Goal: Task Accomplishment & Management: Use online tool/utility

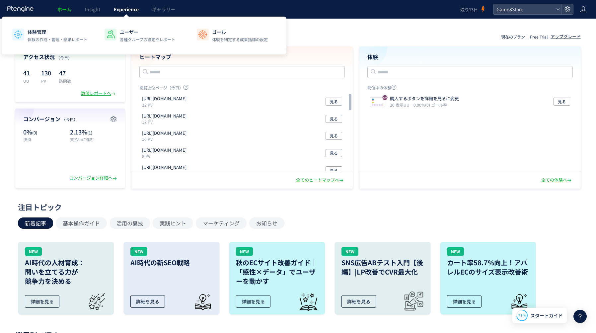
click at [129, 10] on span "Experience" at bounding box center [126, 9] width 25 height 7
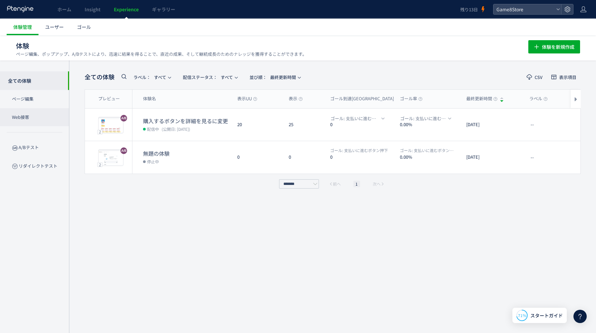
click at [28, 116] on p "Web接客" at bounding box center [34, 117] width 69 height 18
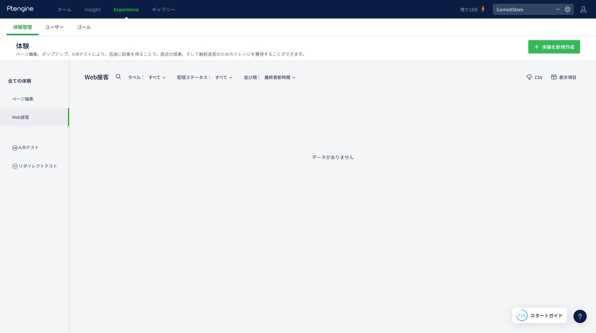
click at [554, 48] on span "体験を新規作成" at bounding box center [558, 46] width 33 height 13
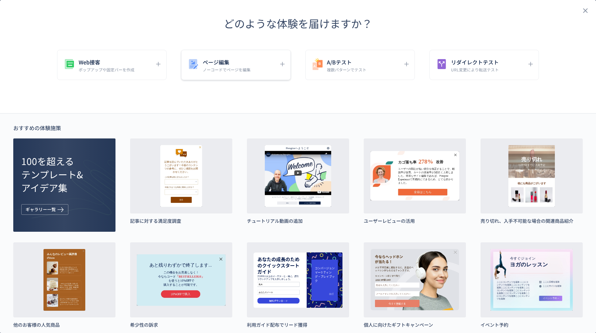
click at [263, 72] on div "ページ編集 ノーコードでページを編集" at bounding box center [231, 64] width 88 height 15
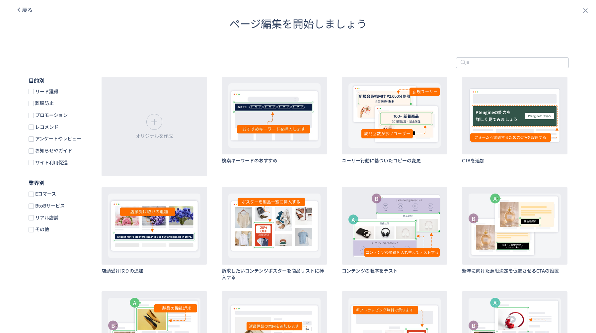
click at [48, 154] on span "お知らせやガイド" at bounding box center [53, 150] width 39 height 6
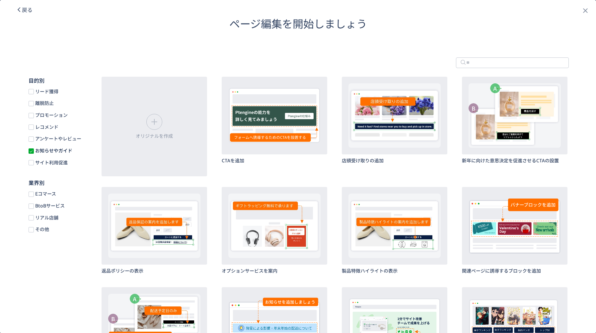
click at [54, 155] on div "リード獲得 離脱防止 プロモーション レコメンド アンケートやレビュー お知らせやガイド サイト利用促進" at bounding box center [59, 127] width 60 height 78
click at [50, 150] on span "お知らせやガイド" at bounding box center [53, 150] width 39 height 6
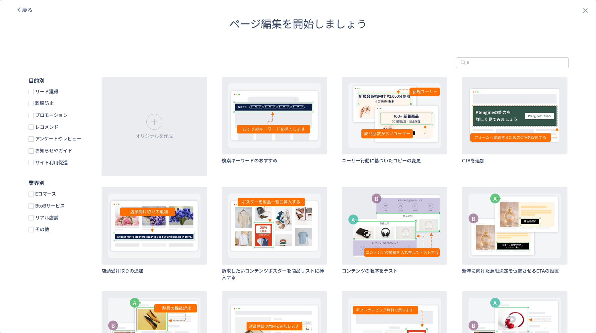
click at [42, 117] on span "プロモーション" at bounding box center [51, 115] width 34 height 6
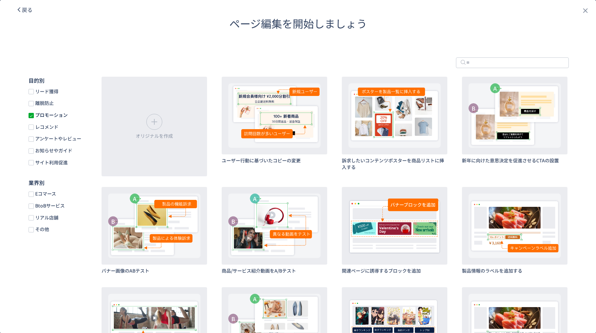
click at [47, 193] on span "Eコマース" at bounding box center [45, 194] width 22 height 6
click at [42, 115] on span "プロモーション" at bounding box center [51, 115] width 34 height 6
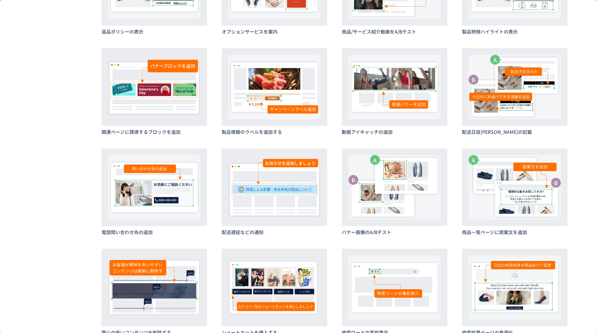
scroll to position [451, 0]
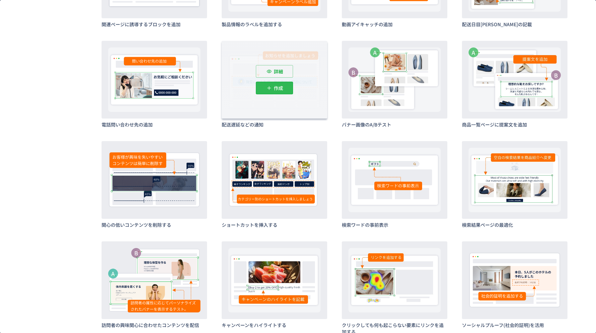
click at [281, 88] on p "作成" at bounding box center [278, 88] width 9 height 13
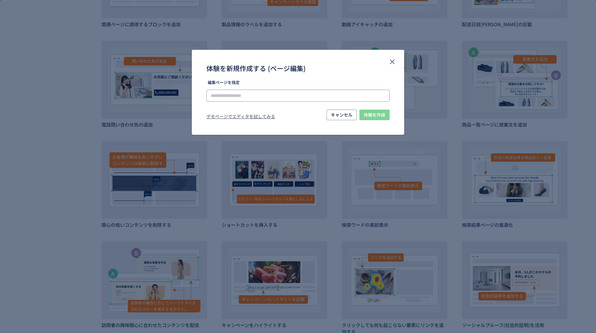
click at [0, 0] on input "体験を新規作成する (ページ編集)" at bounding box center [0, 0] width 0 height 0
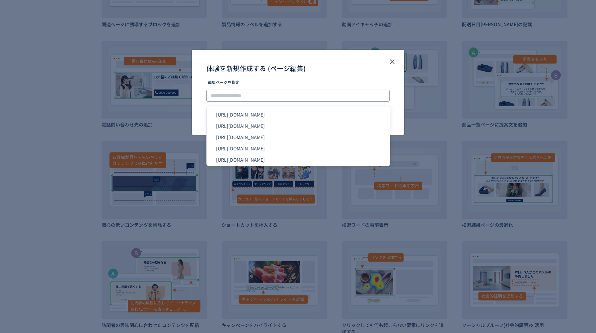
paste input "**********"
type input "**********"
click at [327, 69] on div "体験を新規作成する (ページ編集)" at bounding box center [298, 68] width 183 height 11
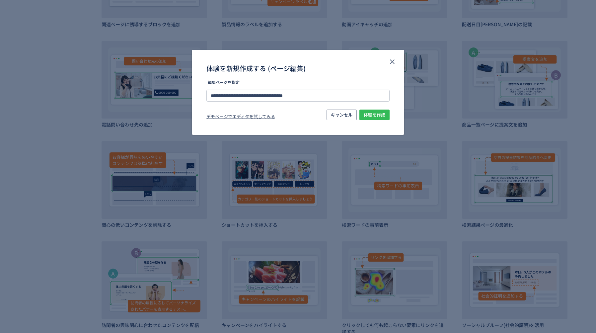
click at [373, 117] on span "体験を作成" at bounding box center [375, 115] width 22 height 11
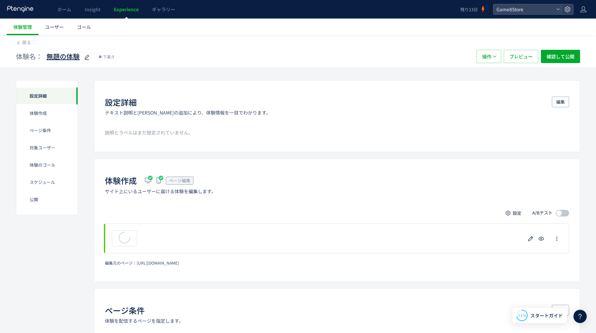
click at [63, 58] on span "無題の体験" at bounding box center [62, 57] width 33 height 10
type input "**********"
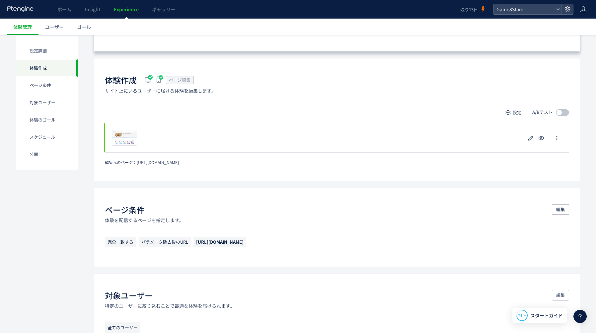
scroll to position [101, 0]
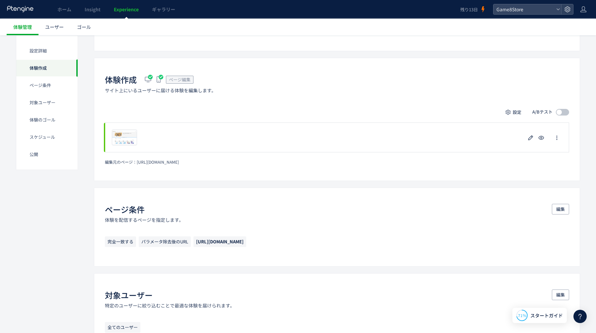
click at [565, 112] on span at bounding box center [562, 112] width 13 height 7
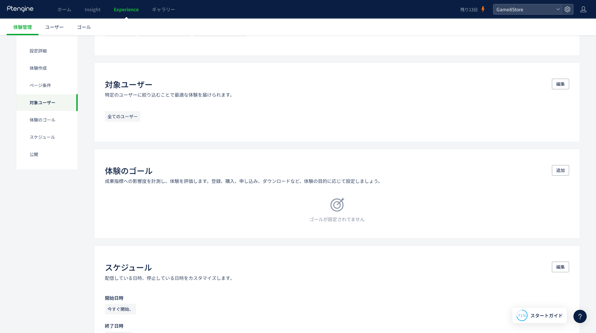
scroll to position [397, 0]
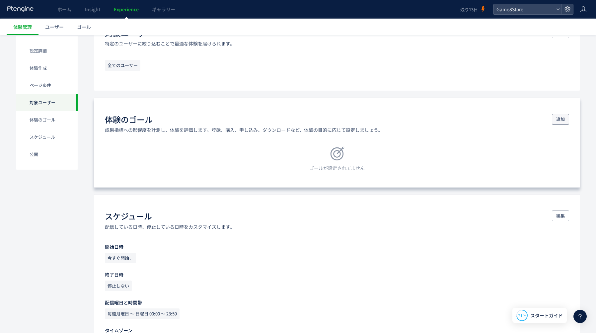
click at [563, 117] on span "追加" at bounding box center [560, 119] width 9 height 11
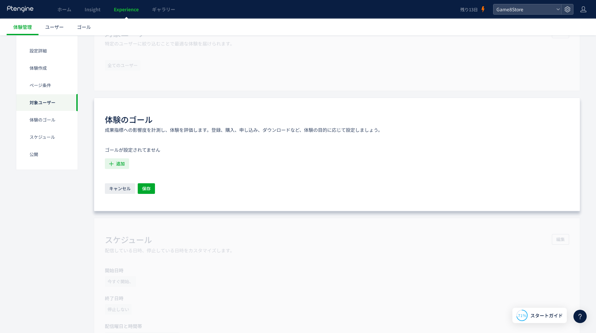
click at [122, 167] on span "追加" at bounding box center [120, 163] width 9 height 11
click at [126, 211] on icon "購入に進むボタン押下" at bounding box center [134, 210] width 46 height 7
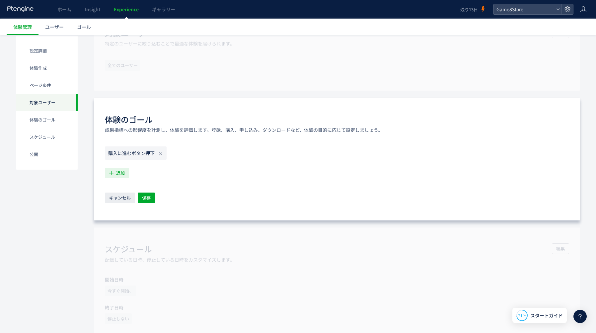
click at [124, 173] on span "追加" at bounding box center [120, 173] width 9 height 11
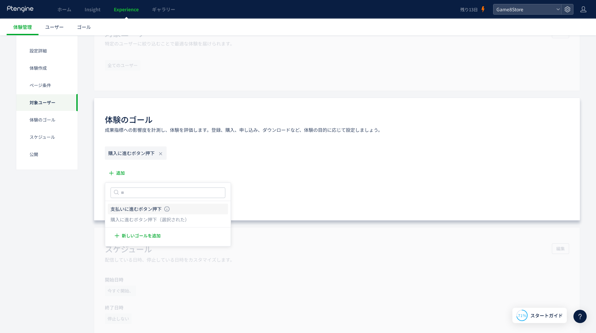
click at [125, 210] on icon "支払いに進むボタン押下" at bounding box center [136, 209] width 51 height 7
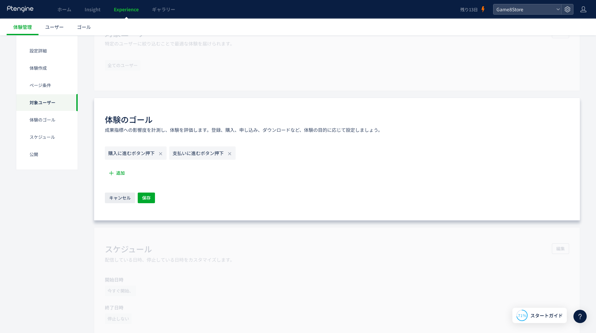
drag, startPoint x: 184, startPoint y: 149, endPoint x: 114, endPoint y: 146, distance: 69.8
click at [114, 146] on div "購入に進むボタン押下 支払いに進むボタン押下" at bounding box center [337, 154] width 465 height 16
click at [145, 196] on span "保存" at bounding box center [146, 198] width 9 height 11
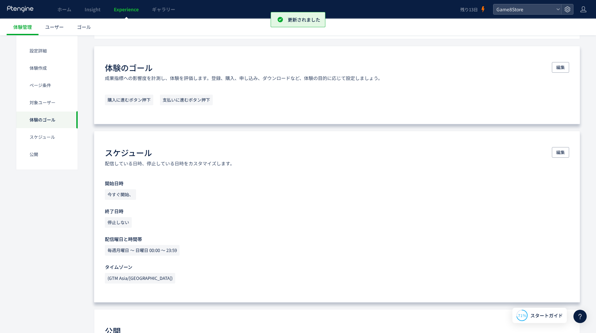
scroll to position [553, 0]
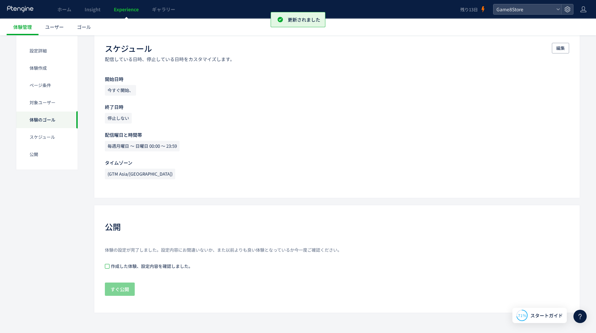
click at [107, 267] on span at bounding box center [107, 266] width 5 height 5
click at [122, 292] on span "すぐ公開" at bounding box center [120, 289] width 19 height 13
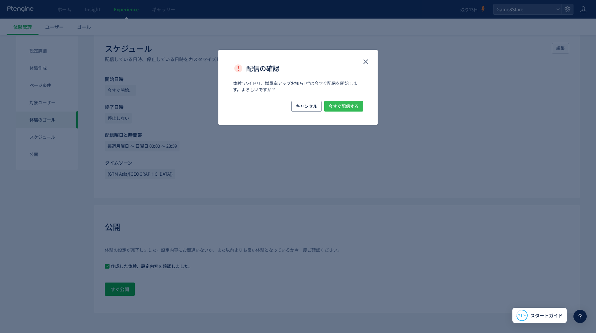
click at [336, 108] on span "今すぐ配信する" at bounding box center [344, 106] width 30 height 11
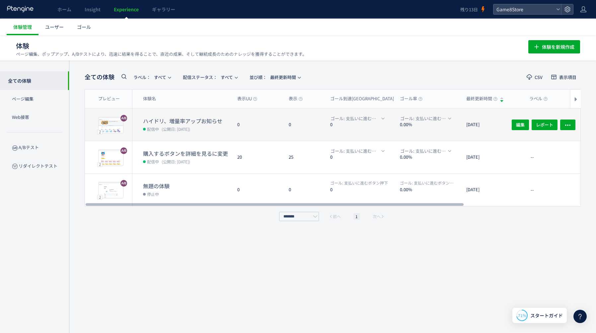
click at [258, 132] on div "0" at bounding box center [257, 125] width 51 height 32
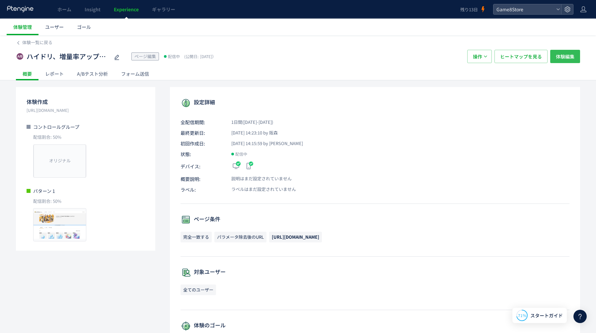
click at [572, 56] on span "体験編集" at bounding box center [565, 56] width 19 height 13
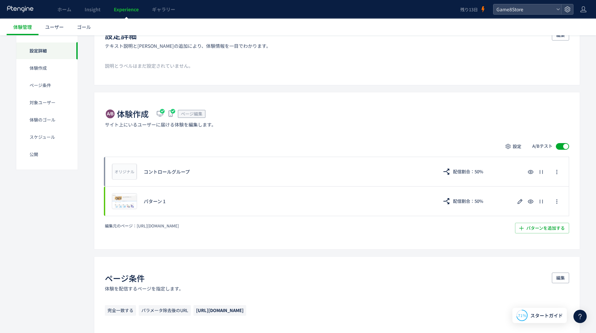
scroll to position [67, 0]
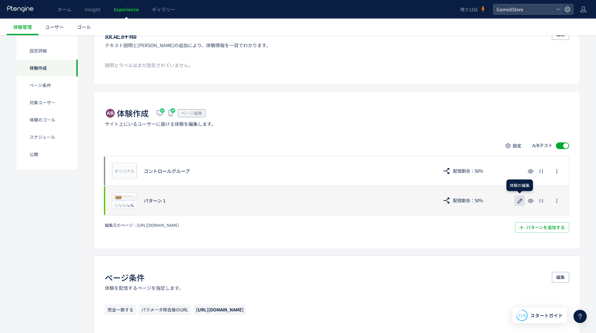
click at [520, 201] on icon "button" at bounding box center [520, 201] width 8 height 8
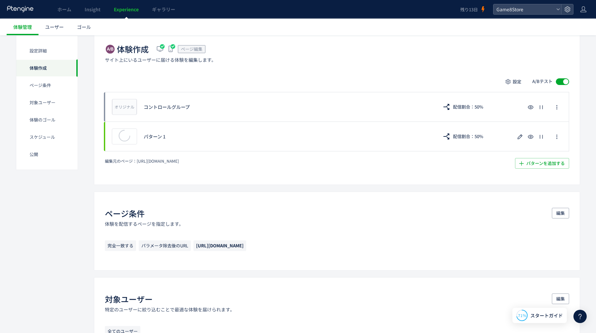
scroll to position [211, 0]
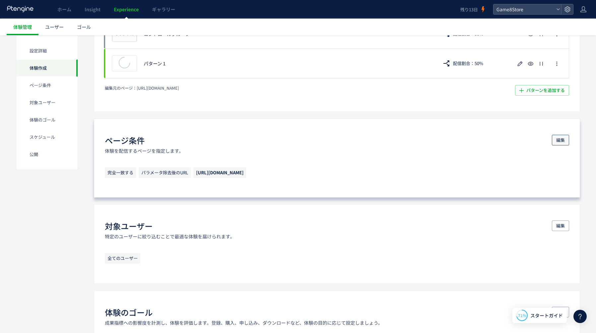
click at [564, 140] on span "編集" at bounding box center [560, 140] width 9 height 11
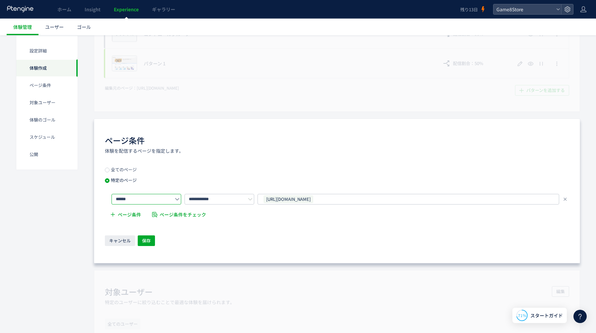
click at [141, 201] on input "******" at bounding box center [147, 199] width 70 height 11
click at [266, 154] on div "ページ条件 体験を配信するページを指定します。" at bounding box center [337, 144] width 465 height 19
click at [184, 215] on span "ページ条件をチェック" at bounding box center [183, 214] width 46 height 13
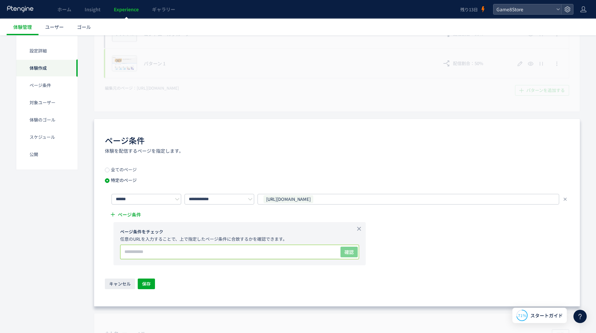
click at [284, 253] on input "text" at bounding box center [230, 251] width 219 height 13
paste input "**********"
type input "**********"
click at [351, 254] on span "確認" at bounding box center [349, 252] width 9 height 7
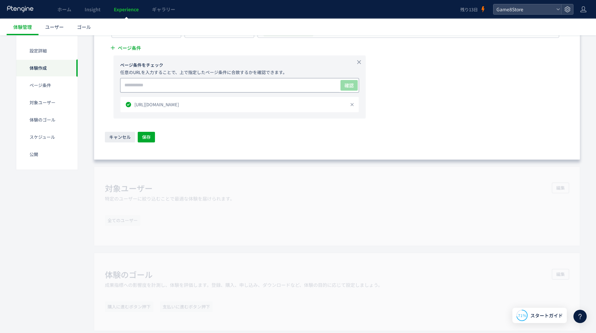
scroll to position [397, 0]
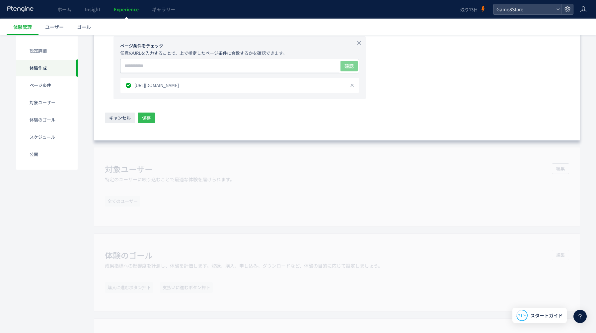
click at [151, 116] on button "保存" at bounding box center [146, 118] width 17 height 11
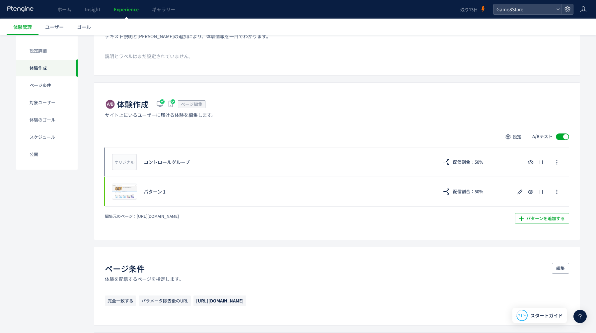
scroll to position [0, 0]
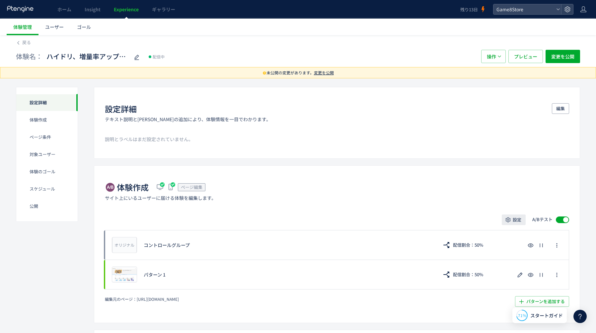
click at [515, 221] on span "設定" at bounding box center [517, 219] width 9 height 11
click at [564, 58] on span "変更を公開" at bounding box center [562, 56] width 23 height 13
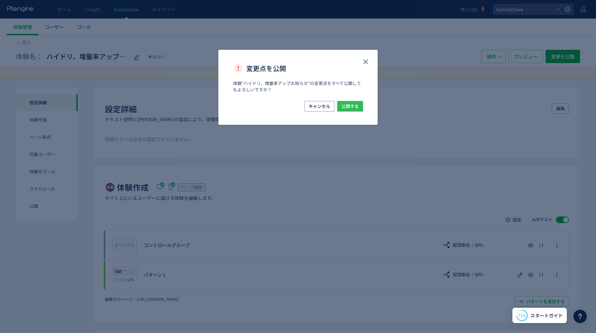
click at [356, 108] on span "公開する" at bounding box center [350, 106] width 17 height 11
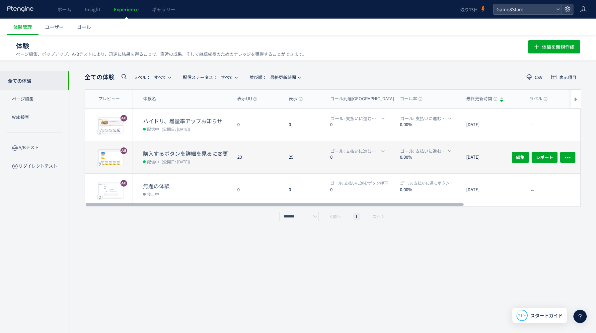
click at [255, 161] on div "20" at bounding box center [257, 157] width 51 height 32
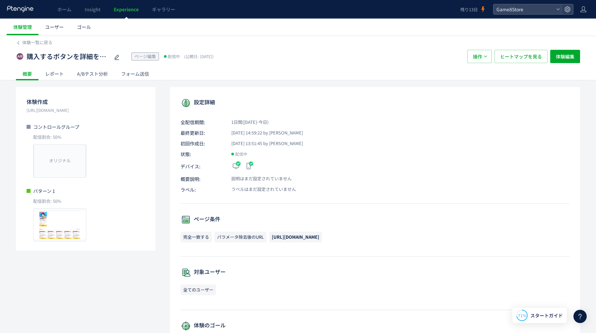
click at [96, 73] on div "A/Bテスト分析" at bounding box center [92, 73] width 44 height 13
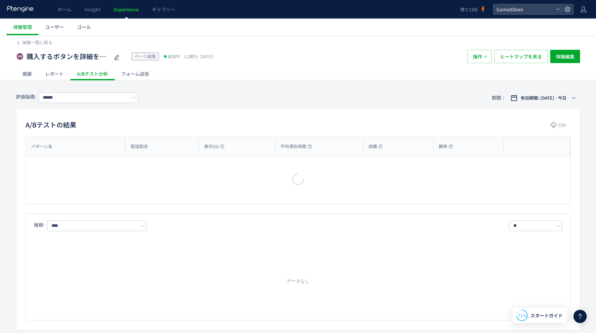
type input "**********"
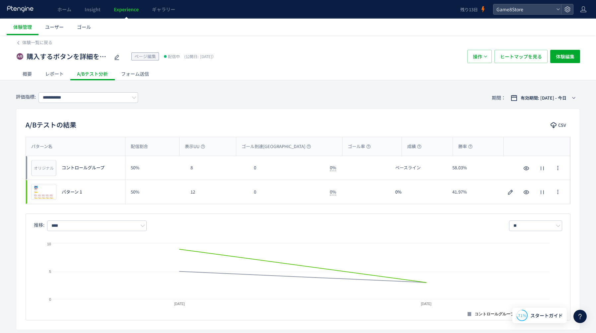
click at [55, 72] on div "レポート" at bounding box center [55, 73] width 32 height 13
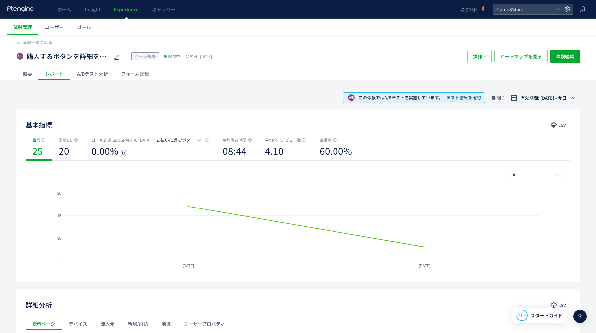
click at [27, 74] on div "概要" at bounding box center [27, 73] width 23 height 13
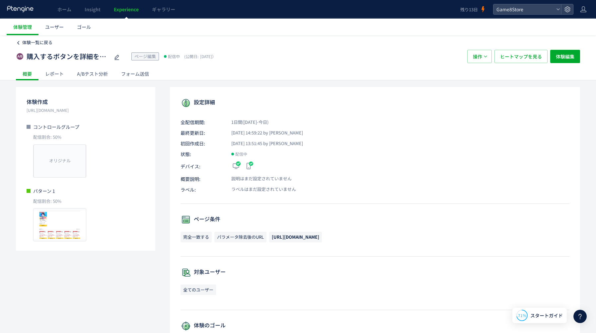
click at [30, 43] on span "体験一覧に戻る" at bounding box center [37, 42] width 30 height 6
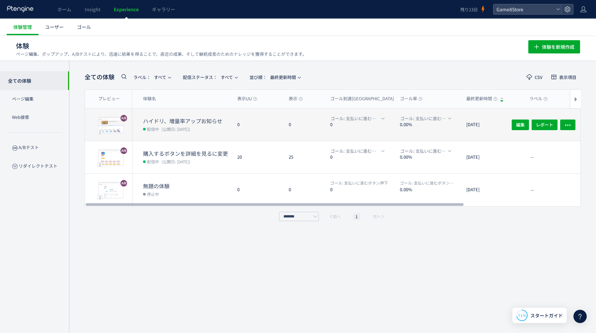
click at [258, 127] on div "0" at bounding box center [257, 125] width 51 height 32
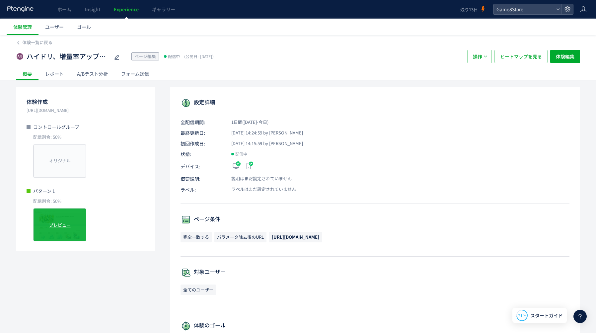
click at [57, 226] on span "プレビュー" at bounding box center [60, 225] width 22 height 6
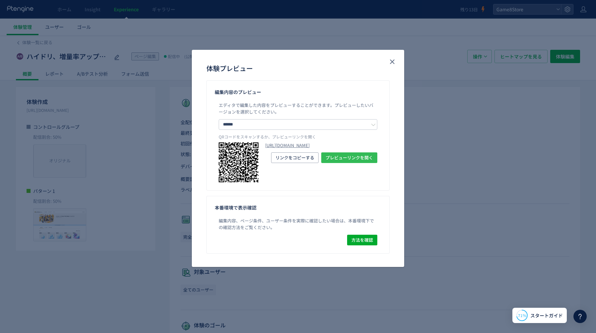
click at [359, 163] on span "プレビューリンクを開く" at bounding box center [349, 157] width 47 height 11
click at [391, 61] on use "close" at bounding box center [392, 62] width 5 height 5
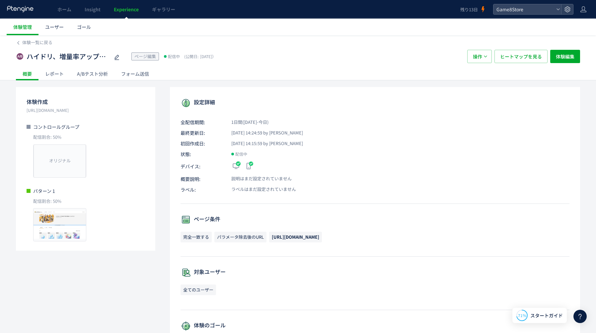
click at [52, 75] on div "レポート" at bounding box center [55, 73] width 32 height 13
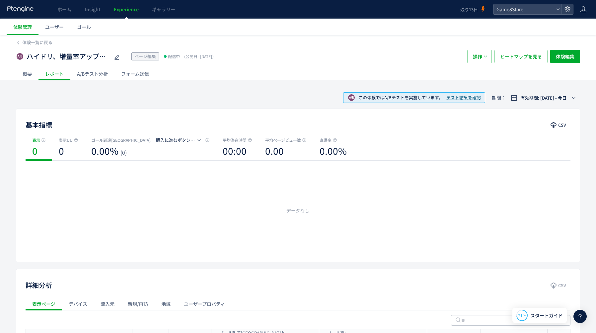
click at [92, 74] on div "A/Bテスト分析" at bounding box center [92, 73] width 44 height 13
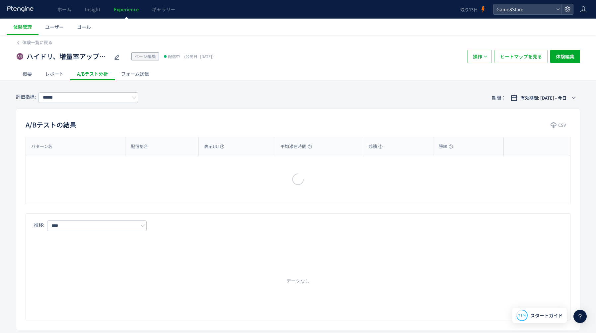
type input "**********"
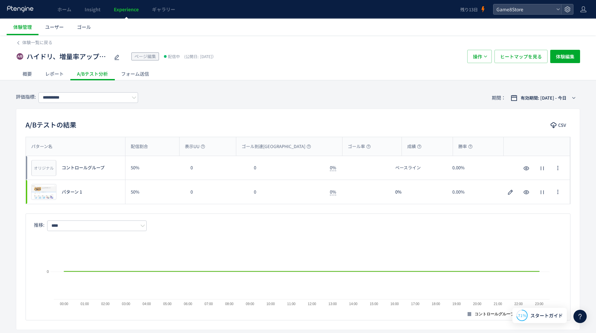
click at [139, 73] on div "フォーム送信" at bounding box center [135, 73] width 41 height 13
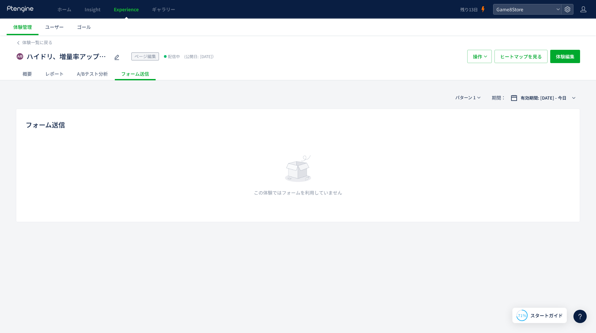
click at [25, 74] on div "概要" at bounding box center [27, 73] width 23 height 13
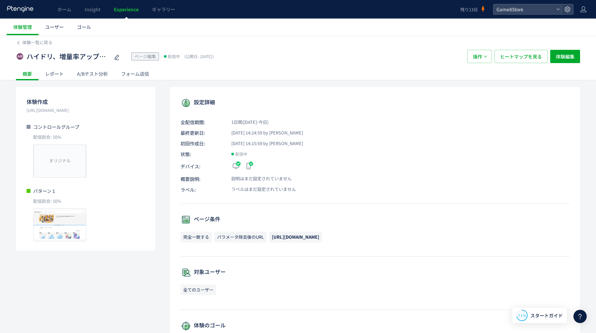
click at [59, 75] on div "レポート" at bounding box center [55, 73] width 32 height 13
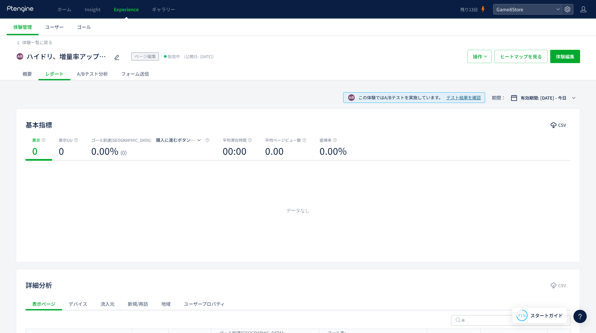
click at [22, 76] on div "概要" at bounding box center [27, 73] width 23 height 13
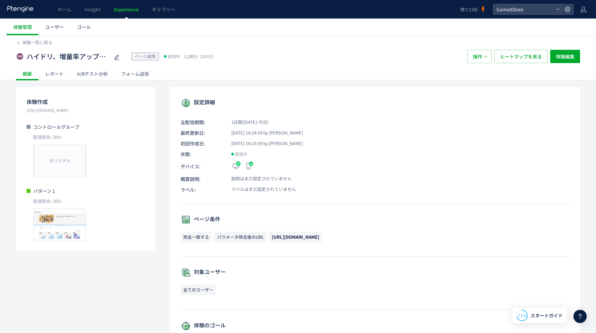
click at [28, 7] on use at bounding box center [20, 9] width 26 height 6
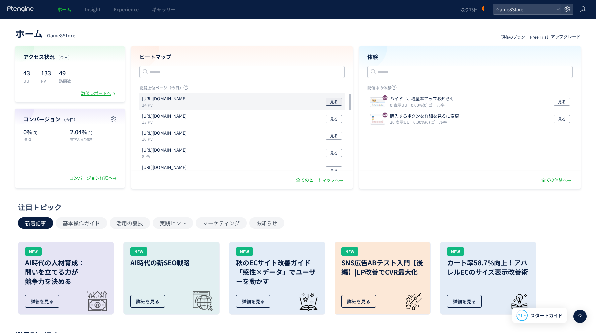
click at [332, 104] on span "見る" at bounding box center [334, 102] width 8 height 8
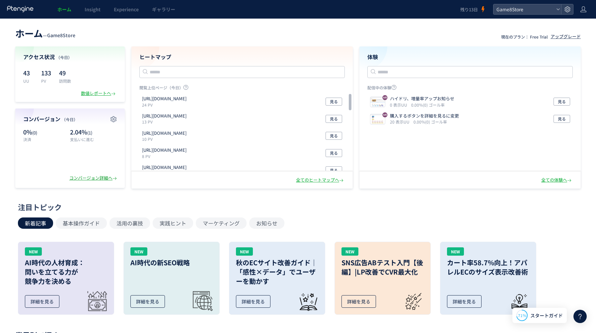
click at [100, 180] on div "コンバージョン詳細へ" at bounding box center [93, 178] width 49 height 6
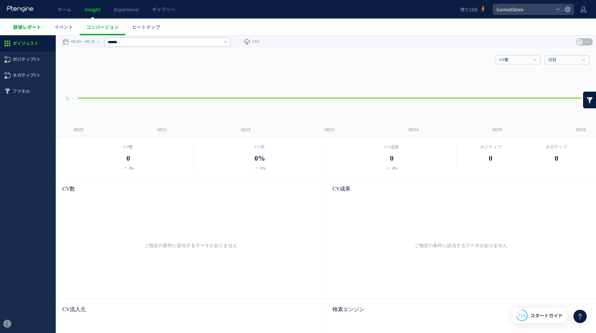
click at [23, 23] on link "数値レポート" at bounding box center [27, 27] width 41 height 17
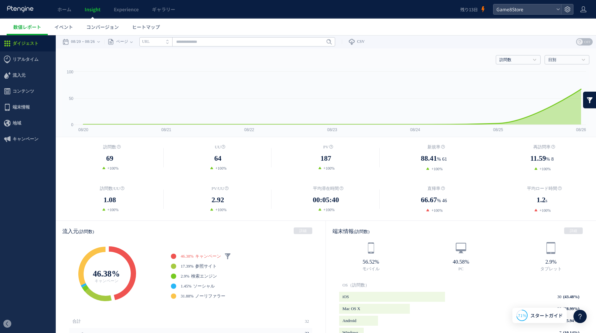
click at [25, 11] on icon at bounding box center [21, 9] width 28 height 7
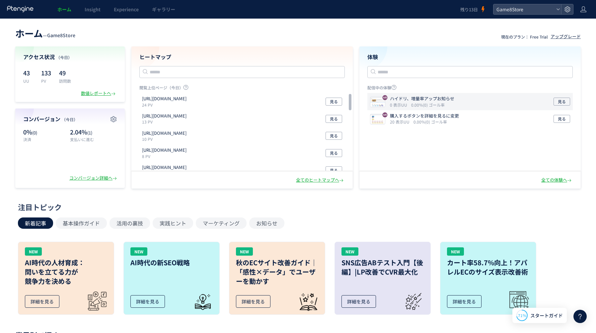
click at [505, 103] on div "ハイドリ、増量率アップお知らせ 0 表示UU 0.00%(0) ゴール率 見る" at bounding box center [471, 101] width 206 height 17
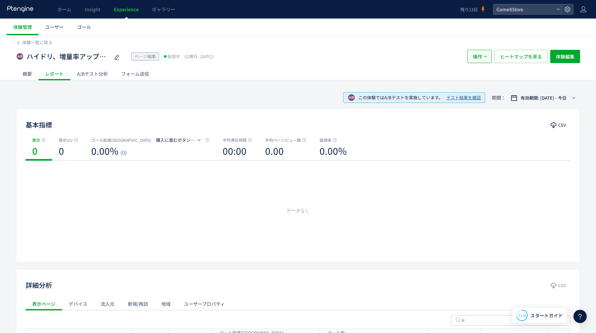
click at [479, 58] on span "操作" at bounding box center [477, 56] width 9 height 13
click at [17, 9] on use at bounding box center [20, 9] width 26 height 6
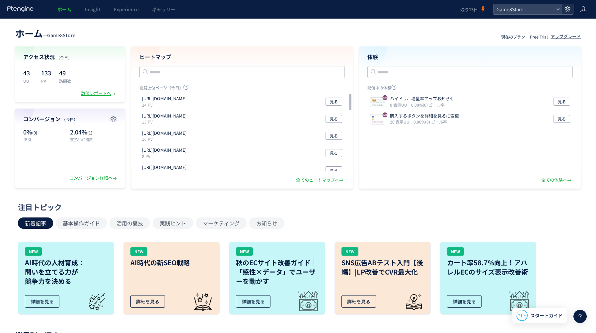
click at [569, 6] on icon at bounding box center [567, 9] width 7 height 7
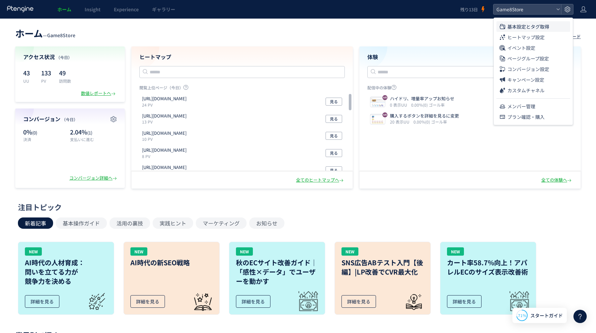
click at [530, 25] on span "基本設定とタグ取得" at bounding box center [529, 26] width 42 height 11
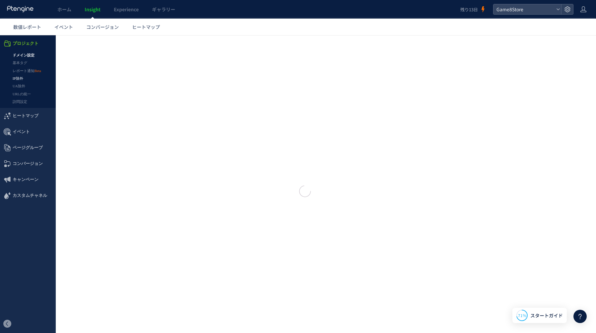
type input "**********"
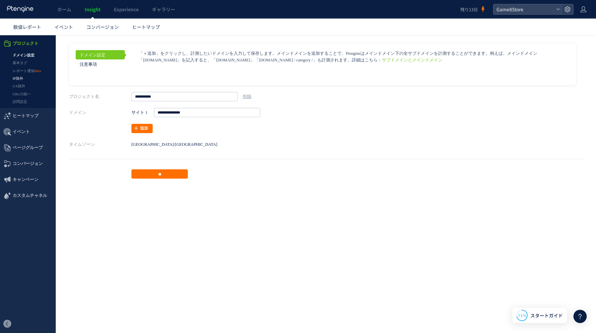
click at [25, 78] on link "IP除外" at bounding box center [28, 79] width 56 height 8
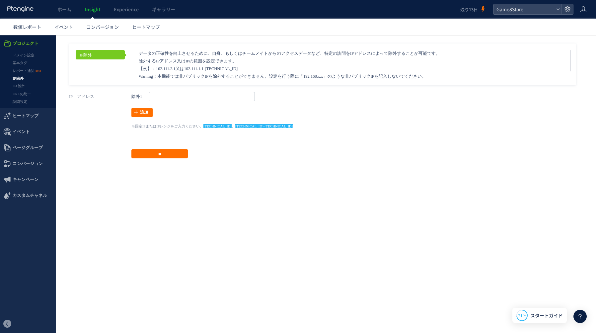
click at [204, 103] on div "IP　アドレス 除外1 ** 追加 ※固定IPまたはIPレンジをご入力ください。 102.111.2.1 、 102.111.1.1-102.111.1.255" at bounding box center [326, 110] width 514 height 37
click at [197, 101] on input "text" at bounding box center [202, 96] width 106 height 9
paste input "**********"
type input "**********"
click at [141, 113] on link "追加" at bounding box center [141, 112] width 21 height 9
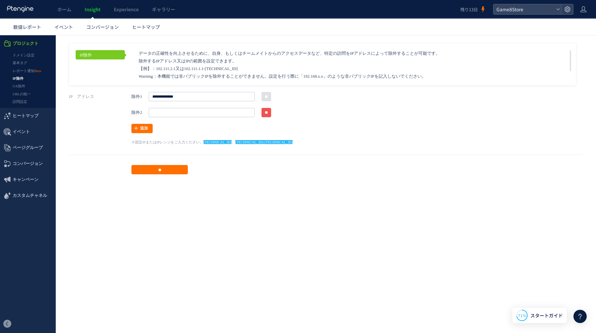
click at [265, 115] on input "**" at bounding box center [267, 112] width 10 height 9
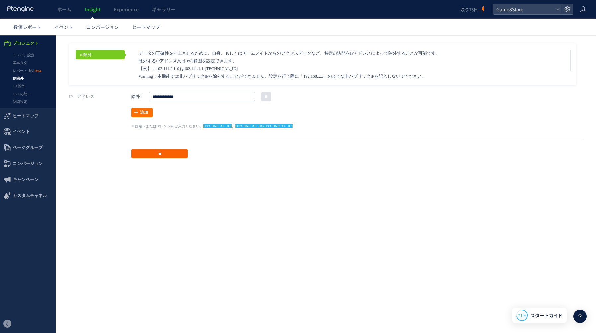
click at [146, 156] on input "**" at bounding box center [159, 153] width 56 height 9
click at [28, 10] on icon at bounding box center [21, 9] width 28 height 7
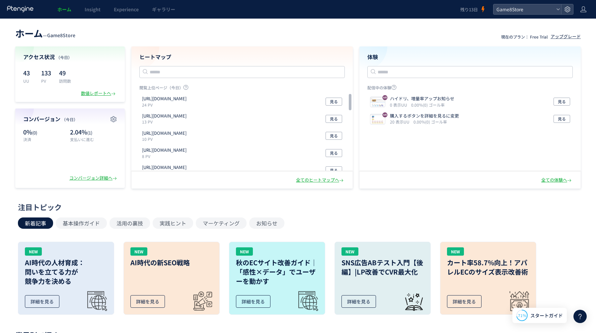
click at [63, 9] on span "ホーム" at bounding box center [64, 9] width 14 height 7
click at [488, 100] on div "ハイドリ、増量率アップお知らせ 0 表示UU 0.00%(0) ゴール率 見る" at bounding box center [471, 101] width 206 height 17
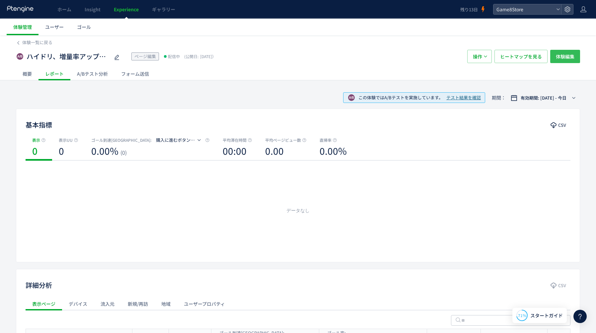
click at [559, 59] on span "体験編集" at bounding box center [565, 56] width 19 height 13
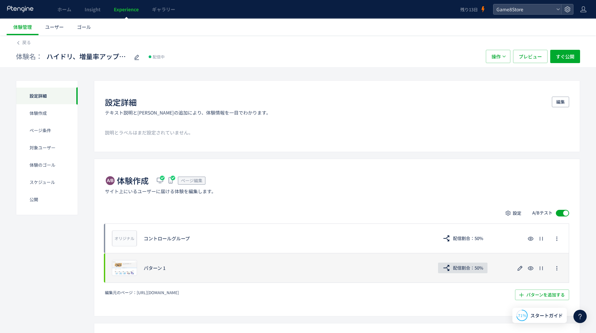
click at [466, 270] on span "配信割合：50%" at bounding box center [468, 268] width 30 height 11
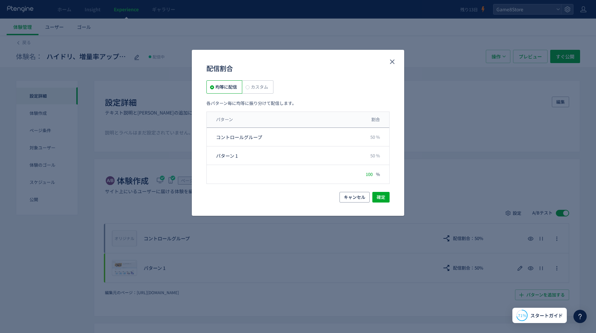
click at [344, 250] on div "配信割合 均等に配信 カスタム 各パターン毎に均等に振り分けて配信します。 パターン 割合 コントロールグループ 50 % パターン 1 50 % 配信割合が…" at bounding box center [298, 166] width 596 height 333
click at [359, 195] on span "キャンセル" at bounding box center [355, 197] width 22 height 11
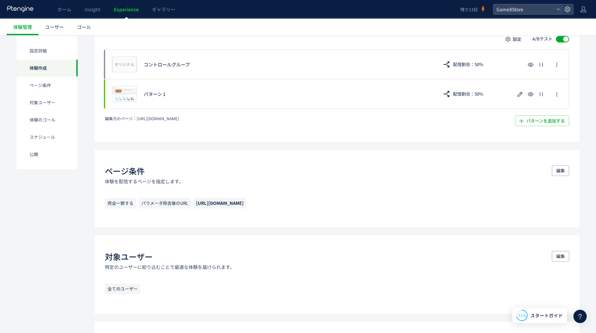
scroll to position [201, 0]
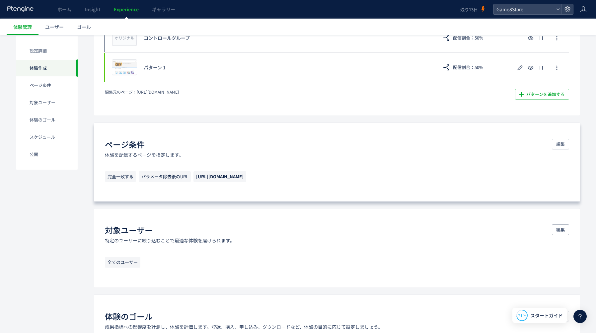
click at [334, 176] on p "完全一致する パラメータ除去後のURL https://store.game8.jp/games/haikyu-haidori" at bounding box center [337, 178] width 465 height 14
click at [565, 145] on button "編集" at bounding box center [560, 144] width 17 height 11
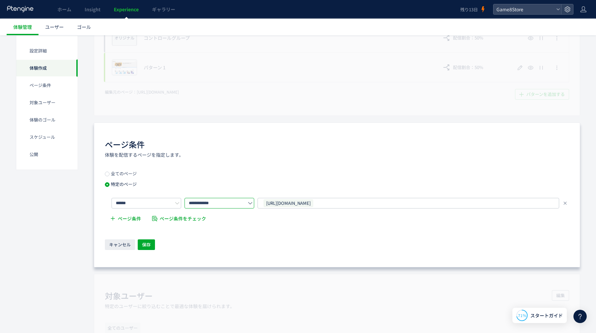
click at [199, 202] on input "**********" at bounding box center [220, 203] width 70 height 11
click at [203, 206] on input "**********" at bounding box center [220, 203] width 70 height 11
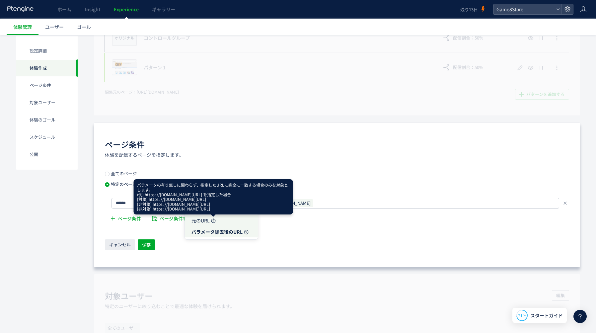
click at [211, 220] on use at bounding box center [213, 221] width 4 height 4
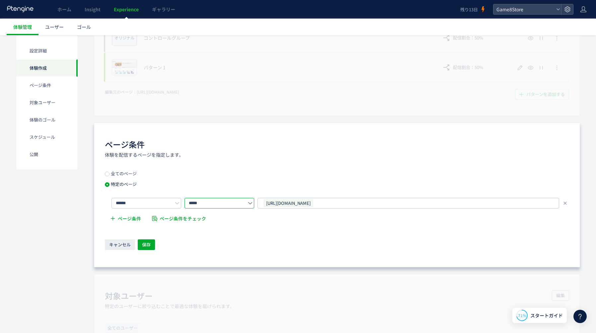
click at [209, 203] on input "*****" at bounding box center [220, 203] width 70 height 11
click at [230, 232] on span "パラメータ除去後のURL" at bounding box center [217, 231] width 51 height 7
type input "**********"
click at [161, 204] on input "******" at bounding box center [147, 203] width 70 height 11
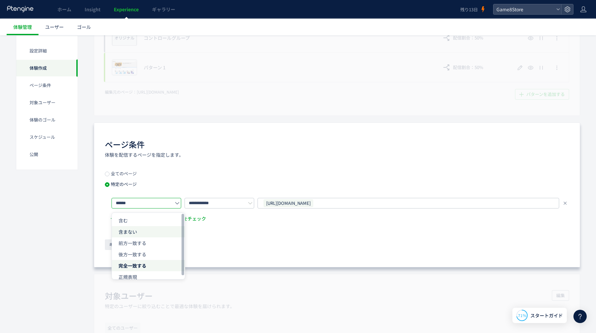
scroll to position [5, 0]
click at [231, 160] on div "**********" at bounding box center [337, 195] width 486 height 145
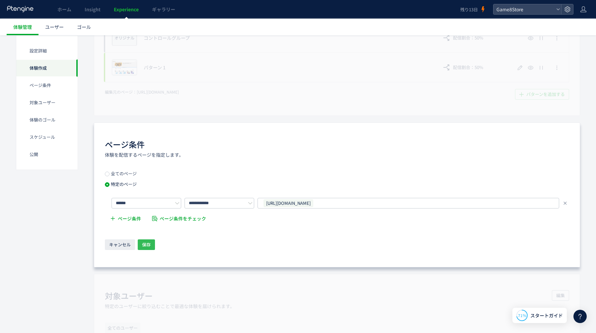
click at [146, 246] on span "保存" at bounding box center [146, 244] width 9 height 11
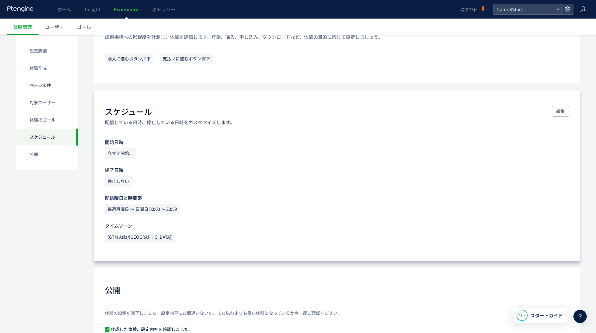
scroll to position [553, 0]
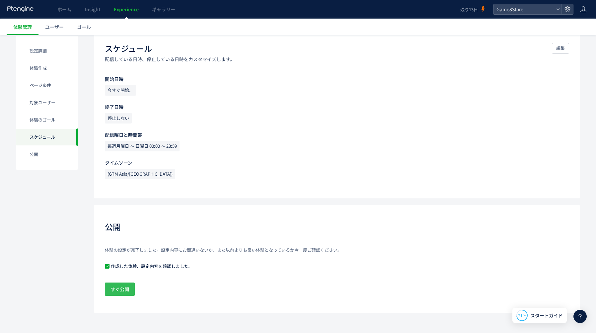
click at [132, 287] on button "すぐ公開" at bounding box center [120, 289] width 30 height 13
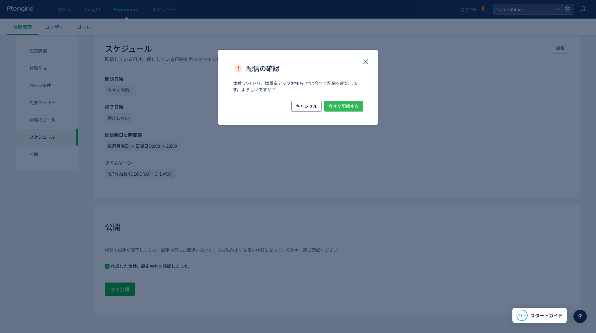
click at [363, 101] on button "今すぐ配信する" at bounding box center [343, 106] width 39 height 11
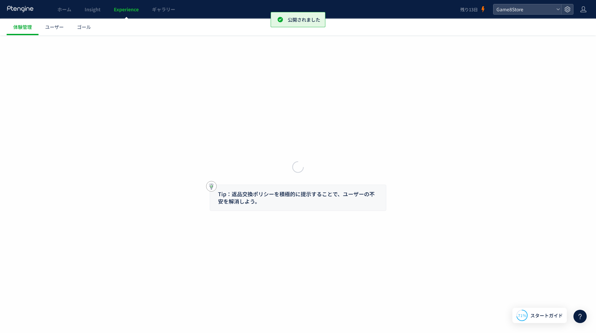
click at [355, 106] on div at bounding box center [298, 166] width 596 height 333
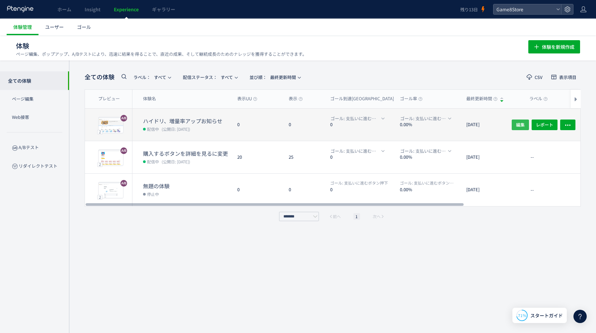
click at [521, 128] on span "編集" at bounding box center [520, 124] width 9 height 11
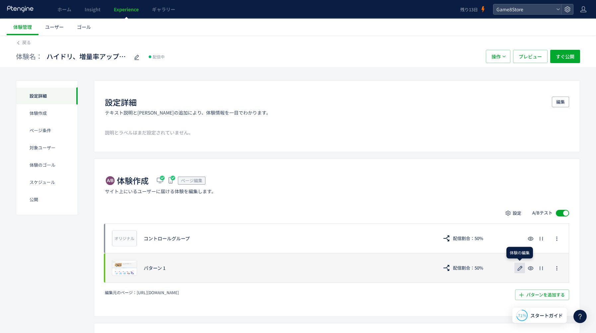
click at [519, 270] on icon "button" at bounding box center [520, 268] width 8 height 8
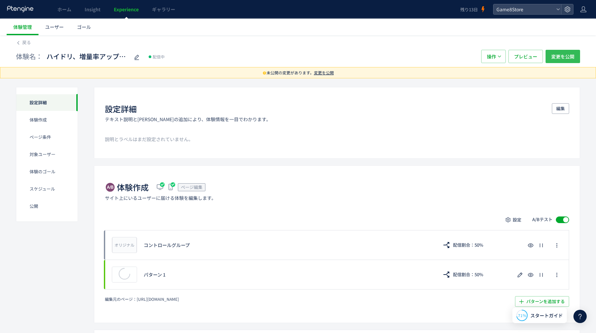
click at [560, 59] on span "変更を公開" at bounding box center [562, 56] width 23 height 13
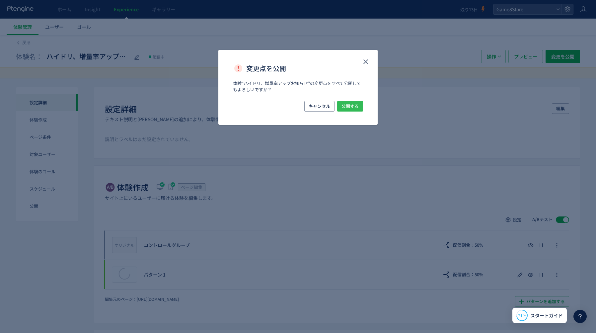
click at [351, 110] on span "公開する" at bounding box center [350, 106] width 17 height 11
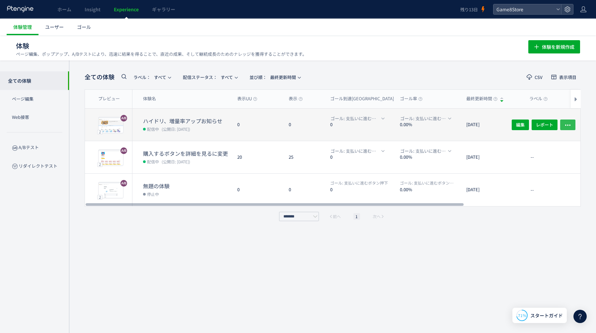
click at [569, 124] on icon "button" at bounding box center [568, 125] width 7 height 7
click at [308, 125] on div "0" at bounding box center [305, 125] width 42 height 32
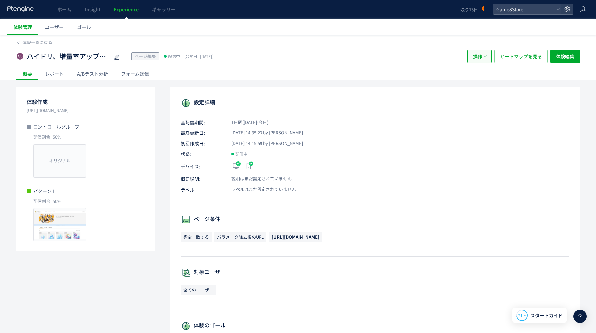
click at [480, 57] on span "操作" at bounding box center [477, 56] width 9 height 13
click at [560, 57] on span "体験編集" at bounding box center [565, 56] width 19 height 13
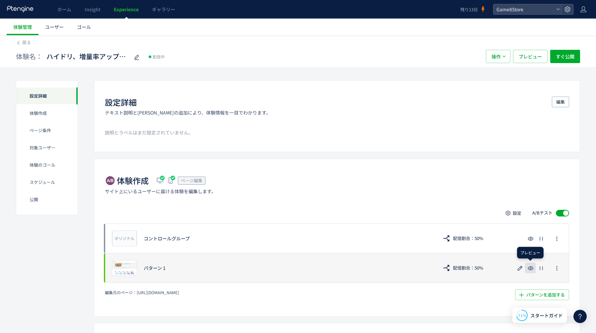
click at [534, 268] on icon "button" at bounding box center [531, 268] width 8 height 8
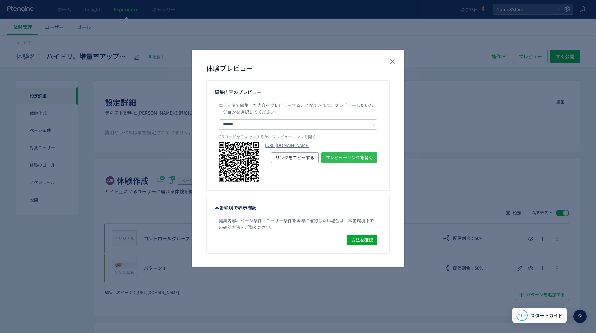
click at [361, 163] on span "プレビューリンクを開く" at bounding box center [349, 157] width 47 height 11
click at [448, 174] on div "体験プレビュー 編集内容のプレビュー エディタで編集した内容をプレビューすることができます。 プレビューしたいバージョンを選択してください。 ****** コ…" at bounding box center [298, 166] width 596 height 333
click at [366, 244] on span "方法を確認" at bounding box center [363, 240] width 22 height 11
click at [391, 64] on icon "close" at bounding box center [392, 62] width 8 height 8
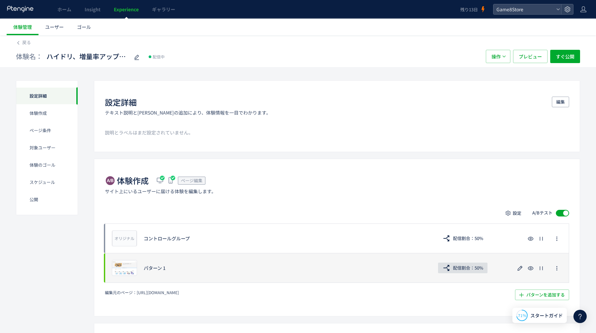
click at [481, 268] on span "配信割合：50%" at bounding box center [468, 268] width 30 height 11
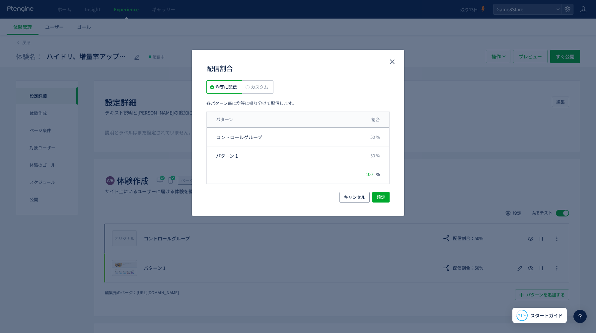
click at [370, 174] on icon "100" at bounding box center [369, 174] width 7 height 6
click at [302, 174] on div "配信割合が合計100%になるようにしてください。 100 %" at bounding box center [298, 174] width 183 height 19
click at [266, 87] on span "カスタム" at bounding box center [259, 87] width 19 height 6
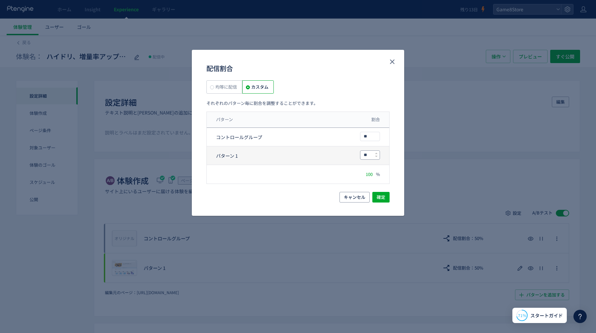
click at [374, 151] on input "**" at bounding box center [370, 155] width 19 height 9
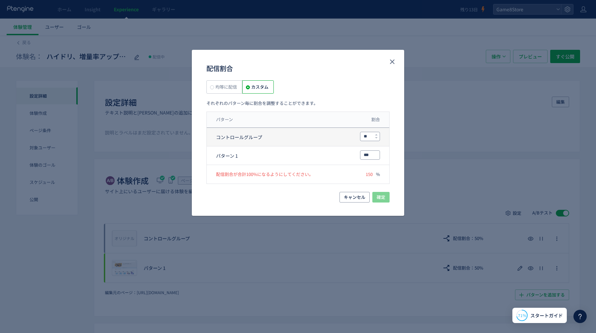
type input "***"
click at [373, 137] on input "**" at bounding box center [370, 136] width 19 height 9
type input "*"
click at [384, 197] on span "確定" at bounding box center [381, 197] width 9 height 11
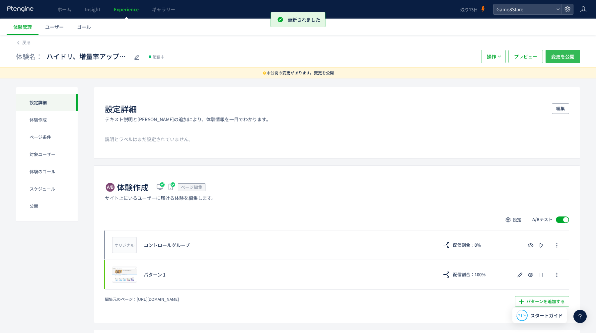
click at [570, 55] on span "変更を公開" at bounding box center [562, 56] width 23 height 13
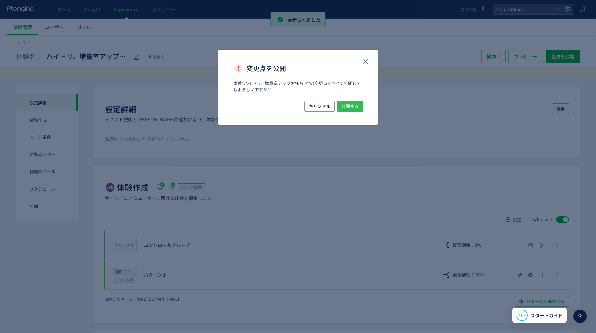
click at [354, 105] on span "公開する" at bounding box center [350, 106] width 17 height 11
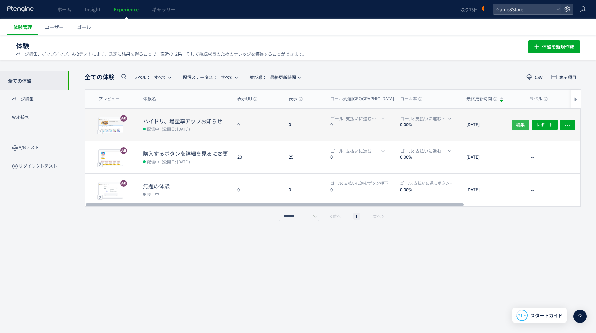
click at [516, 126] on button "編集" at bounding box center [520, 124] width 17 height 11
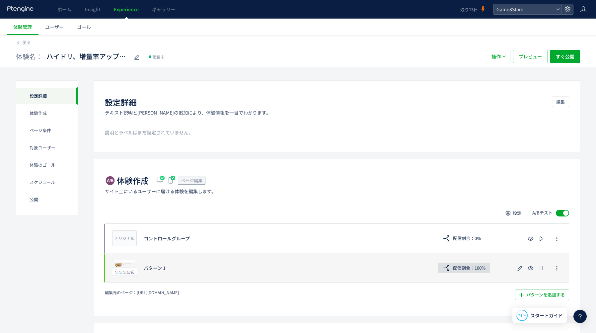
click at [464, 270] on span "配信割合：100%" at bounding box center [469, 268] width 33 height 11
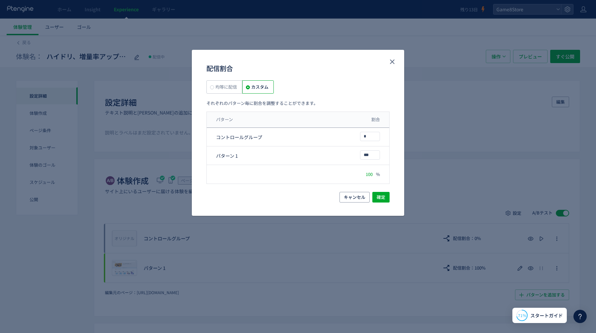
click at [228, 88] on span "均等に配信" at bounding box center [225, 87] width 23 height 6
click at [387, 199] on button "確定" at bounding box center [381, 197] width 17 height 11
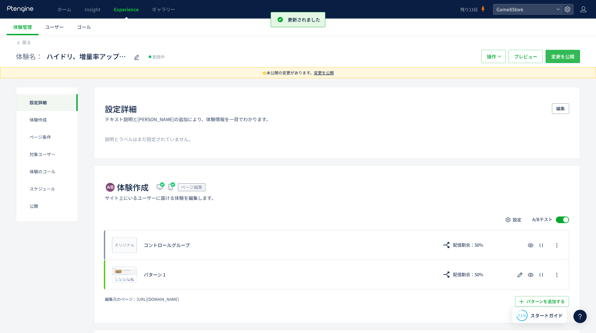
click at [563, 57] on span "変更を公開" at bounding box center [562, 56] width 23 height 13
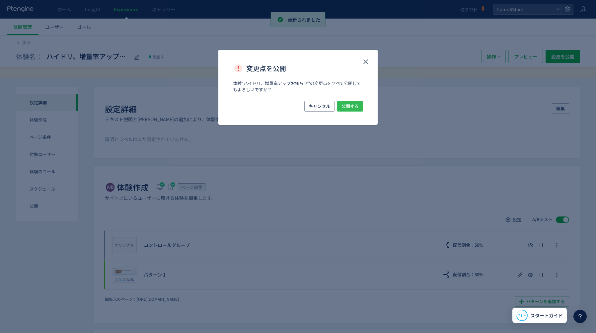
click at [353, 107] on span "公開する" at bounding box center [350, 106] width 17 height 11
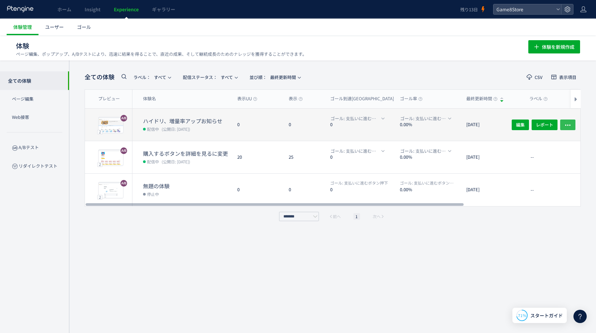
click at [568, 127] on icon "button" at bounding box center [568, 125] width 7 height 7
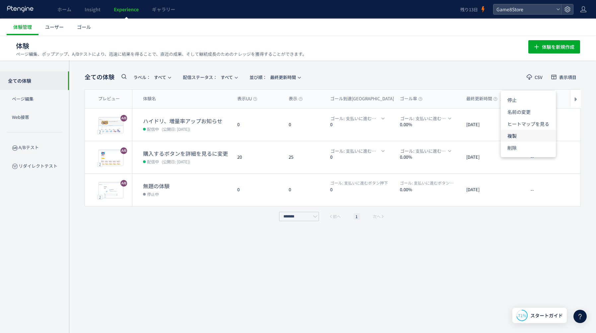
click at [526, 134] on li "複製" at bounding box center [528, 136] width 55 height 12
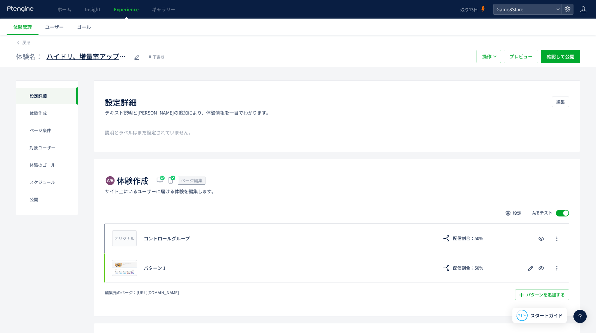
click at [85, 57] on span "ハイドリ、増量率アップお知らせ(copy)" at bounding box center [87, 57] width 83 height 10
type input "**********"
click at [185, 292] on icon at bounding box center [183, 292] width 5 height 5
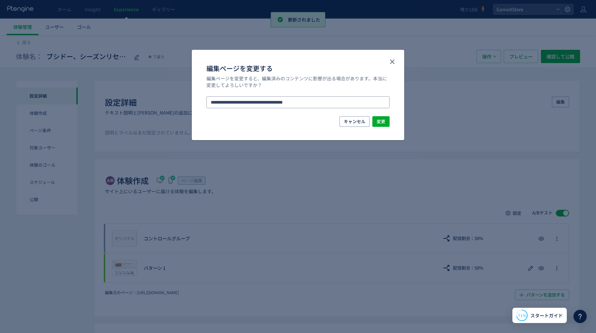
click at [336, 101] on input "**********" at bounding box center [298, 102] width 183 height 12
paste input "*"
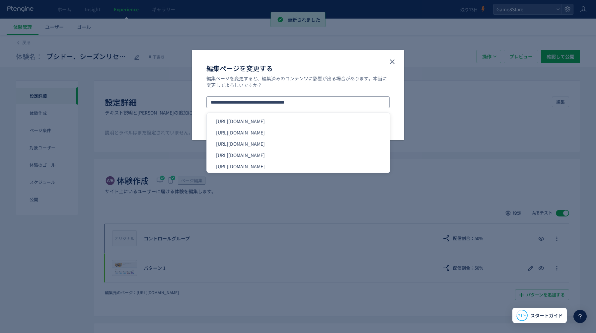
type input "**********"
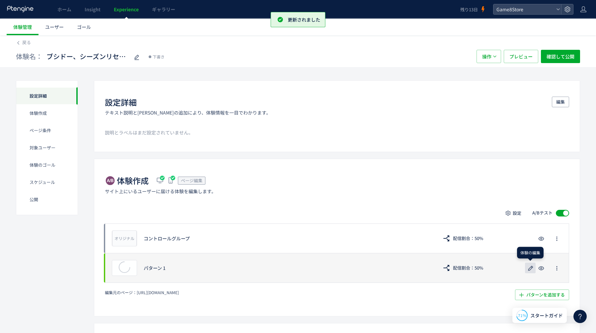
click at [533, 270] on icon "button" at bounding box center [531, 268] width 8 height 8
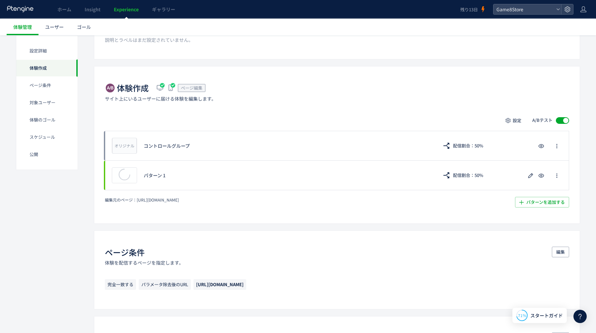
scroll to position [95, 0]
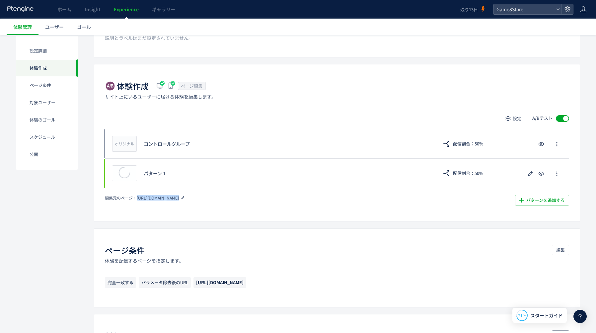
drag, startPoint x: 229, startPoint y: 197, endPoint x: 136, endPoint y: 199, distance: 93.0
click at [136, 199] on div "編集元のページ： [URL][DOMAIN_NAME]" at bounding box center [244, 198] width 279 height 6
copy div "[URL][DOMAIN_NAME] パターンを追加する​ 配信割合 キャンセル 確定 A/Bテストを停止する キャンセル A/Bテストを停止"
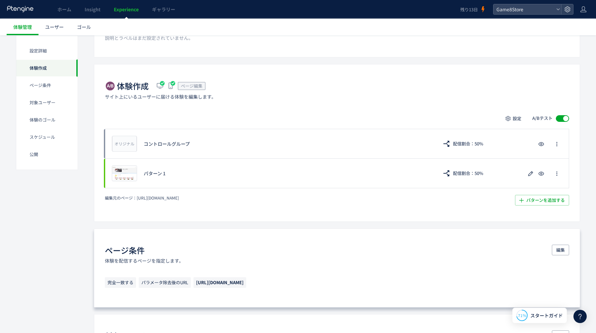
click at [244, 281] on span "[URL][DOMAIN_NAME]" at bounding box center [219, 282] width 47 height 6
click at [562, 251] on span "編集" at bounding box center [560, 250] width 9 height 11
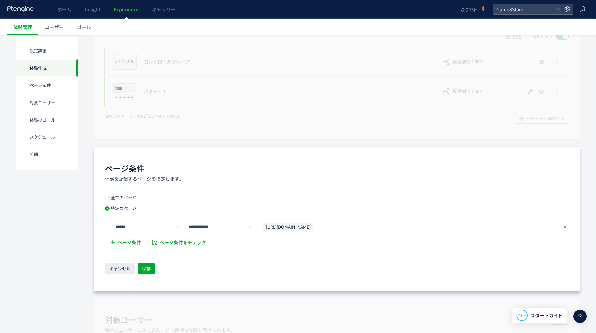
scroll to position [196, 0]
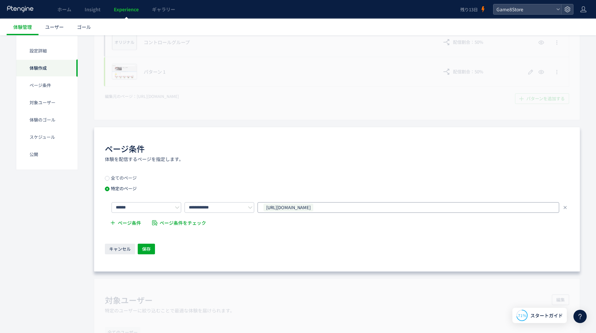
click at [384, 209] on div "[URL][DOMAIN_NAME]" at bounding box center [406, 208] width 286 height 10
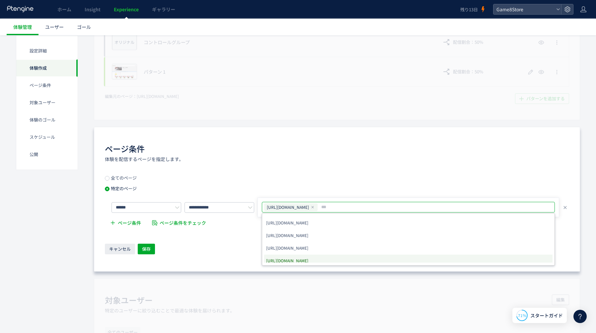
click at [206, 248] on div "キャンセル 保存" at bounding box center [337, 250] width 465 height 12
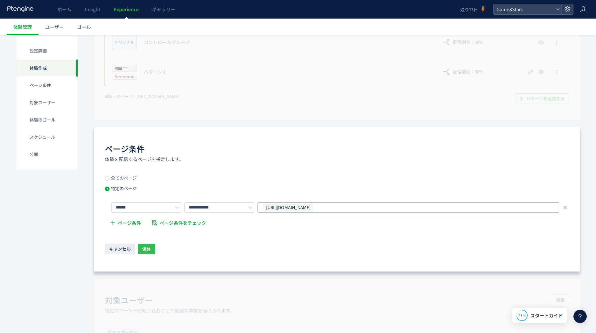
click at [148, 250] on span "保存" at bounding box center [146, 249] width 9 height 11
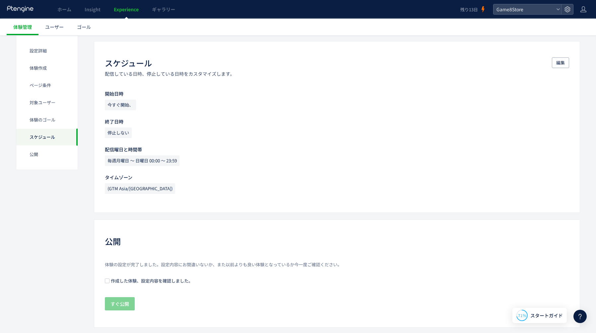
scroll to position [553, 0]
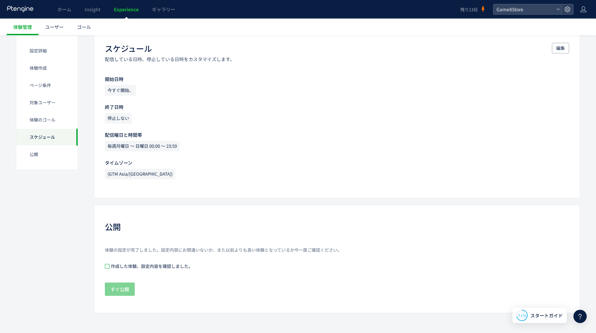
click at [108, 267] on span at bounding box center [107, 266] width 5 height 5
click at [112, 288] on span "すぐ公開" at bounding box center [120, 289] width 19 height 13
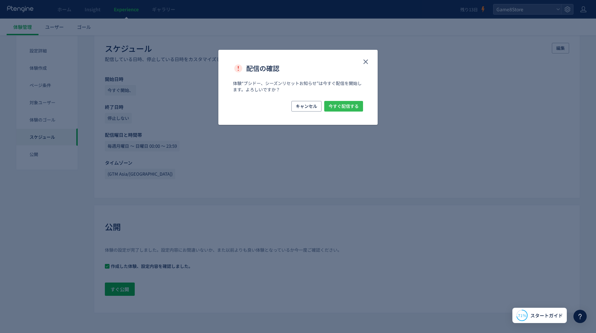
click at [343, 105] on span "今すぐ配信する" at bounding box center [344, 106] width 30 height 11
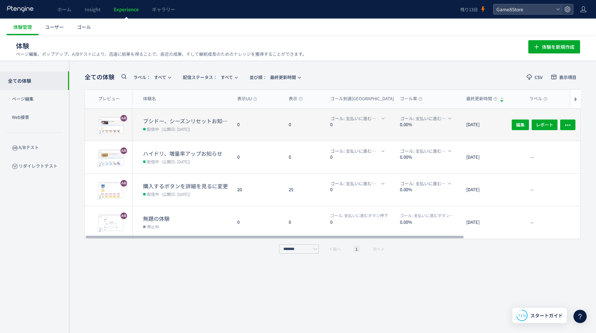
click at [253, 122] on div "0" at bounding box center [257, 125] width 51 height 32
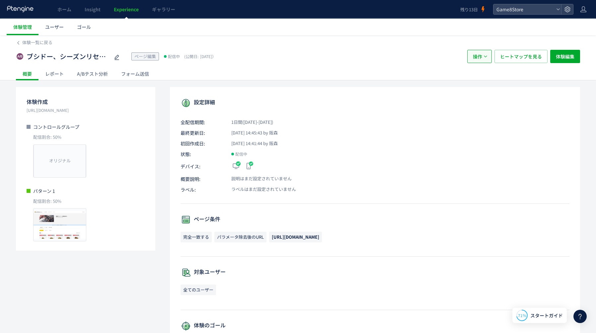
click at [480, 55] on span "操作" at bounding box center [477, 56] width 9 height 13
click at [565, 60] on span "体験編集" at bounding box center [565, 56] width 19 height 13
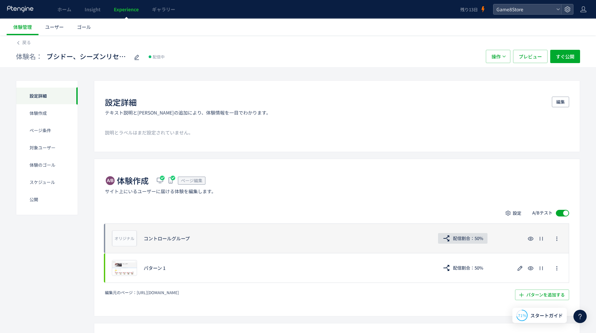
click at [477, 239] on span "配信割合：50%" at bounding box center [468, 238] width 30 height 11
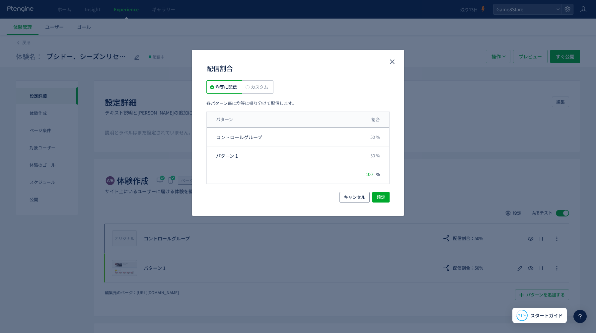
click at [255, 86] on span "カスタム" at bounding box center [259, 87] width 19 height 6
click at [231, 85] on span "均等に配信" at bounding box center [225, 87] width 23 height 6
click at [383, 197] on span "確定" at bounding box center [381, 197] width 9 height 11
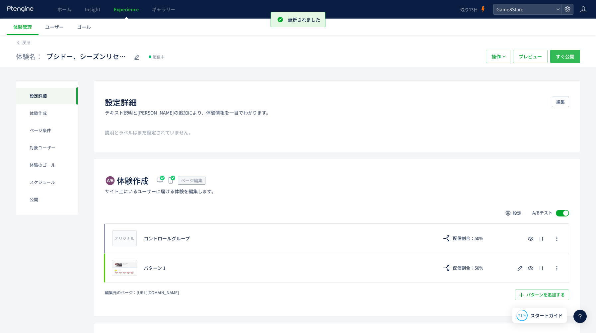
click at [569, 56] on span "すぐ公開" at bounding box center [565, 56] width 19 height 13
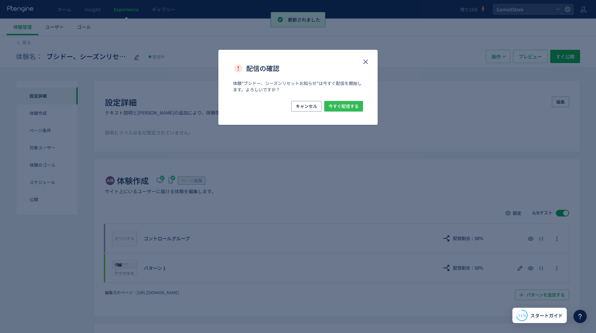
click at [350, 105] on span "今すぐ配信する" at bounding box center [344, 106] width 30 height 11
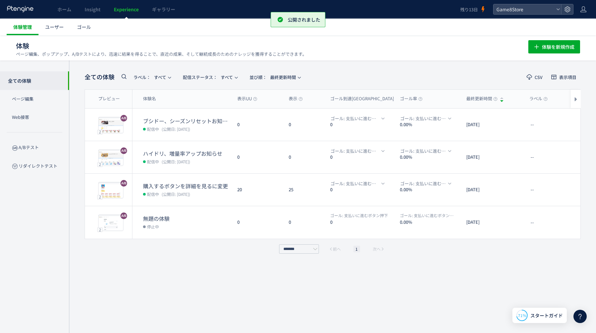
click at [27, 28] on span "体験管理" at bounding box center [22, 27] width 19 height 7
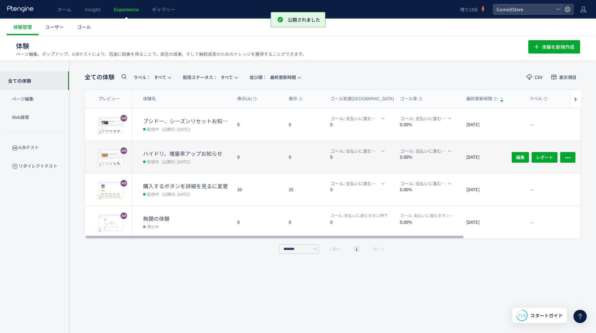
click at [215, 157] on dd "配信中 (公開日: 2025/08/27)" at bounding box center [187, 161] width 89 height 9
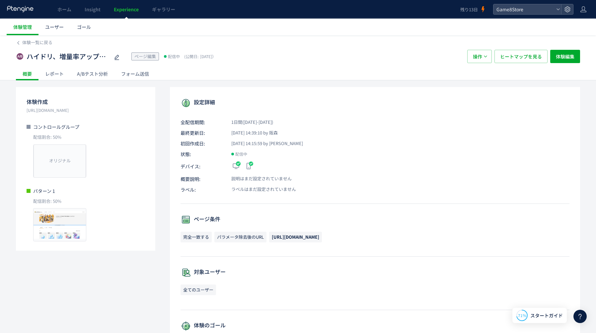
click at [58, 72] on div "レポート" at bounding box center [55, 73] width 32 height 13
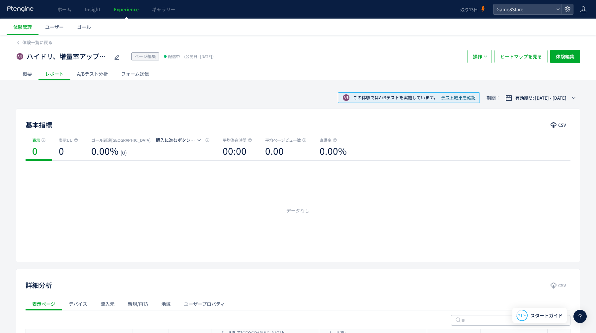
click at [30, 75] on div "概要" at bounding box center [27, 73] width 23 height 13
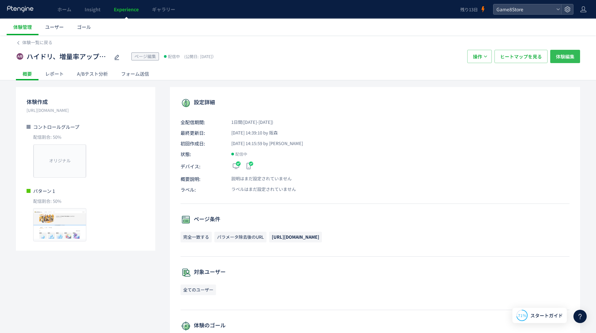
click at [564, 61] on span "体験編集" at bounding box center [565, 56] width 19 height 13
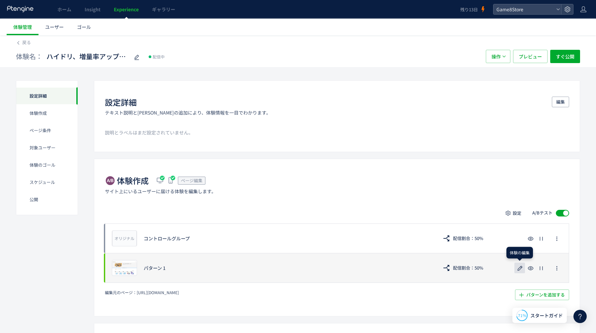
click at [520, 268] on icon "button" at bounding box center [520, 268] width 8 height 8
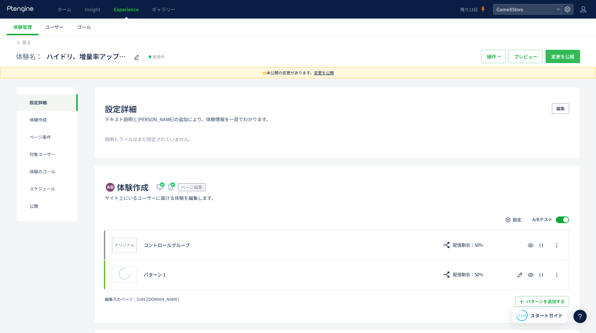
click at [564, 58] on span "変更を公開" at bounding box center [562, 56] width 23 height 13
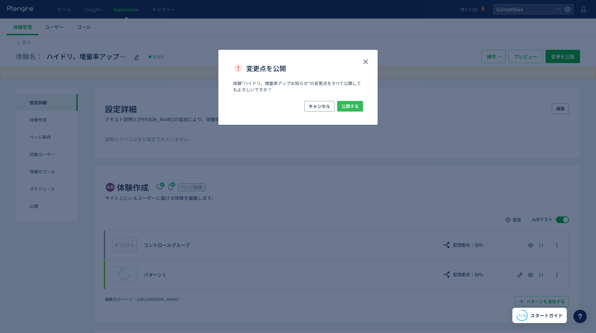
click at [351, 104] on span "公開する" at bounding box center [350, 106] width 17 height 11
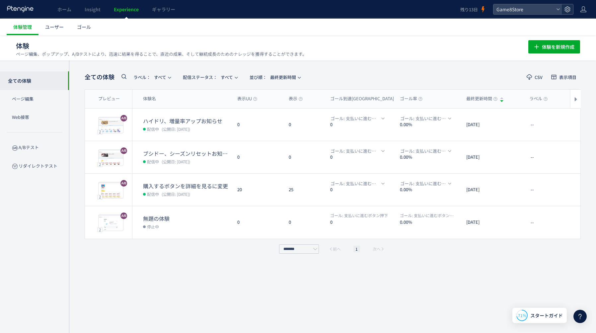
click at [565, 8] on icon at bounding box center [567, 9] width 7 height 7
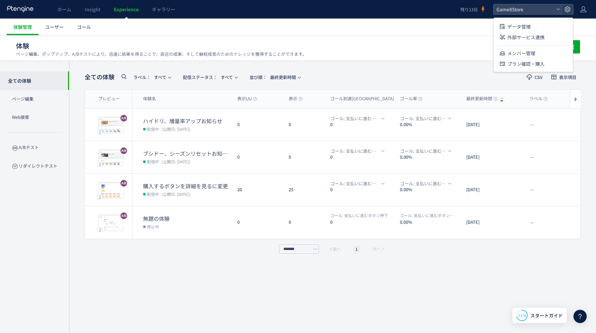
click at [587, 11] on header "ホーム Insight Experience ギャラリー 残り13日 Game8Store" at bounding box center [298, 9] width 596 height 19
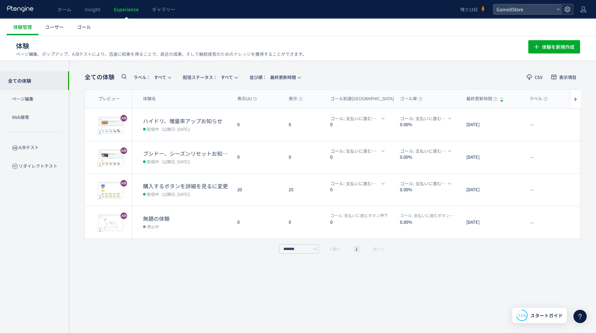
click at [569, 8] on icon at bounding box center [567, 9] width 7 height 7
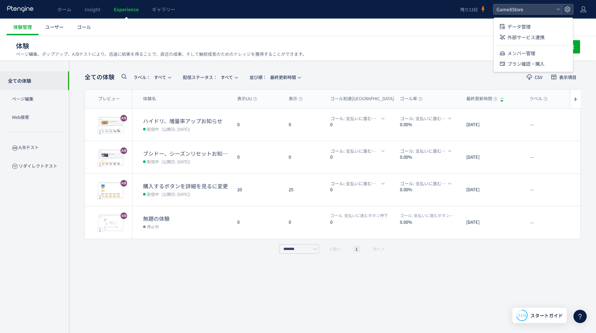
click at [26, 7] on icon at bounding box center [21, 9] width 28 height 7
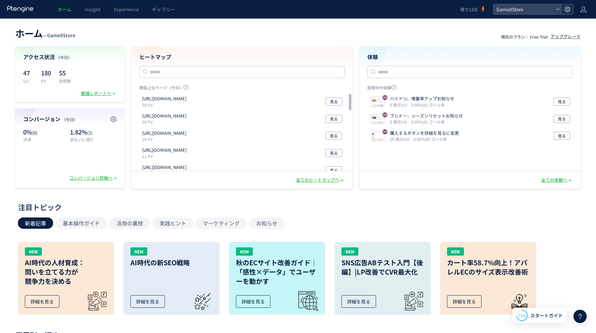
click at [570, 11] on icon at bounding box center [567, 9] width 7 height 7
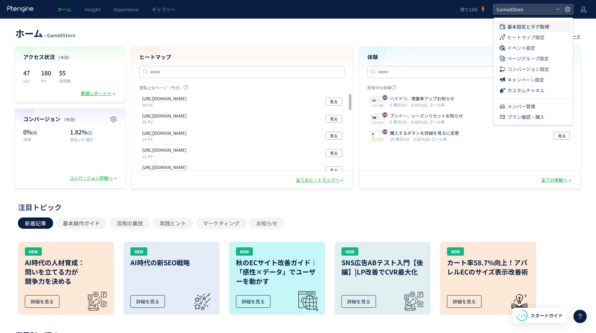
click at [520, 28] on span "基本設定とタグ取得" at bounding box center [529, 26] width 42 height 11
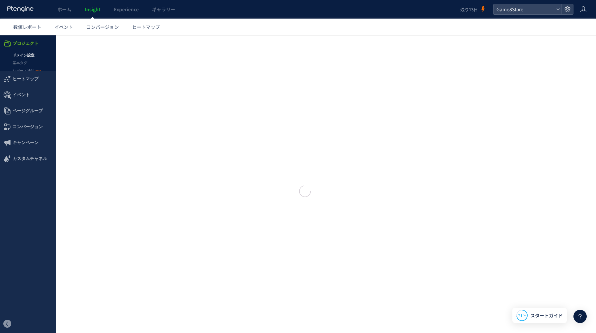
type input "**********"
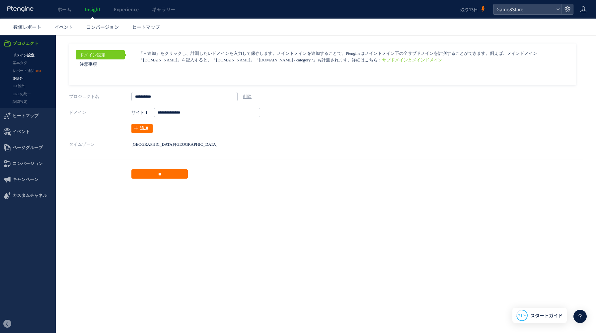
click at [22, 78] on link "IP除外" at bounding box center [28, 79] width 56 height 8
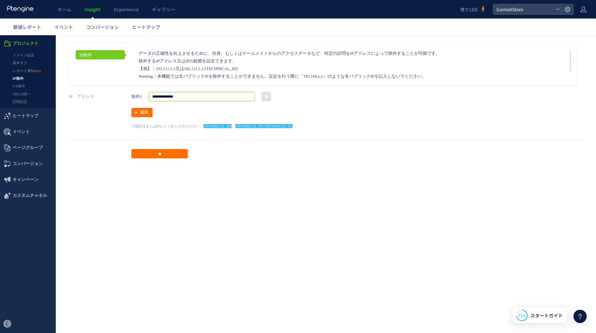
click at [223, 96] on input "**********" at bounding box center [202, 96] width 106 height 9
click at [270, 95] on input "**" at bounding box center [267, 96] width 10 height 9
click at [168, 157] on input "**" at bounding box center [159, 153] width 56 height 9
click at [168, 97] on input "text" at bounding box center [202, 96] width 106 height 9
paste input "**********"
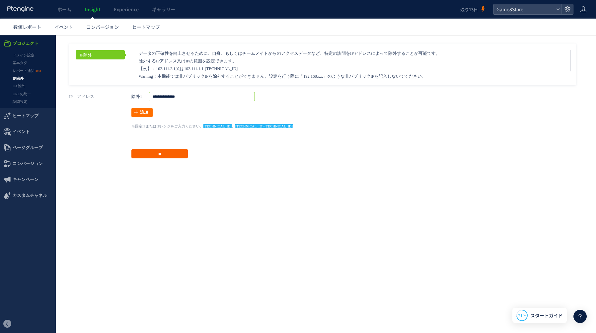
type input "**********"
click at [162, 154] on input "**" at bounding box center [159, 153] width 56 height 9
click at [24, 89] on link "UA除外" at bounding box center [28, 86] width 56 height 8
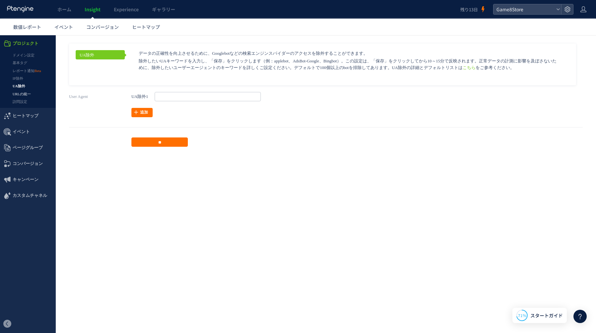
click at [24, 94] on link "URLの統一" at bounding box center [28, 94] width 56 height 8
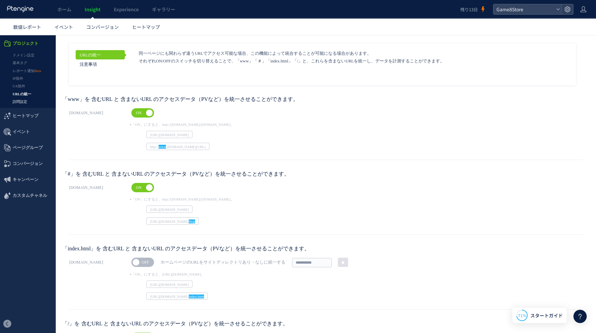
click at [25, 104] on link "訪問設定" at bounding box center [28, 102] width 56 height 8
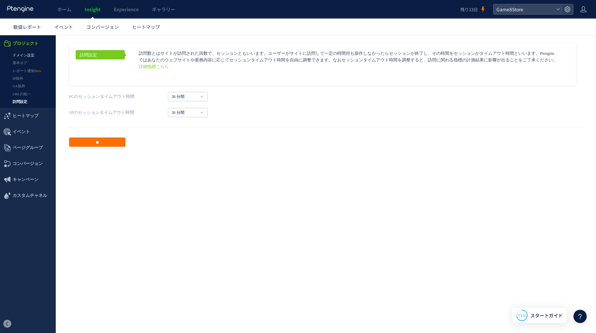
click at [26, 55] on link "ドメイン設定" at bounding box center [28, 55] width 56 height 8
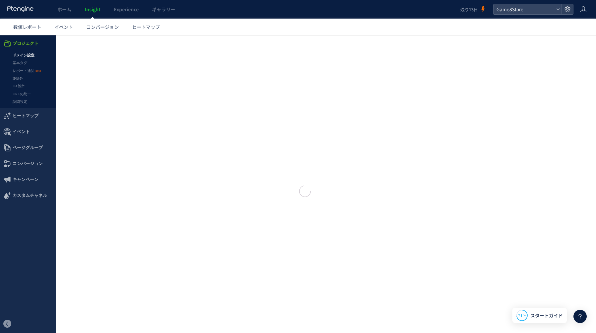
type input "**********"
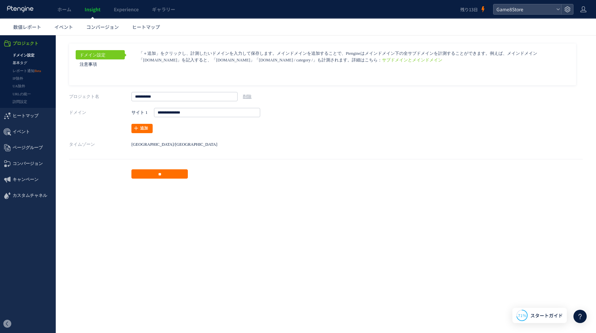
click at [26, 60] on link "基本タグ" at bounding box center [28, 63] width 56 height 8
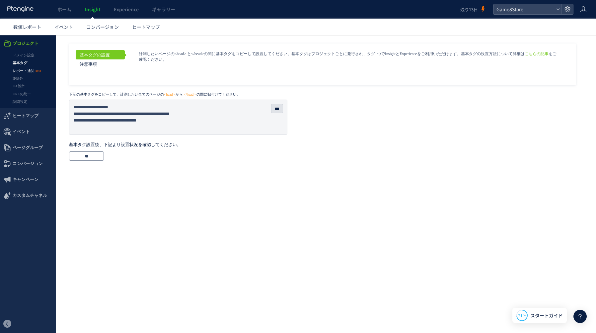
click at [26, 69] on link "レポート通知" at bounding box center [28, 71] width 56 height 8
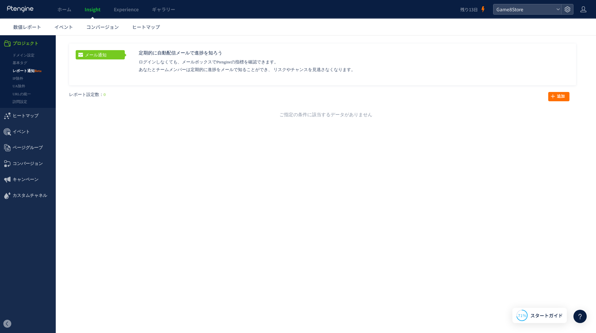
click at [24, 8] on icon at bounding box center [21, 9] width 28 height 7
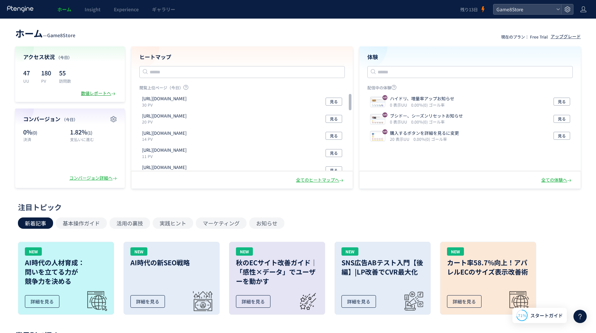
click at [84, 93] on div "数値レポートへ" at bounding box center [99, 93] width 36 height 6
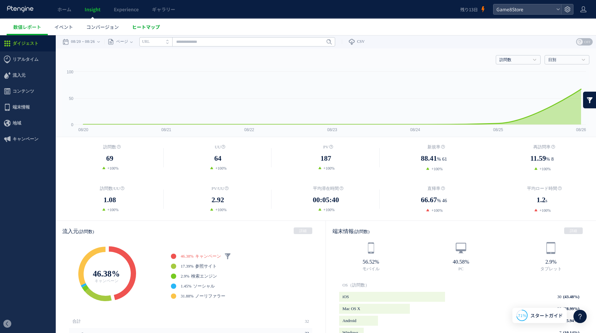
click at [135, 33] on link "ヒートマップ" at bounding box center [146, 27] width 41 height 17
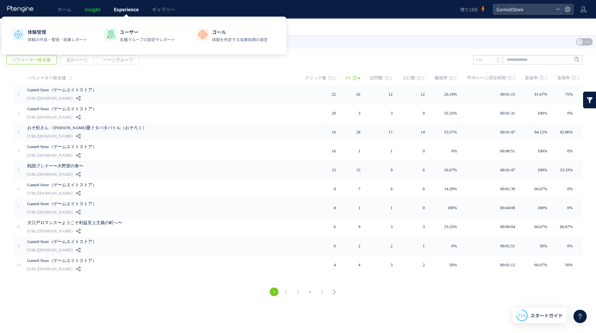
click at [127, 10] on span "Experience" at bounding box center [126, 9] width 25 height 7
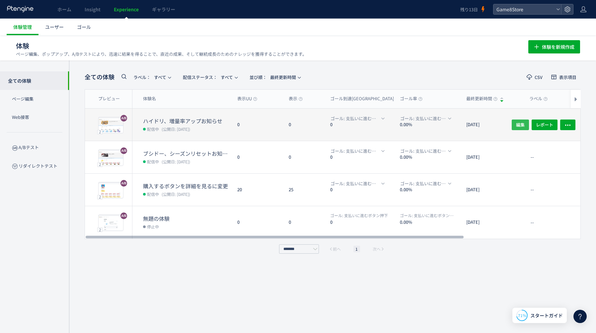
click at [521, 123] on span "編集" at bounding box center [520, 124] width 9 height 11
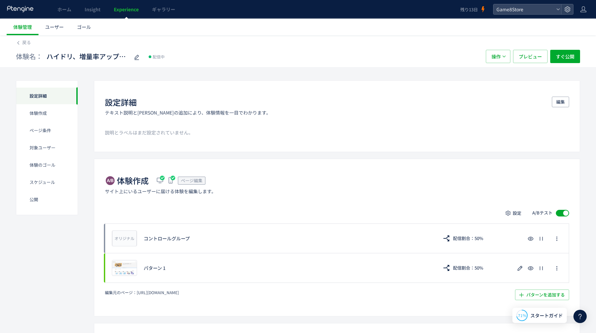
drag, startPoint x: 570, startPoint y: 56, endPoint x: 352, endPoint y: 58, distance: 217.8
click at [559, 213] on span at bounding box center [562, 213] width 13 height 7
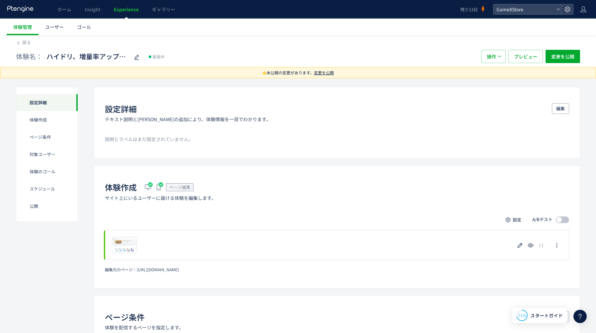
click at [562, 218] on span at bounding box center [562, 219] width 13 height 7
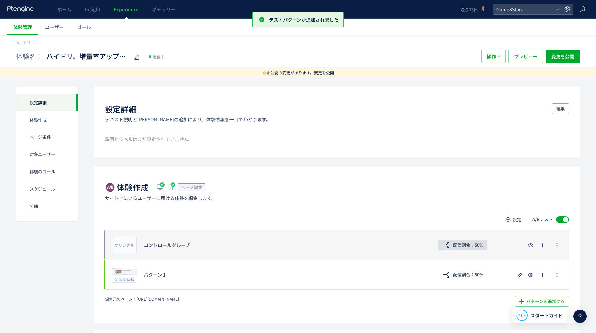
click at [470, 247] on span "配信割合：50%" at bounding box center [468, 245] width 30 height 11
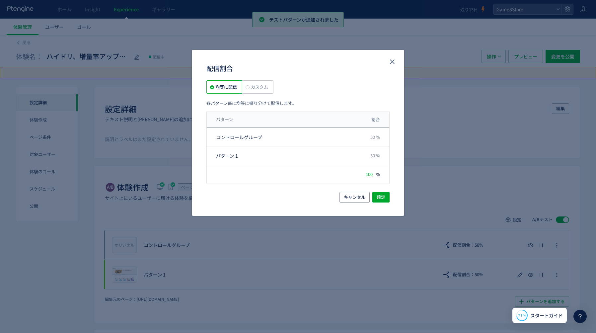
click at [262, 87] on span "カスタム" at bounding box center [259, 87] width 19 height 6
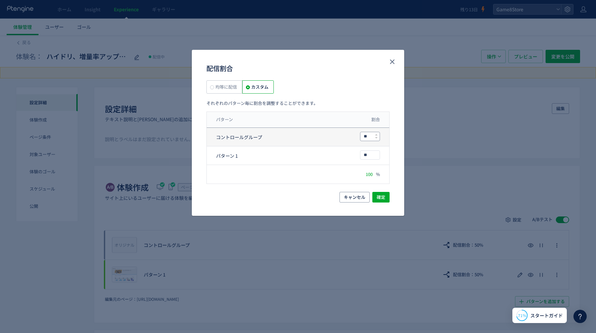
click at [368, 135] on input "**" at bounding box center [370, 136] width 19 height 9
click at [378, 137] on icon "配信割合" at bounding box center [376, 137] width 3 height 3
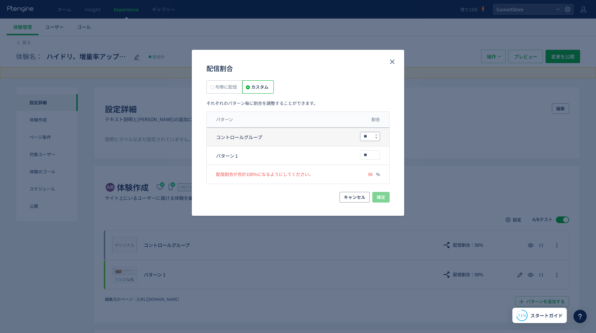
click at [378, 137] on icon "配信割合" at bounding box center [376, 137] width 3 height 3
drag, startPoint x: 370, startPoint y: 136, endPoint x: 355, endPoint y: 136, distance: 15.3
click at [355, 146] on div "コントロールグループ **" at bounding box center [298, 155] width 183 height 19
type input "**"
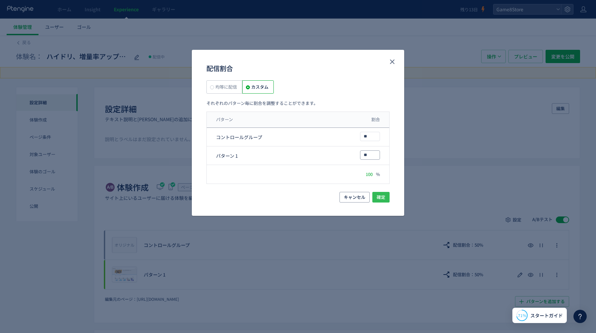
click at [385, 200] on span "確定" at bounding box center [381, 197] width 9 height 11
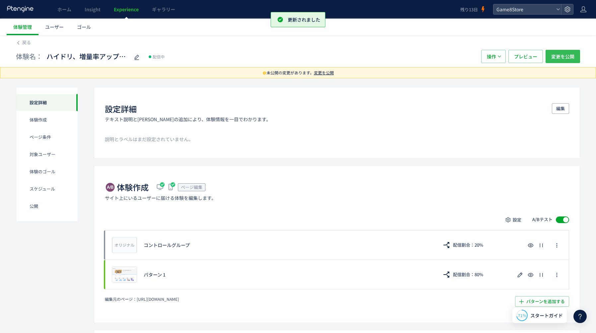
click at [566, 58] on span "変更を公開" at bounding box center [562, 56] width 23 height 13
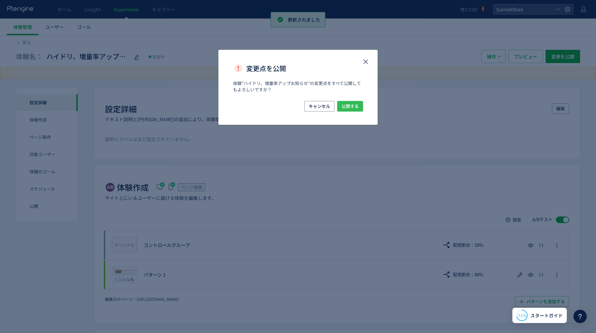
click at [355, 107] on span "公開する" at bounding box center [350, 106] width 17 height 11
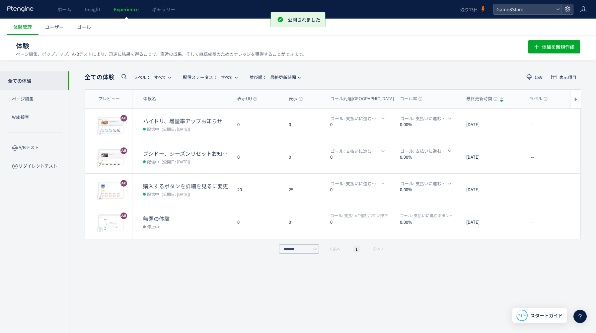
click at [136, 9] on span "Experience" at bounding box center [126, 9] width 25 height 7
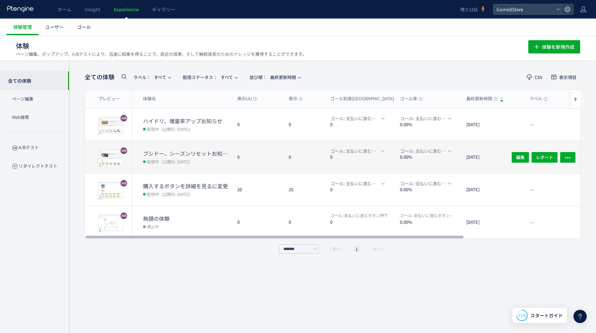
click at [281, 154] on div "0" at bounding box center [257, 157] width 51 height 32
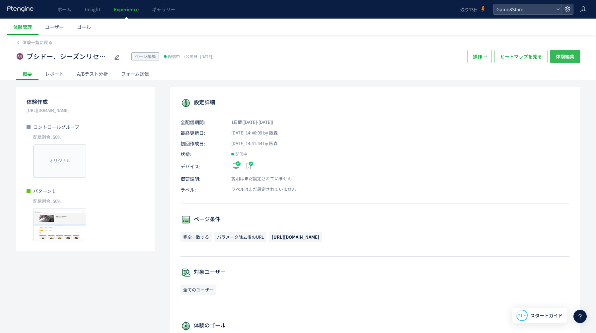
click at [568, 56] on span "体験編集" at bounding box center [565, 56] width 19 height 13
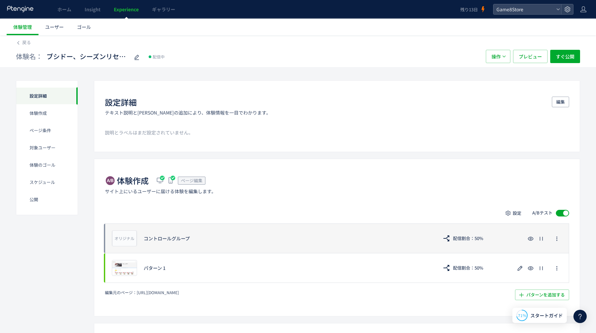
click at [482, 246] on div "オリジナル プレビュー コントロールグループ 配信割合：50%" at bounding box center [337, 238] width 465 height 30
click at [471, 241] on span "配信割合：50%" at bounding box center [468, 238] width 30 height 11
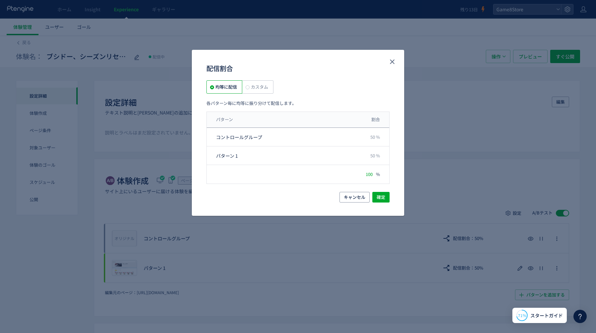
click at [264, 87] on span "カスタム" at bounding box center [259, 87] width 19 height 6
drag, startPoint x: 370, startPoint y: 138, endPoint x: 338, endPoint y: 137, distance: 31.9
click at [338, 146] on div "コントロールグループ **" at bounding box center [298, 155] width 183 height 19
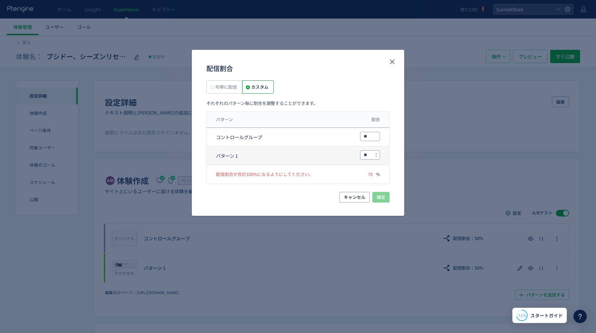
type input "**"
drag, startPoint x: 372, startPoint y: 156, endPoint x: 346, endPoint y: 156, distance: 26.2
click at [346, 156] on div "パターン 1 **" at bounding box center [298, 155] width 183 height 19
type input "**"
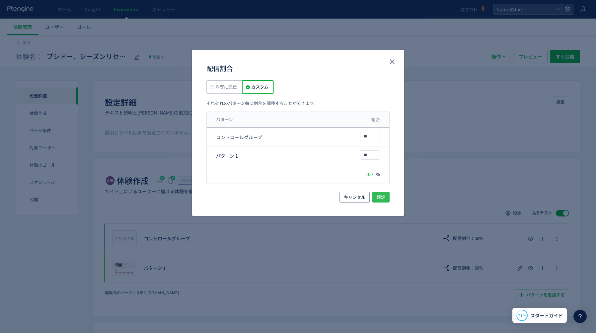
click at [385, 199] on button "確定" at bounding box center [381, 197] width 17 height 11
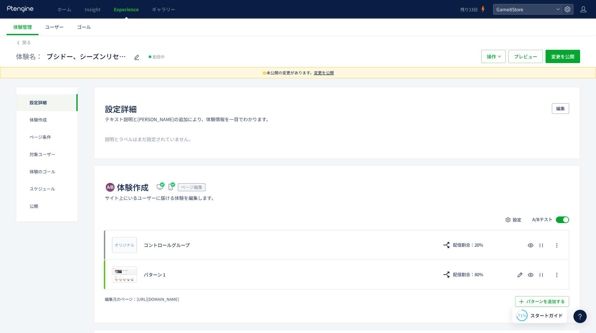
click at [563, 221] on span at bounding box center [562, 219] width 13 height 7
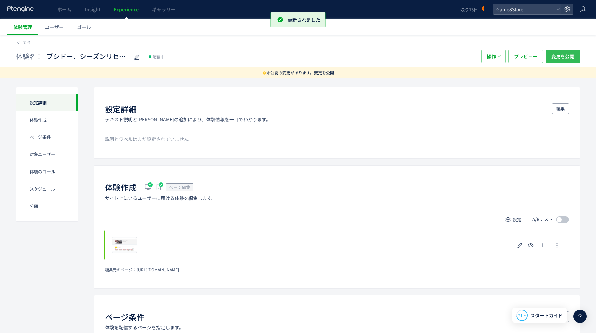
click at [565, 55] on span "変更を公開" at bounding box center [562, 56] width 23 height 13
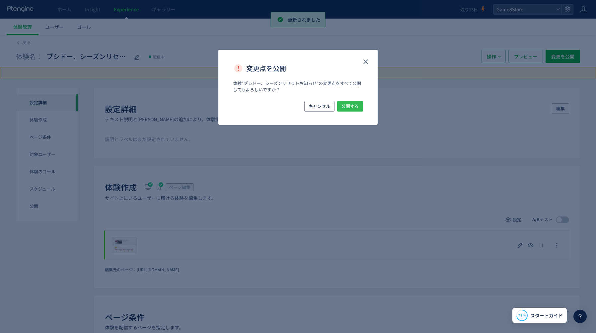
click at [353, 105] on span "公開する" at bounding box center [350, 106] width 17 height 11
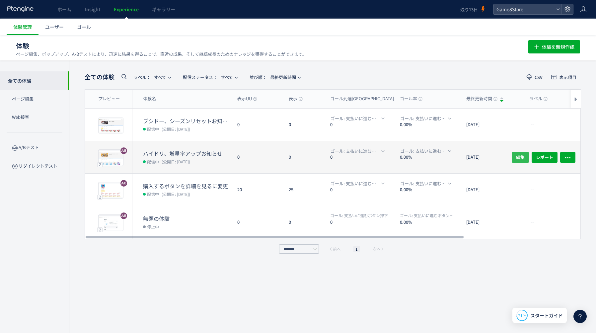
click at [518, 157] on span "編集" at bounding box center [520, 157] width 9 height 11
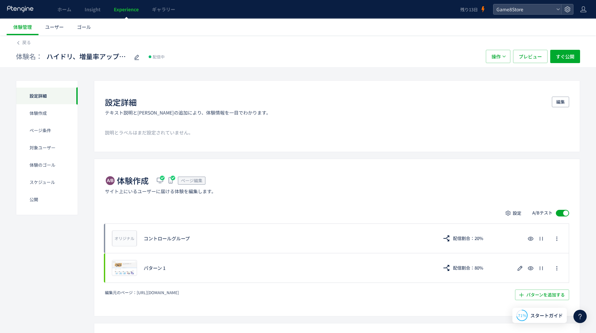
click at [562, 214] on span at bounding box center [562, 213] width 13 height 7
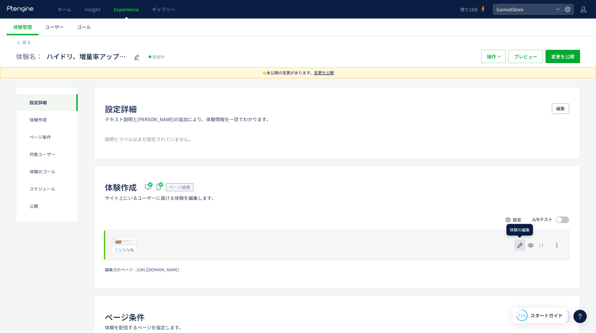
click at [518, 243] on icon "button" at bounding box center [520, 245] width 8 height 8
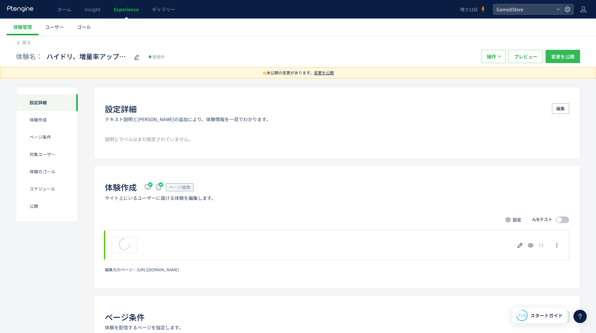
click at [562, 57] on span "変更を公開" at bounding box center [562, 56] width 23 height 13
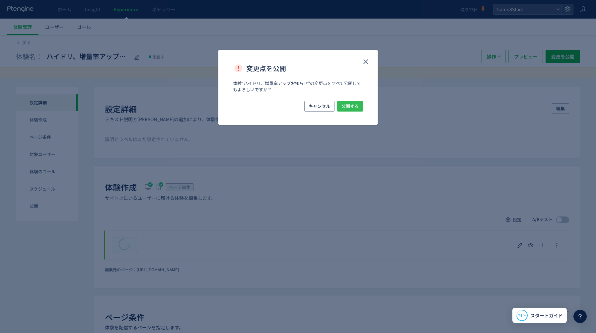
click at [354, 108] on span "公開する" at bounding box center [350, 106] width 17 height 11
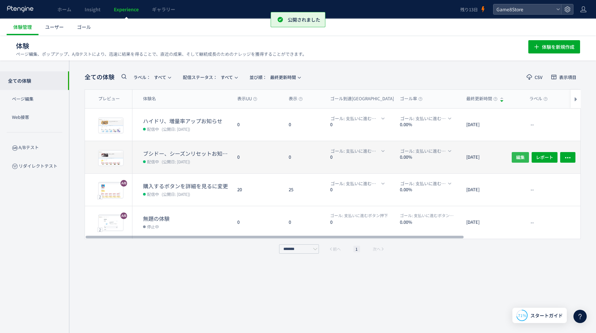
click at [517, 155] on span "編集" at bounding box center [520, 157] width 9 height 11
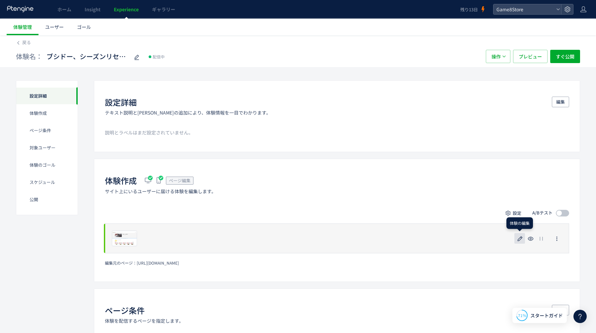
click at [518, 238] on icon "button" at bounding box center [520, 239] width 8 height 8
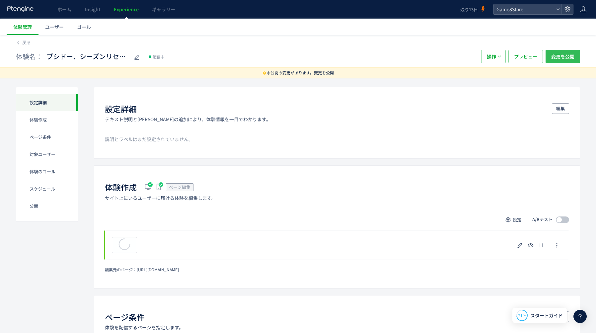
click at [572, 58] on span "変更を公開" at bounding box center [562, 56] width 23 height 13
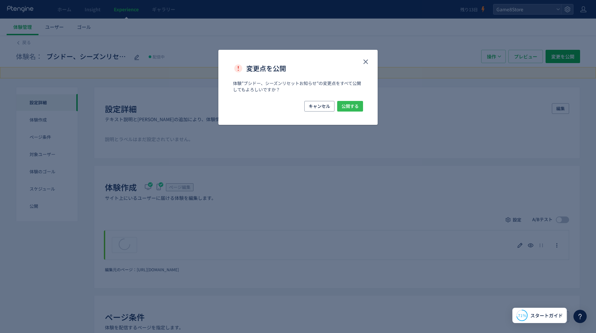
click at [353, 105] on span "公開する" at bounding box center [350, 106] width 17 height 11
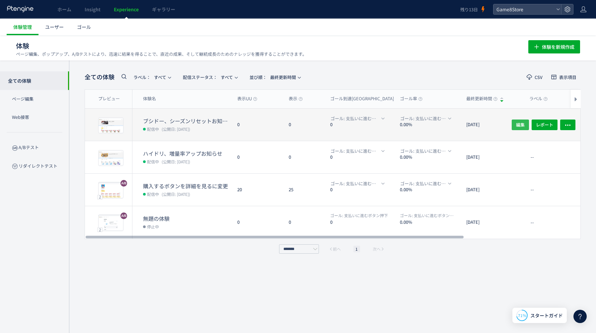
click at [522, 123] on span "編集" at bounding box center [520, 124] width 9 height 11
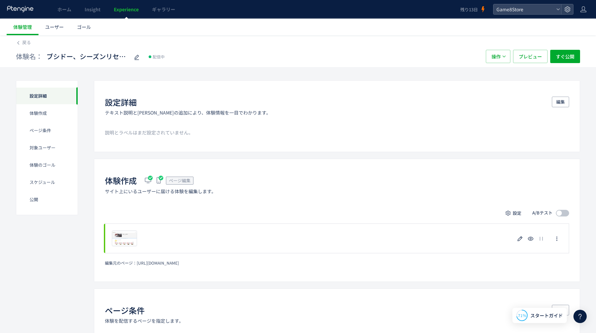
click at [564, 215] on span at bounding box center [562, 213] width 13 height 7
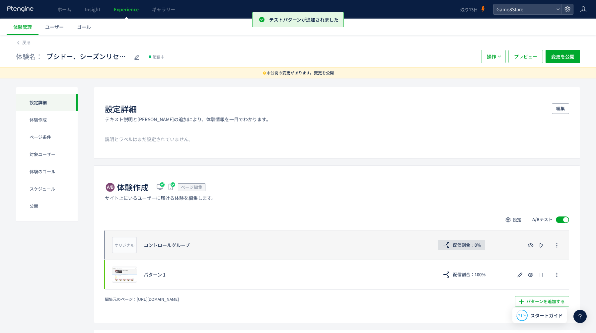
click at [472, 241] on span "配信割合：0%" at bounding box center [467, 245] width 28 height 11
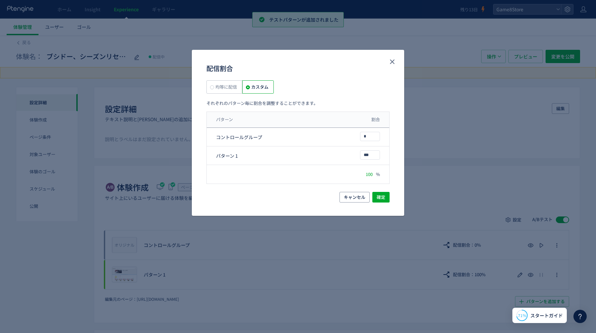
click at [242, 83] on label "均等に配信" at bounding box center [258, 86] width 32 height 13
click at [381, 199] on span "確定" at bounding box center [381, 197] width 9 height 11
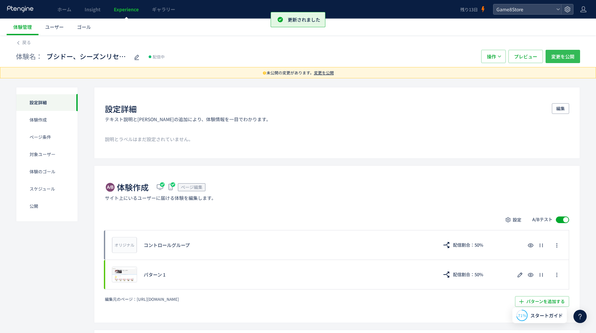
click at [564, 52] on span "変更を公開" at bounding box center [562, 56] width 23 height 13
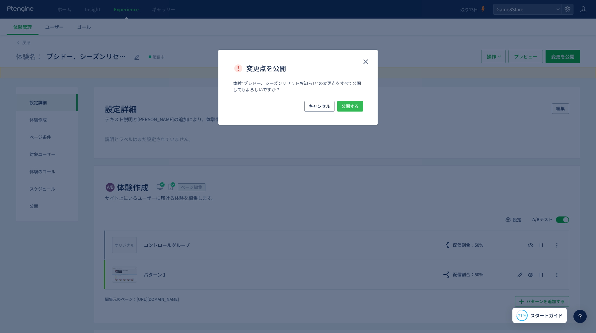
click at [345, 101] on span "公開する" at bounding box center [350, 106] width 17 height 11
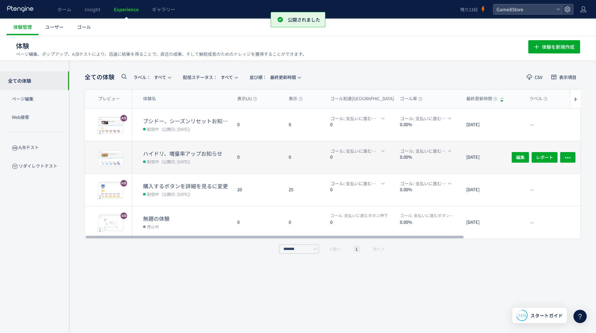
click at [255, 160] on div "0" at bounding box center [257, 157] width 51 height 32
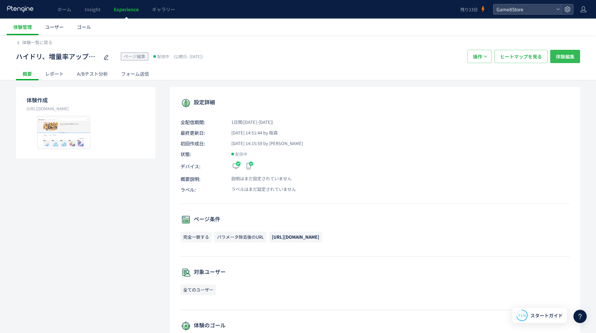
click at [577, 57] on button "体験編集" at bounding box center [565, 56] width 30 height 13
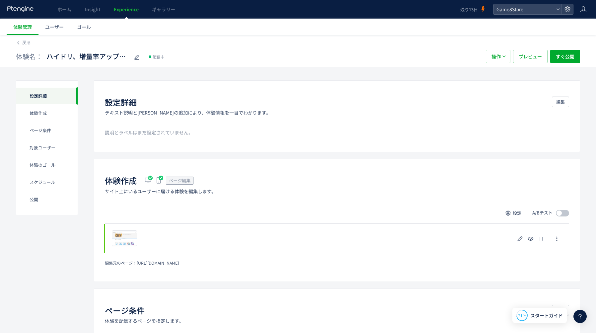
click at [563, 214] on span at bounding box center [562, 213] width 13 height 7
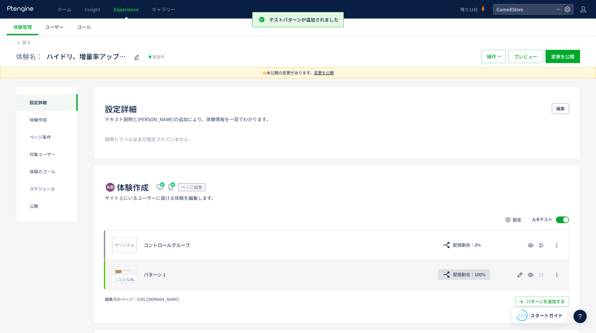
click at [479, 273] on span "配信割合：100%" at bounding box center [469, 274] width 33 height 11
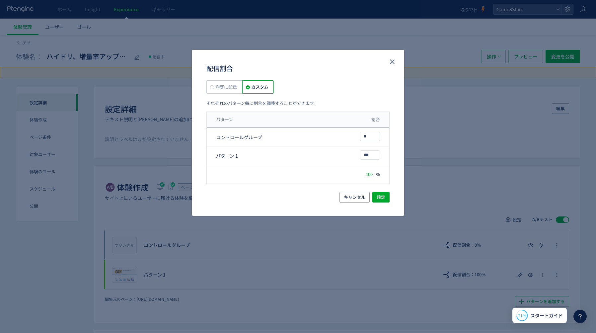
click at [215, 87] on span "均等に配信" at bounding box center [225, 87] width 23 height 6
click at [387, 201] on button "確定" at bounding box center [381, 197] width 17 height 11
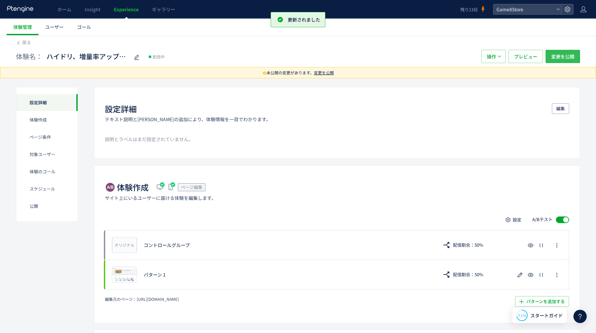
click at [561, 55] on span "変更を公開" at bounding box center [562, 56] width 23 height 13
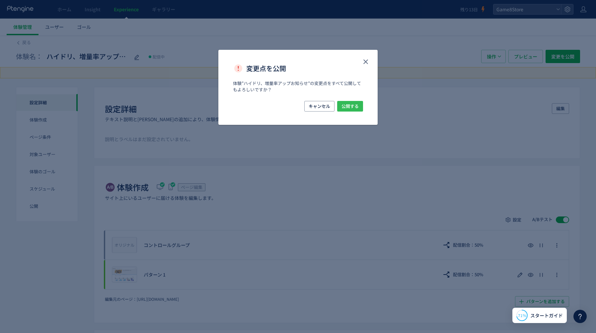
click at [354, 102] on span "公開する" at bounding box center [350, 106] width 17 height 11
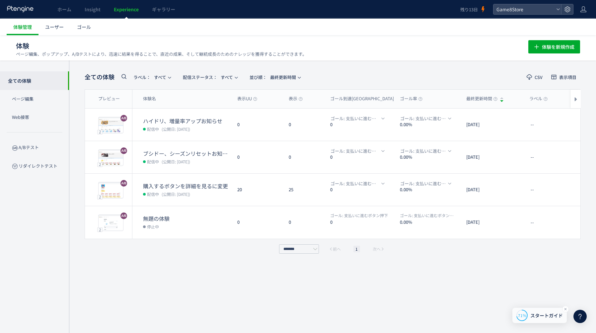
click at [555, 315] on span "スタートガイド" at bounding box center [547, 315] width 33 height 7
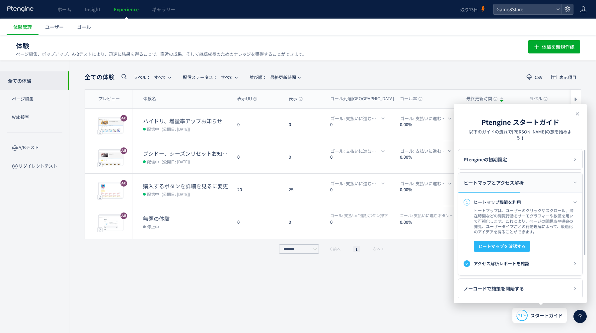
click at [583, 316] on icon at bounding box center [580, 316] width 8 height 8
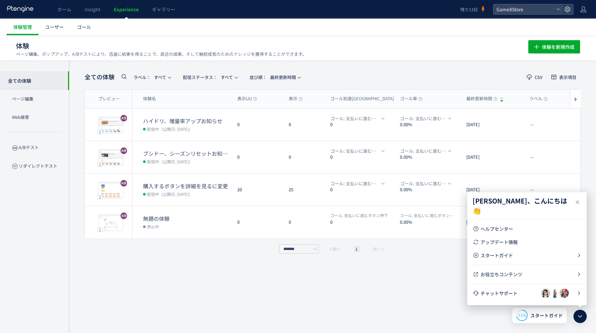
click at [318, 288] on div "全ての体験 ラベル： すべて 配信ステータス​： すべて 並び順： 最終更新時間 CSV 表示項目 プレビュー 体験名 表示UU 表示 ゴール到達UU ゴール…" at bounding box center [333, 196] width 496 height 253
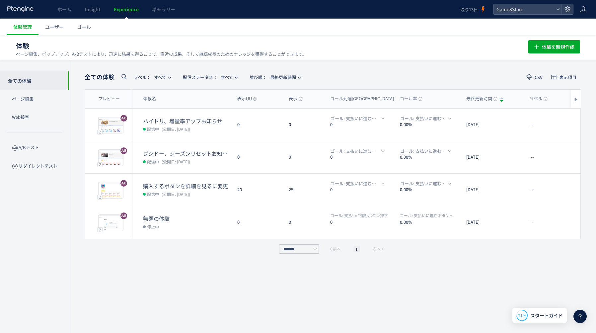
click at [583, 319] on icon at bounding box center [580, 316] width 8 height 8
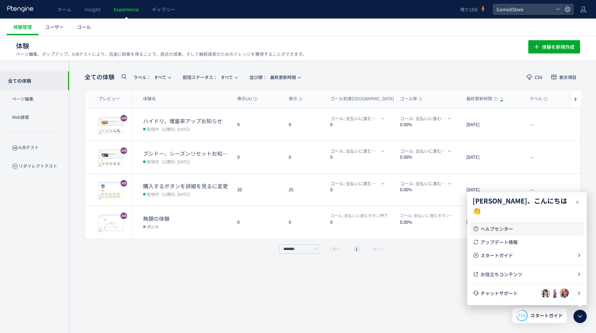
click at [522, 231] on span "ヘルプセンター" at bounding box center [531, 228] width 101 height 7
click at [443, 70] on div "全ての体験 ラベル： すべて 配信ステータス​： すべて 並び順： 最終更新時間 CSV 表示項目 プレビュー 体験名 表示UU 表示 ゴール到達UU ゴール…" at bounding box center [332, 196] width 527 height 273
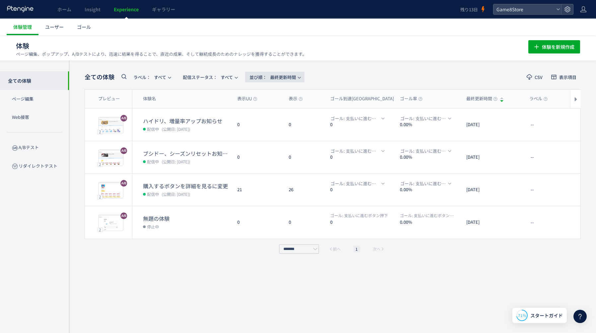
click at [286, 75] on span "並び順： 最終更新時間" at bounding box center [273, 77] width 46 height 11
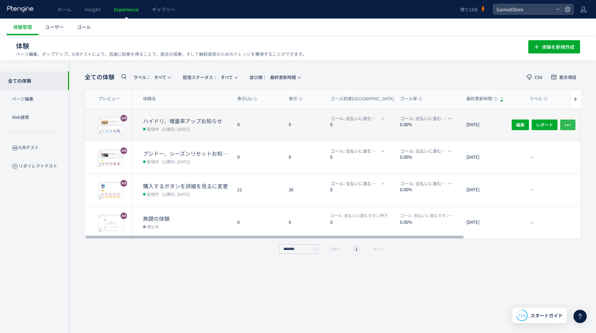
click at [568, 126] on icon "button" at bounding box center [568, 125] width 7 height 7
click at [423, 126] on dt "0.00%" at bounding box center [430, 125] width 61 height 6
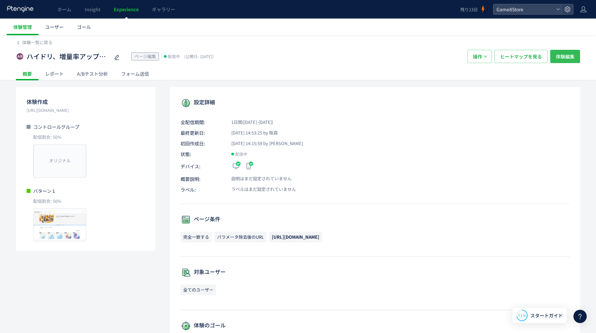
click at [570, 56] on span "体験編集" at bounding box center [565, 56] width 19 height 13
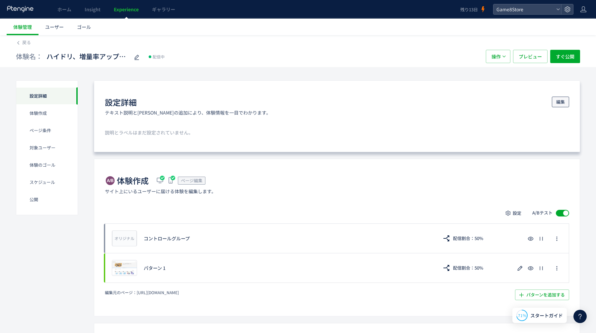
click at [561, 103] on span "編集" at bounding box center [560, 102] width 9 height 11
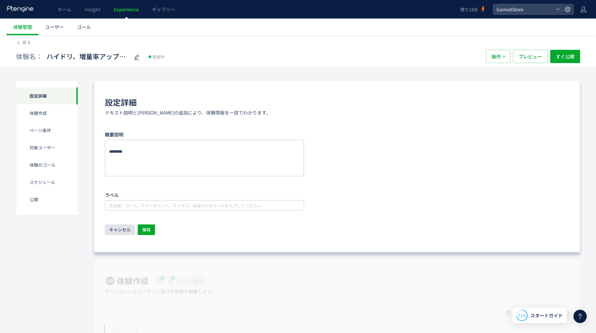
click at [123, 231] on span "キャンセル" at bounding box center [120, 229] width 22 height 11
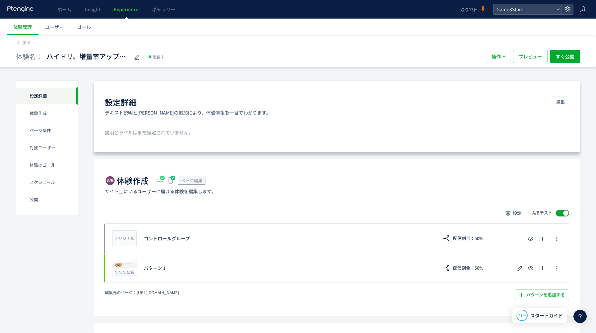
scroll to position [69, 0]
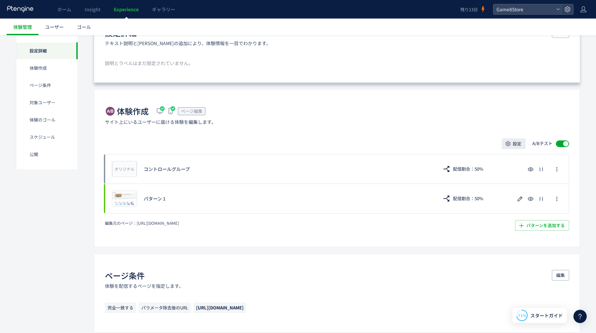
click at [520, 140] on span "設定" at bounding box center [517, 143] width 9 height 11
click at [0, 0] on span "配信割合" at bounding box center [0, 0] width 0 height 0
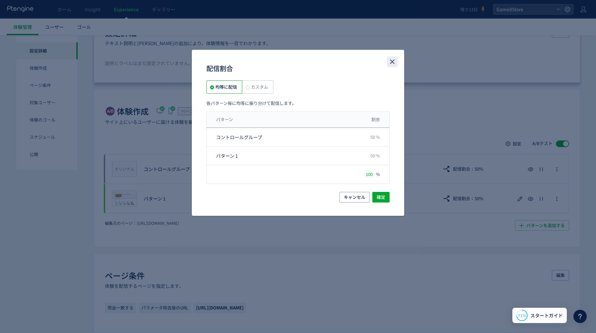
click at [393, 61] on use "close" at bounding box center [392, 62] width 5 height 5
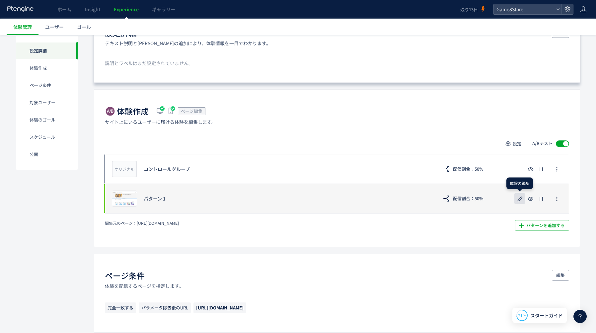
click at [520, 201] on icon "button" at bounding box center [520, 199] width 8 height 8
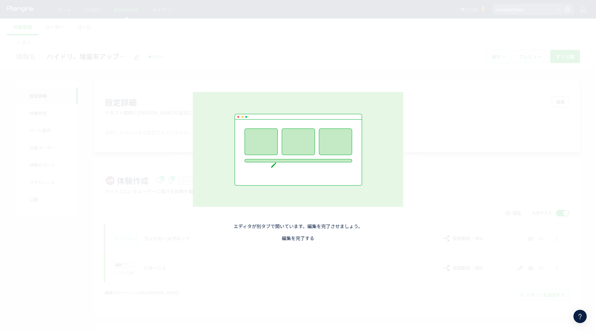
click at [294, 236] on link "編集を完了する" at bounding box center [298, 238] width 33 height 7
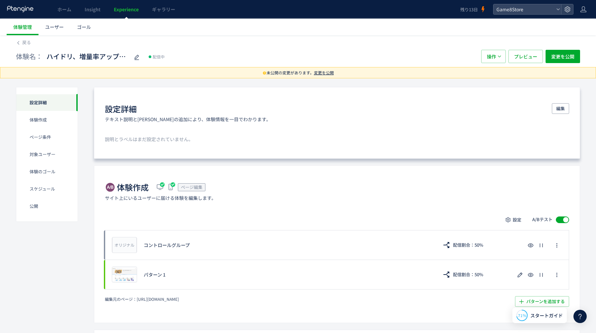
click at [560, 221] on span at bounding box center [562, 219] width 13 height 7
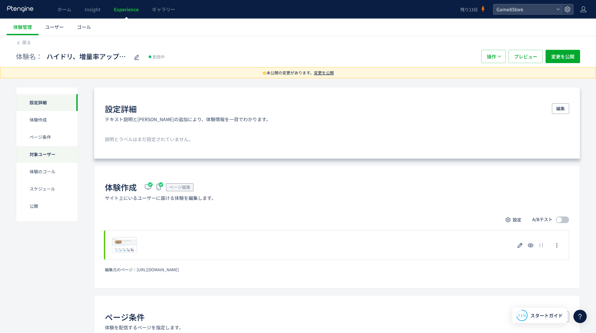
click at [42, 163] on div "対象ユーザー" at bounding box center [46, 171] width 61 height 17
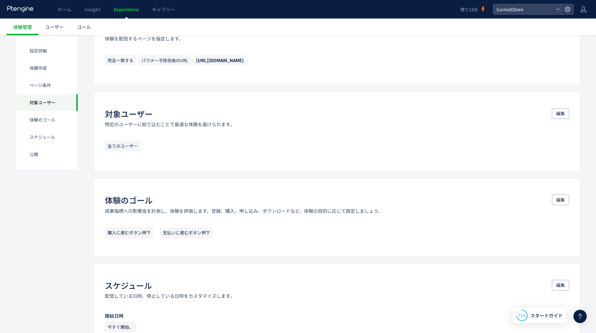
scroll to position [289, 0]
click at [42, 153] on div "公開" at bounding box center [46, 154] width 61 height 17
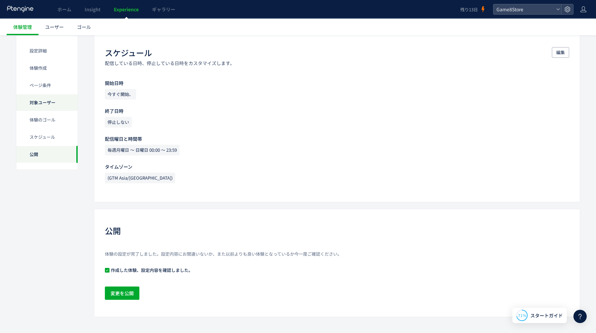
scroll to position [526, 0]
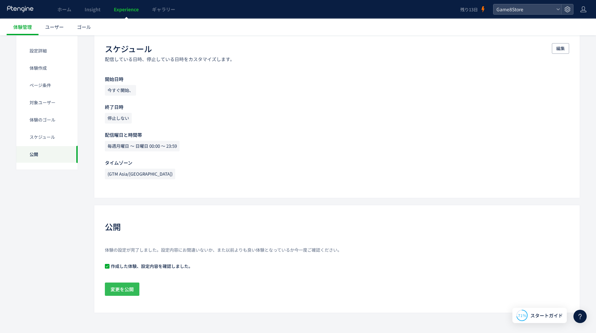
click at [117, 290] on span "変更を公開" at bounding box center [122, 289] width 23 height 13
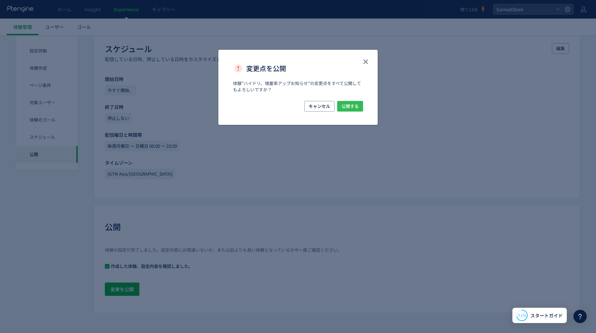
click at [342, 107] on span "公開する" at bounding box center [350, 106] width 17 height 11
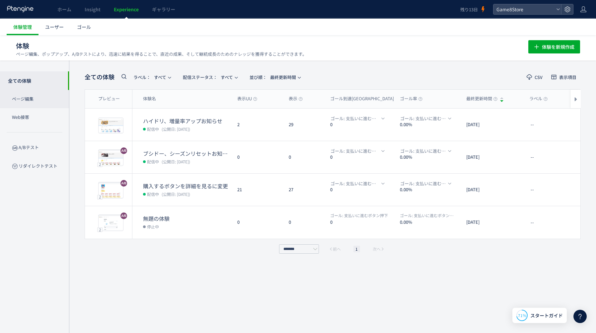
click at [37, 102] on p "ページ編集" at bounding box center [34, 99] width 69 height 18
click at [28, 119] on p "Web接客" at bounding box center [34, 117] width 69 height 18
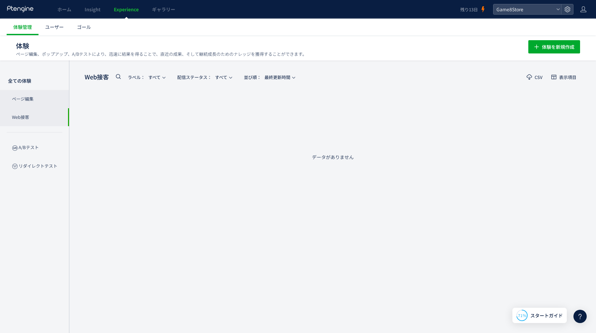
click at [31, 101] on p "ページ編集" at bounding box center [34, 99] width 69 height 18
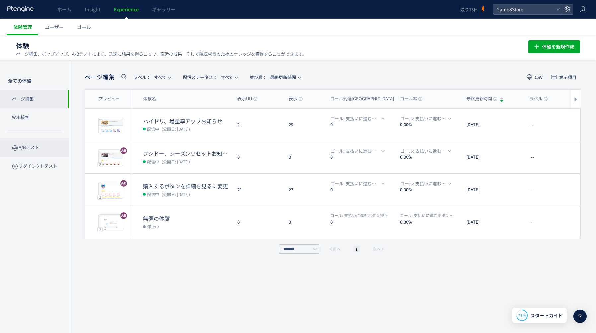
click at [28, 151] on p "A/Bテスト" at bounding box center [34, 147] width 69 height 18
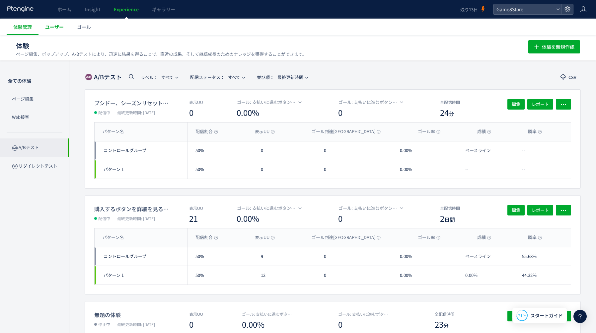
click at [53, 29] on span "ユーザー" at bounding box center [54, 27] width 19 height 7
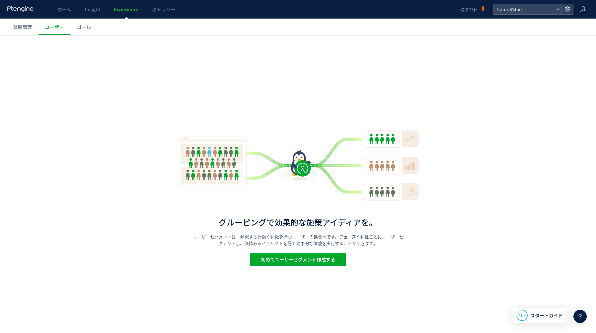
click at [32, 14] on div at bounding box center [21, 9] width 28 height 19
click at [62, 12] on span "ホーム" at bounding box center [64, 9] width 14 height 7
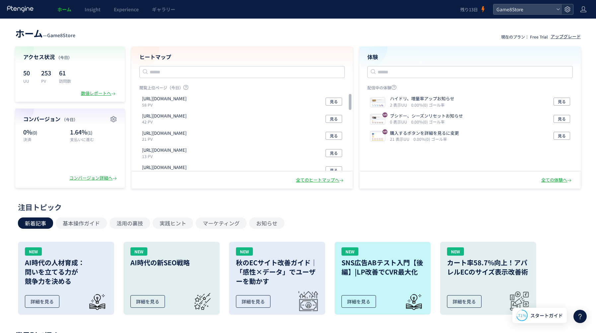
click at [569, 9] on use at bounding box center [568, 9] width 6 height 6
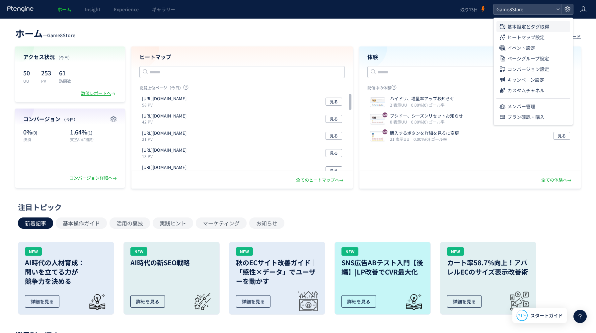
click at [521, 30] on span "基本設定とタグ取得" at bounding box center [529, 26] width 42 height 11
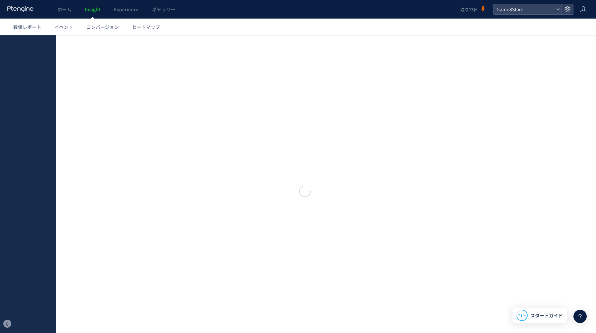
type input "**********"
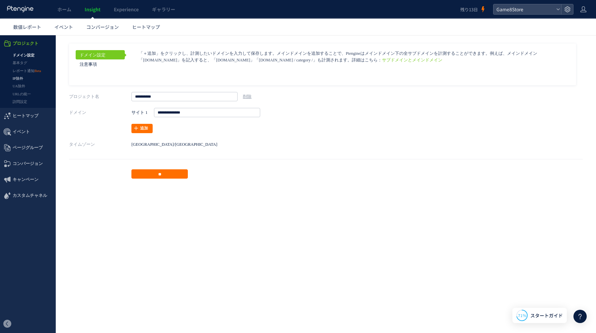
click at [23, 79] on link "IP除外" at bounding box center [28, 79] width 56 height 8
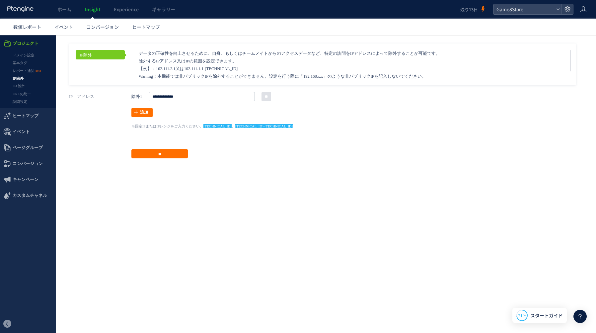
click at [25, 10] on use at bounding box center [20, 9] width 26 height 6
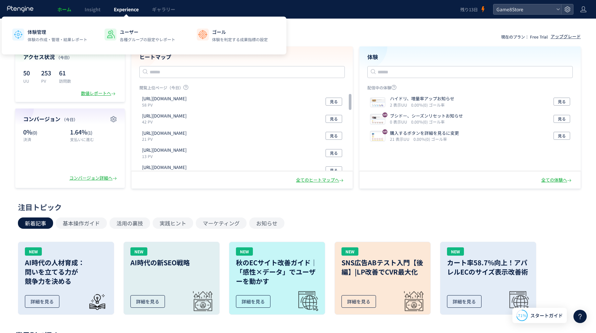
click at [134, 13] on link "Experience" at bounding box center [126, 9] width 38 height 19
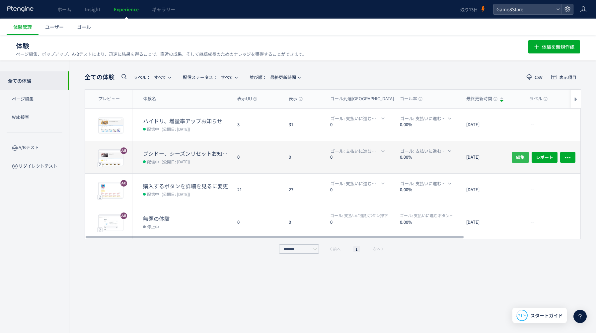
click at [518, 158] on span "編集" at bounding box center [520, 157] width 9 height 11
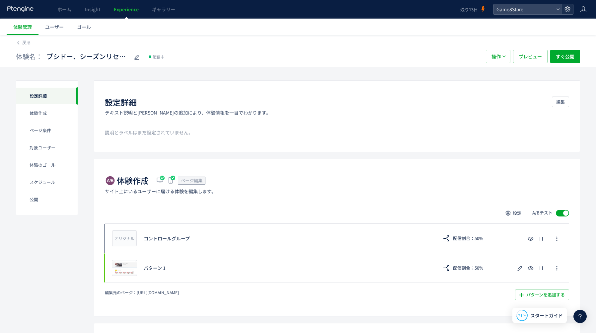
click at [568, 9] on use at bounding box center [568, 9] width 6 height 6
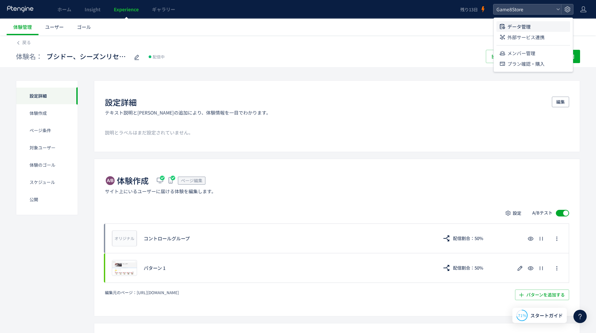
click at [527, 24] on span "データ管理" at bounding box center [519, 26] width 23 height 11
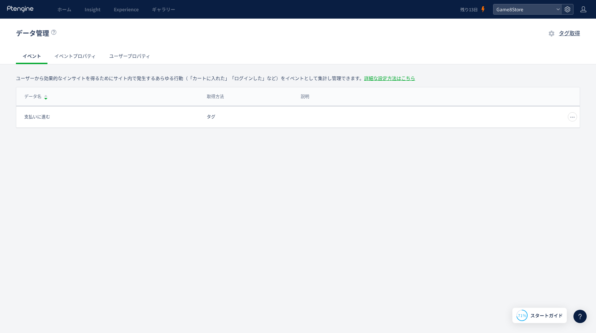
click at [566, 10] on icon at bounding box center [567, 9] width 7 height 7
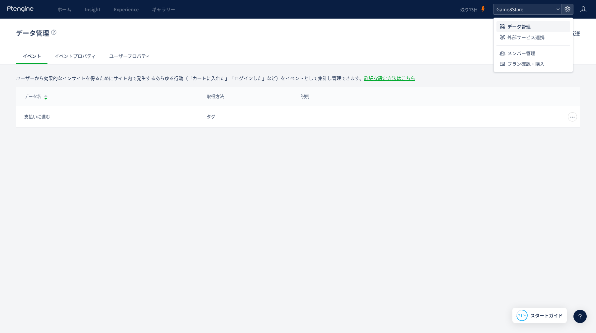
click at [549, 10] on span "Game8Store" at bounding box center [524, 9] width 59 height 10
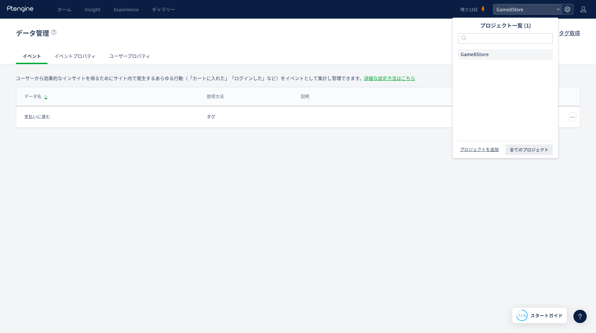
click at [568, 10] on use at bounding box center [568, 9] width 6 height 6
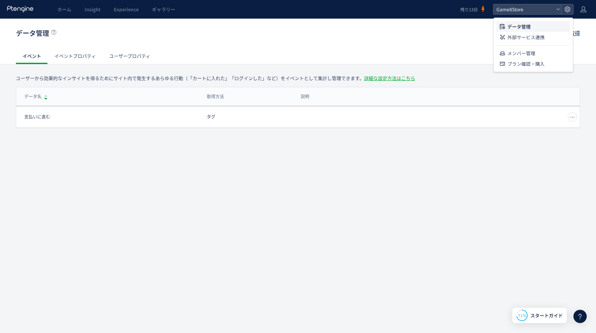
click at [17, 4] on div at bounding box center [21, 9] width 28 height 19
click at [21, 10] on icon at bounding box center [21, 9] width 28 height 7
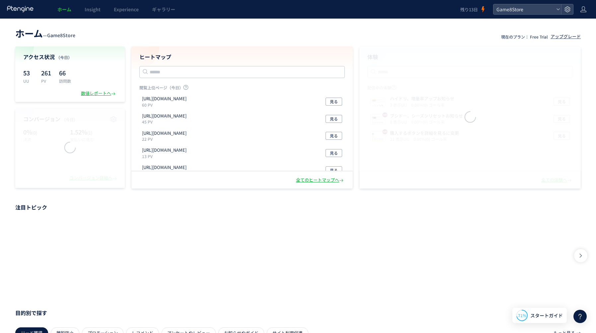
click at [21, 10] on icon at bounding box center [21, 9] width 28 height 7
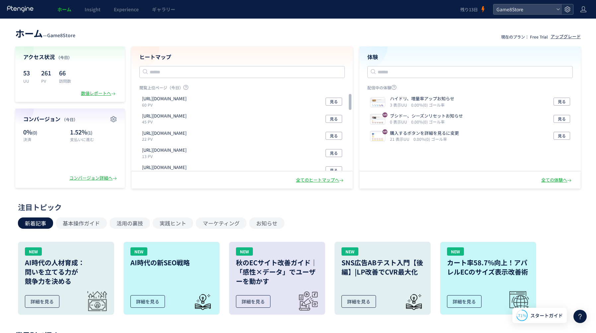
click at [563, 7] on div at bounding box center [567, 9] width 12 height 10
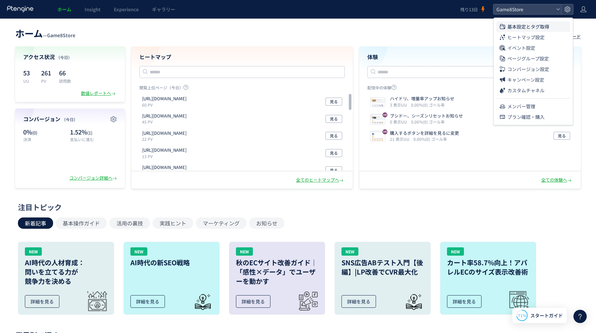
click at [534, 29] on span "基本設定とタグ取得" at bounding box center [529, 26] width 42 height 11
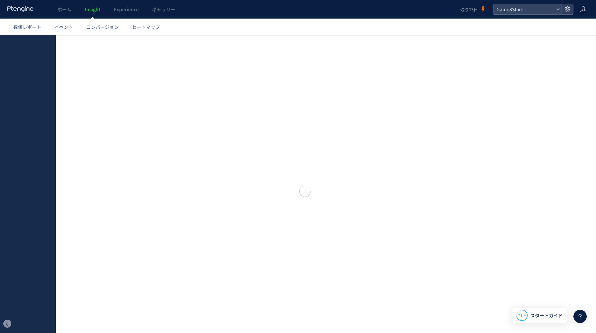
type input "**********"
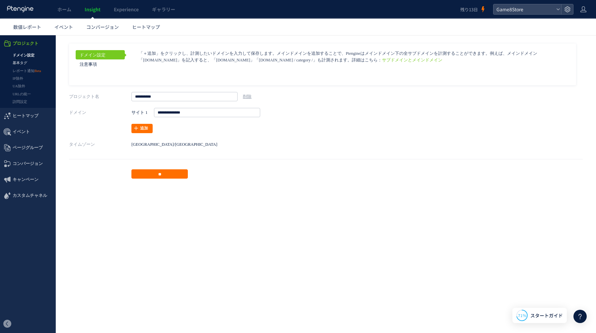
click at [26, 64] on link "基本タグ" at bounding box center [28, 63] width 56 height 8
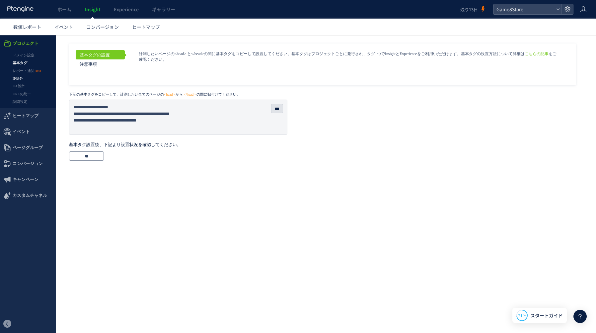
click at [26, 78] on link "IP除外" at bounding box center [28, 79] width 56 height 8
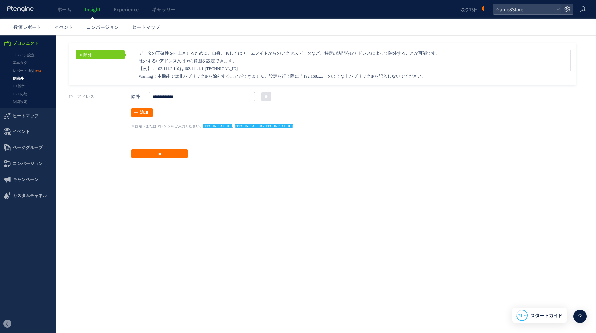
click at [26, 84] on link "UA除外" at bounding box center [28, 86] width 56 height 8
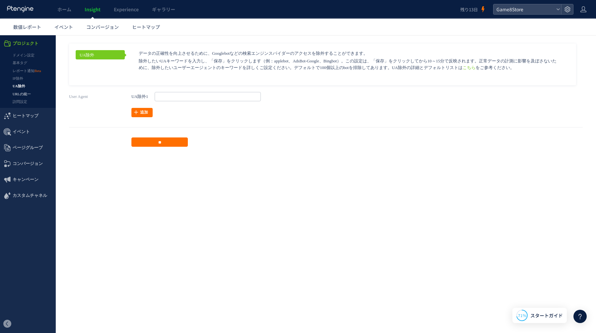
click at [26, 92] on link "URLの統一" at bounding box center [28, 94] width 56 height 8
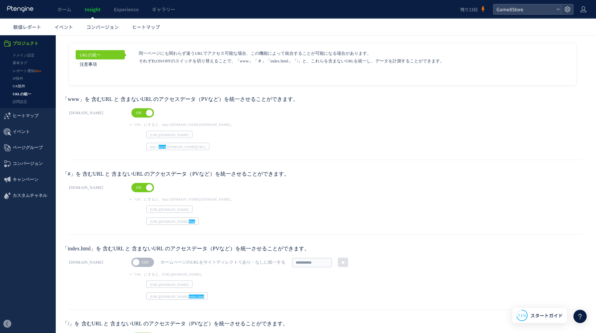
click at [26, 88] on link "UA除外" at bounding box center [28, 86] width 56 height 8
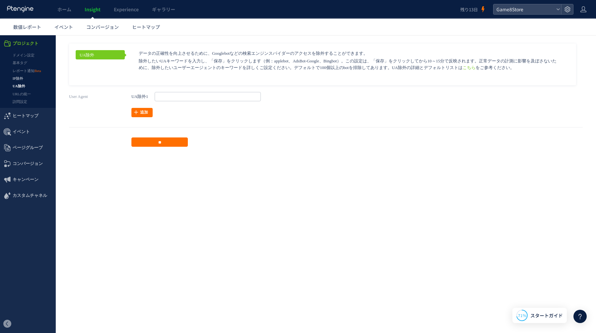
click at [25, 79] on link "IP除外" at bounding box center [28, 79] width 56 height 8
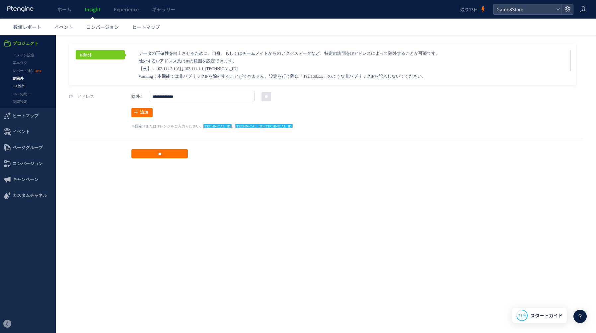
click at [24, 86] on link "UA除外" at bounding box center [28, 86] width 56 height 8
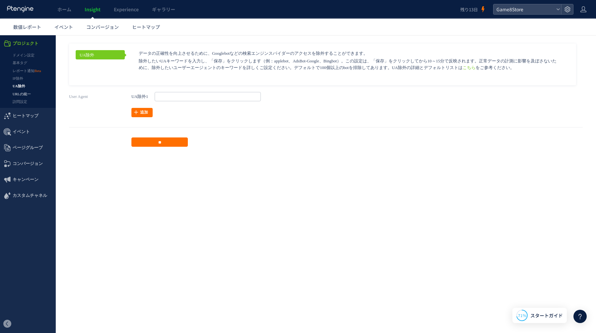
click at [23, 91] on link "URLの統一" at bounding box center [28, 94] width 56 height 8
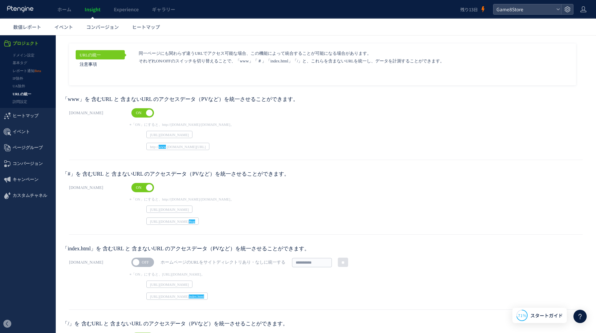
scroll to position [62, 0]
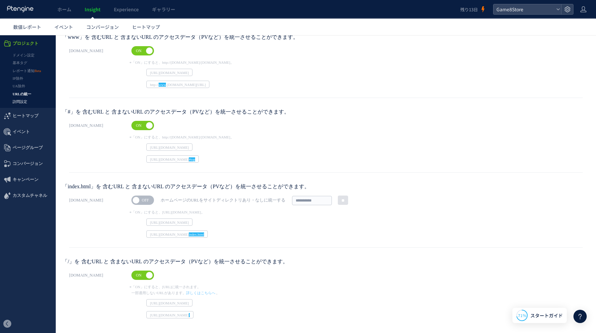
click at [24, 104] on link "訪問設定" at bounding box center [28, 102] width 56 height 8
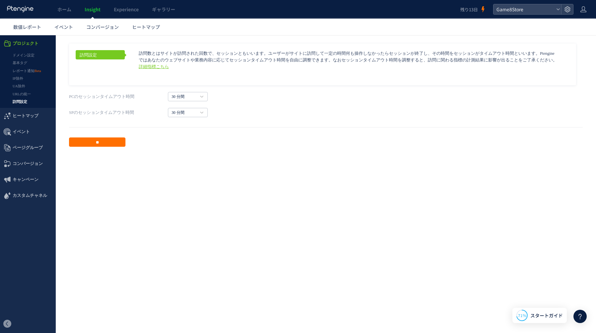
click at [140, 68] on link "詳細指標こちら" at bounding box center [154, 66] width 30 height 5
click at [125, 12] on span "Experience" at bounding box center [126, 9] width 25 height 7
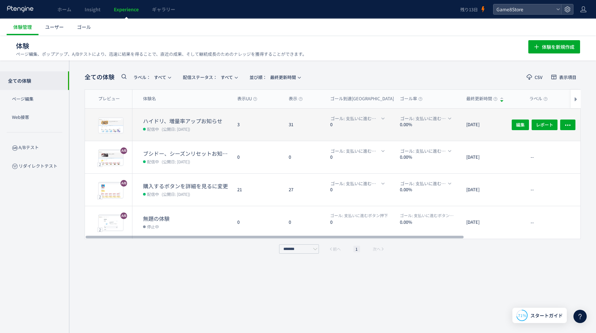
click at [283, 129] on div "3" at bounding box center [257, 125] width 51 height 32
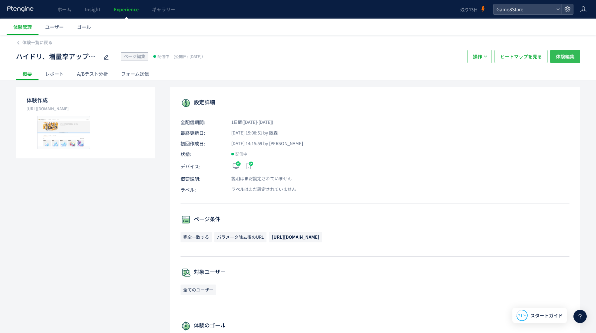
click at [569, 57] on span "体験編集" at bounding box center [565, 56] width 19 height 13
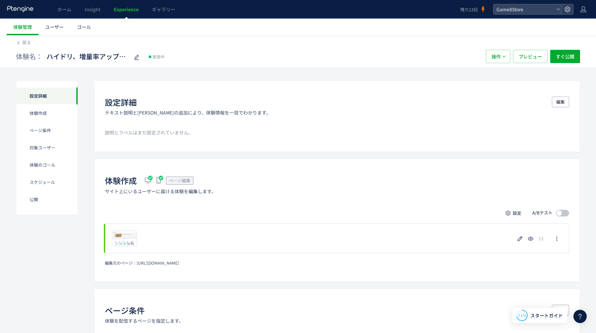
click at [564, 211] on span at bounding box center [562, 213] width 13 height 7
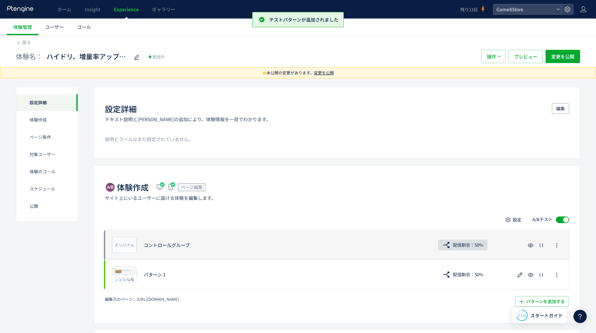
click at [478, 246] on span "配信割合：50%" at bounding box center [468, 245] width 30 height 11
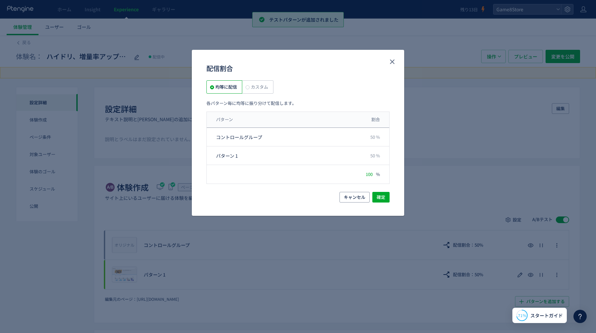
click at [253, 87] on span "カスタム" at bounding box center [259, 87] width 19 height 6
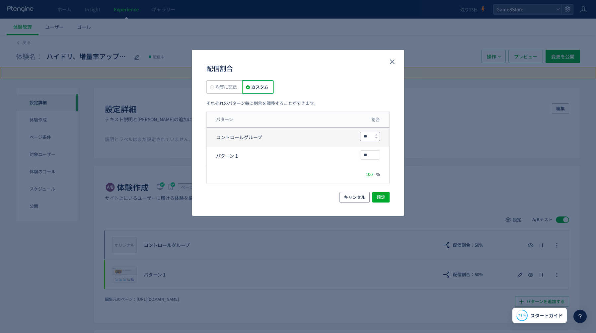
click at [366, 138] on input "**" at bounding box center [370, 136] width 19 height 9
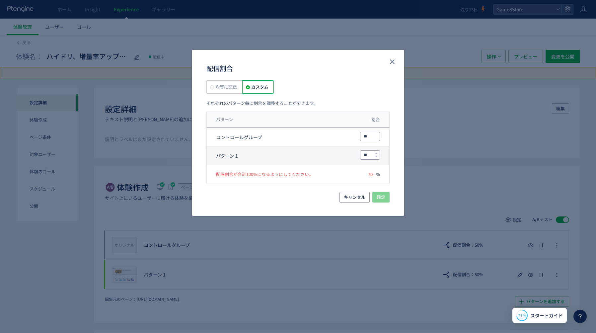
type input "**"
click at [368, 155] on input "**" at bounding box center [370, 155] width 19 height 9
type input "*"
type input "**"
click at [384, 201] on span "確定" at bounding box center [381, 197] width 9 height 11
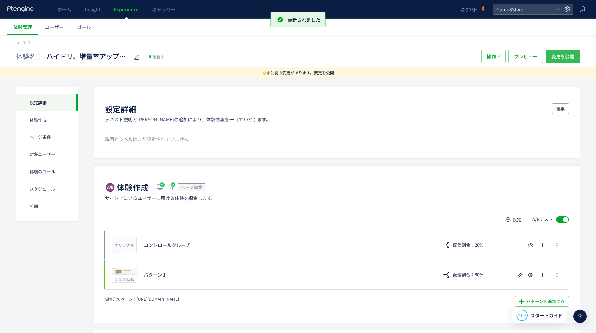
click at [571, 61] on span "変更を公開" at bounding box center [562, 56] width 23 height 13
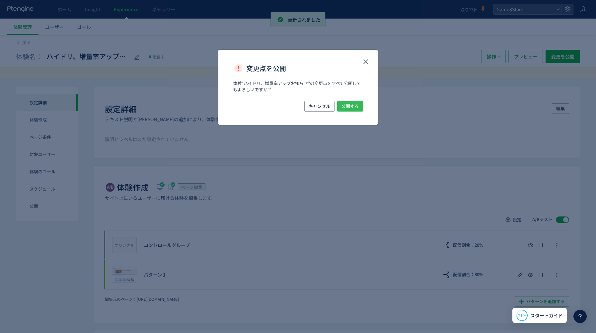
click at [352, 106] on span "公開する" at bounding box center [350, 106] width 17 height 11
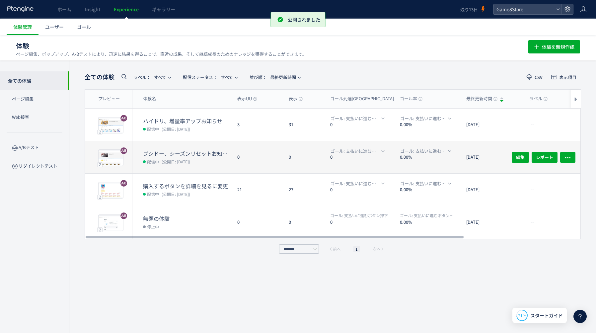
click at [280, 157] on div "0" at bounding box center [257, 157] width 51 height 32
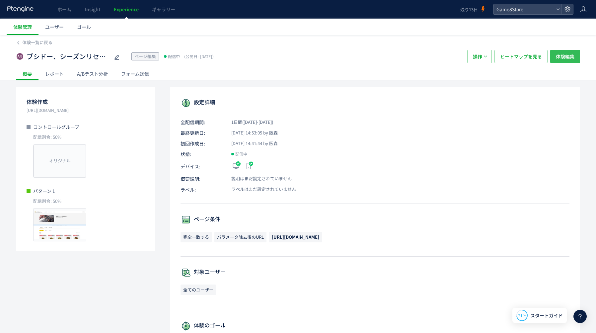
click at [552, 58] on button "体験編集" at bounding box center [565, 56] width 30 height 13
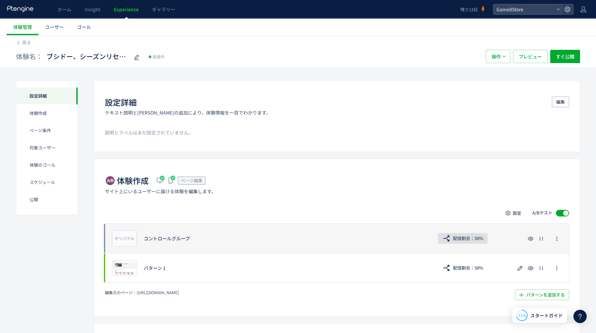
click at [472, 242] on span "配信割合：50%" at bounding box center [468, 238] width 30 height 11
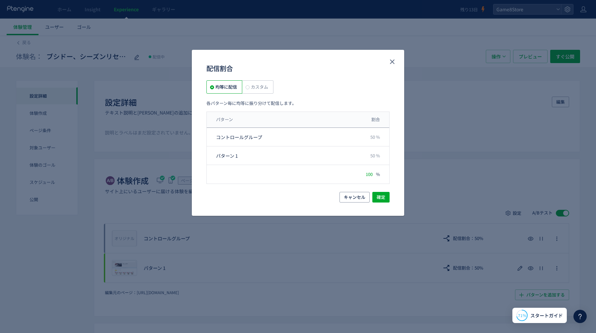
click at [252, 87] on span "カスタム" at bounding box center [259, 87] width 19 height 6
drag, startPoint x: 367, startPoint y: 139, endPoint x: 354, endPoint y: 139, distance: 13.3
click at [354, 146] on div "コントロールグループ **" at bounding box center [298, 155] width 183 height 19
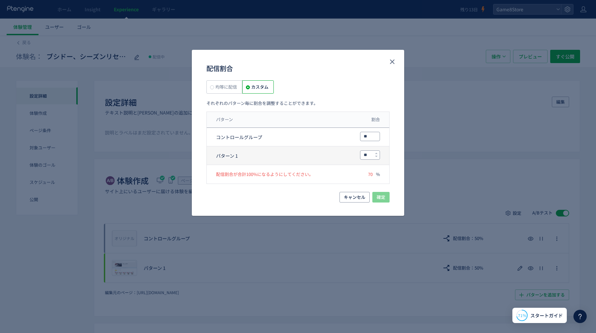
type input "**"
drag, startPoint x: 367, startPoint y: 155, endPoint x: 345, endPoint y: 155, distance: 22.2
click at [345, 155] on div "パターン 1 **" at bounding box center [298, 155] width 183 height 19
type input "**"
click at [388, 203] on div "キャンセル 確定" at bounding box center [298, 204] width 212 height 24
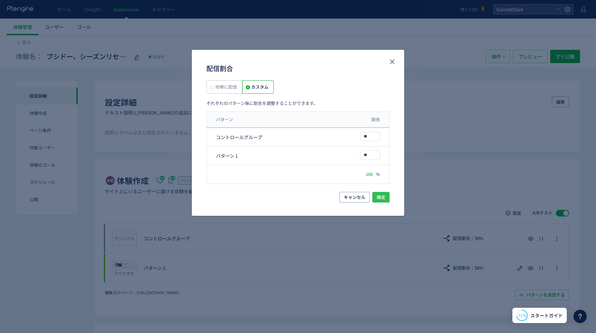
click at [384, 199] on span "確定" at bounding box center [381, 197] width 9 height 11
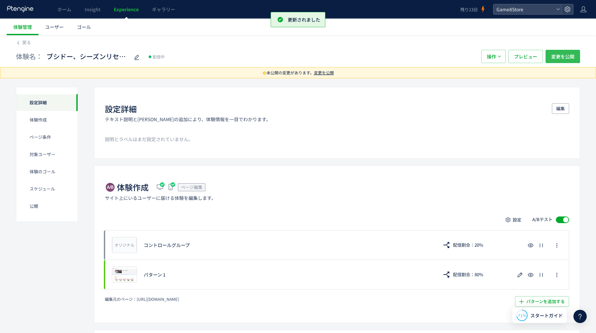
click at [570, 58] on span "変更を公開" at bounding box center [562, 56] width 23 height 13
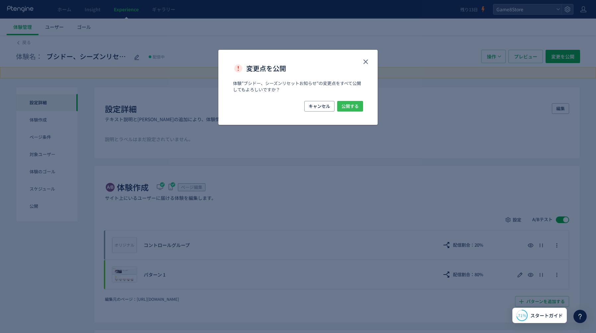
click at [354, 108] on span "公開する" at bounding box center [350, 106] width 17 height 11
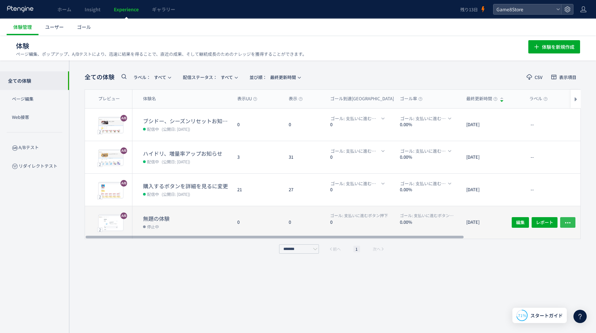
click at [570, 222] on use "button" at bounding box center [567, 222] width 5 height 1
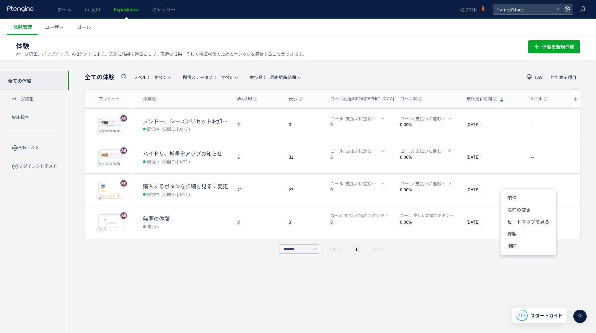
click at [24, 5] on div at bounding box center [21, 9] width 28 height 19
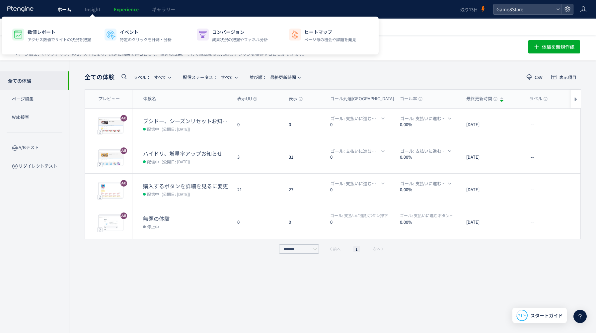
click at [63, 9] on span "ホーム" at bounding box center [64, 9] width 14 height 7
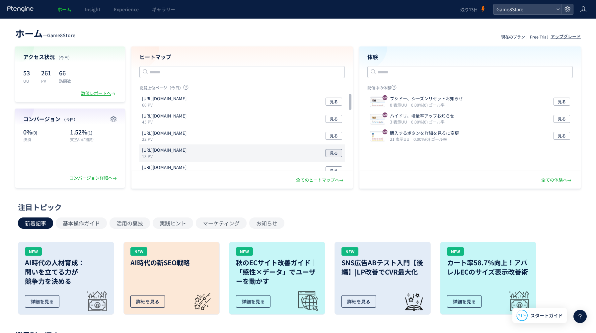
click at [333, 156] on span "見る" at bounding box center [334, 153] width 8 height 8
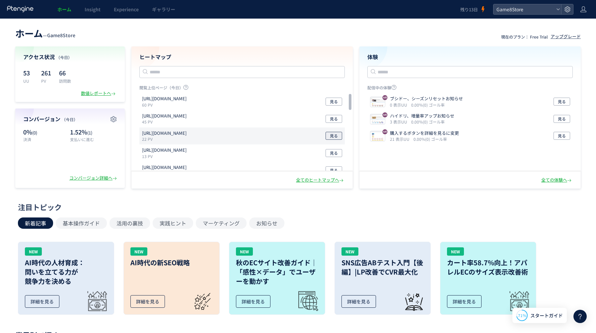
click at [337, 134] on span "見る" at bounding box center [334, 136] width 8 height 8
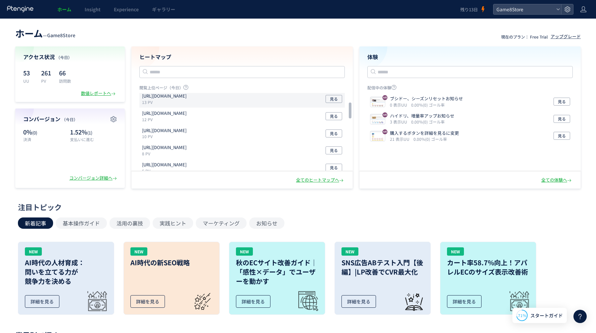
scroll to position [67, 0]
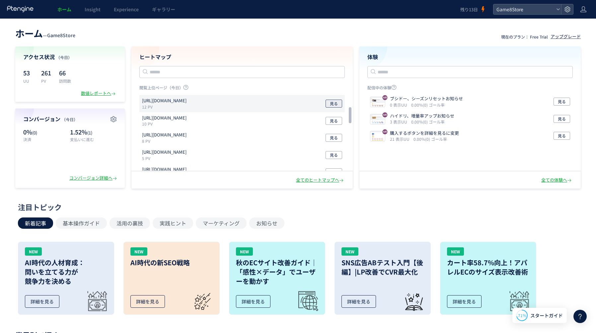
click at [336, 103] on span "見る" at bounding box center [334, 104] width 8 height 8
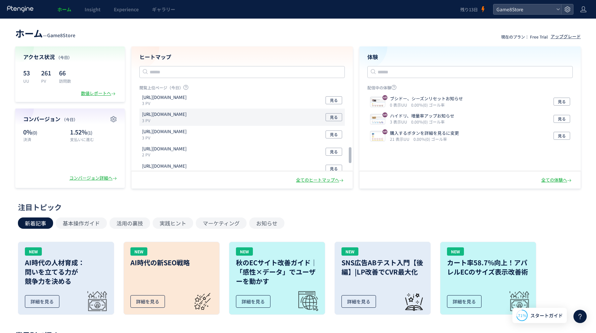
scroll to position [257, 0]
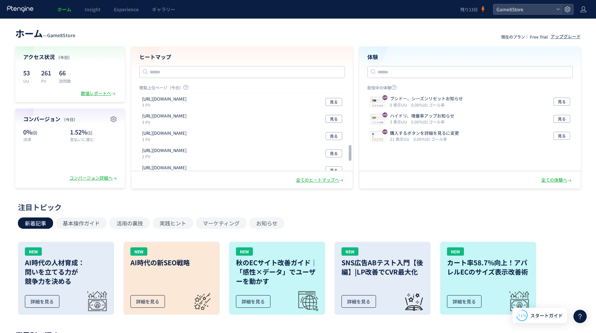
click at [338, 89] on button "見る" at bounding box center [338, 85] width 9 height 8
click at [565, 12] on icon at bounding box center [567, 9] width 7 height 7
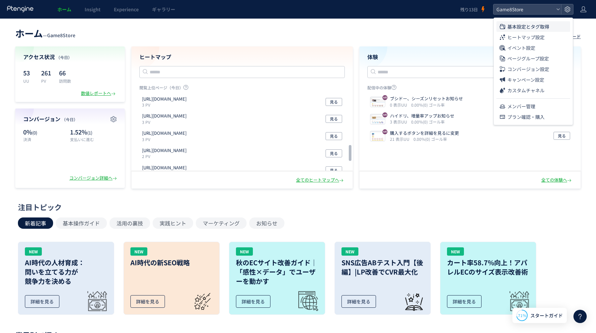
click at [534, 26] on span "基本設定とタグ取得" at bounding box center [529, 26] width 42 height 11
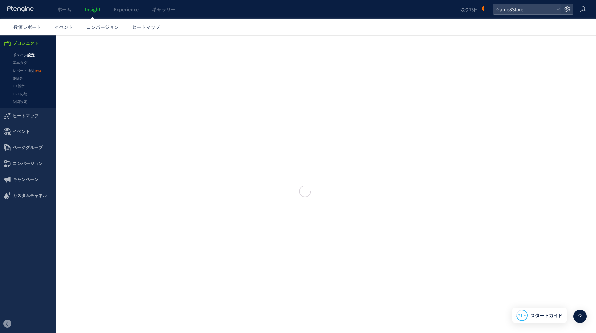
type input "**********"
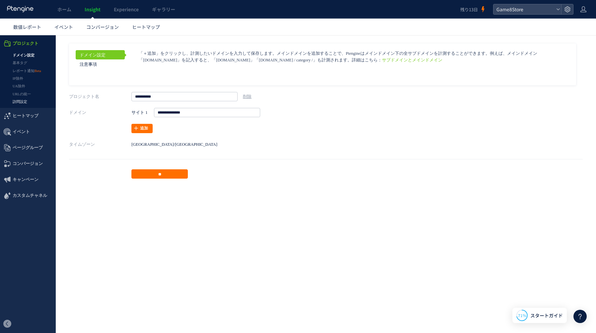
click at [29, 102] on link "訪問設定" at bounding box center [28, 102] width 56 height 8
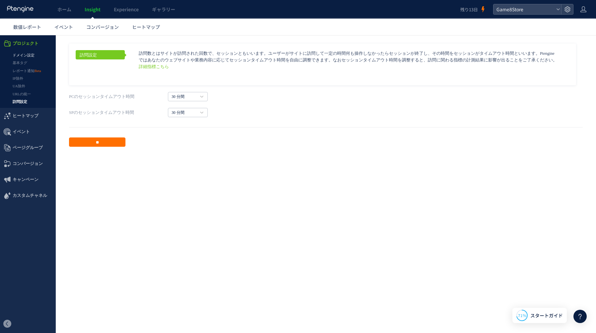
click at [28, 53] on link "ドメイン設定" at bounding box center [28, 55] width 56 height 8
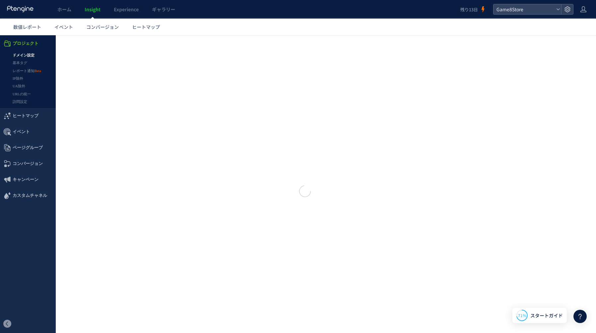
type input "**********"
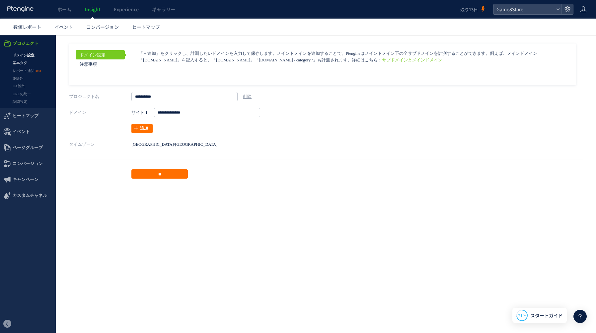
click at [26, 61] on link "基本タグ" at bounding box center [28, 63] width 56 height 8
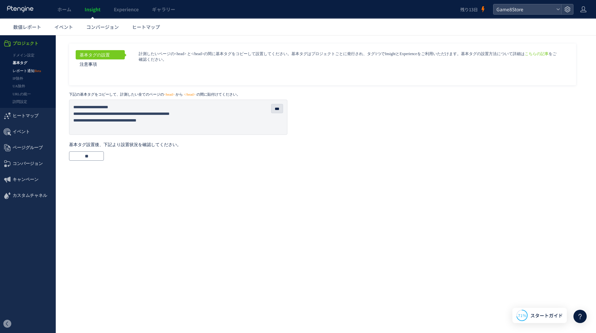
click at [25, 69] on link "レポート通知" at bounding box center [28, 71] width 56 height 8
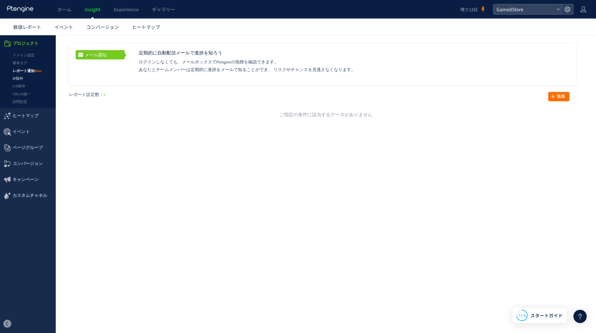
click at [22, 79] on link "IP除外" at bounding box center [28, 79] width 56 height 8
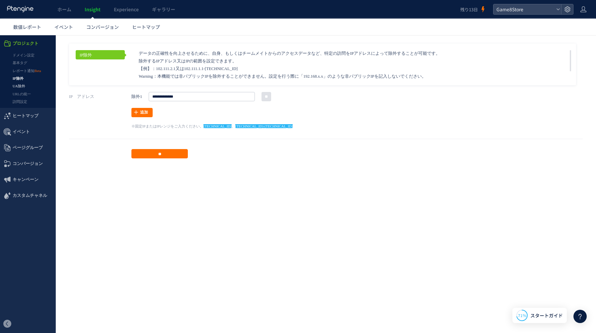
click at [22, 85] on link "UA除外" at bounding box center [28, 86] width 56 height 8
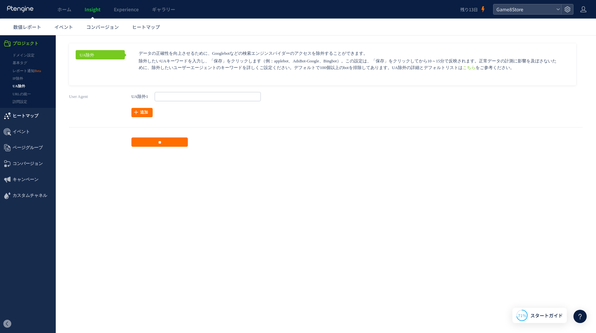
click at [21, 120] on span "ヒートマップ" at bounding box center [26, 116] width 26 height 16
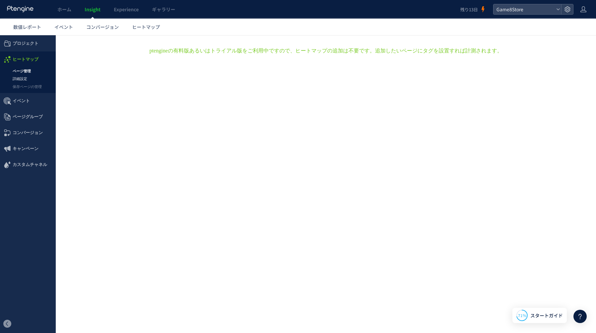
click at [33, 80] on link "詳細設定" at bounding box center [28, 79] width 56 height 8
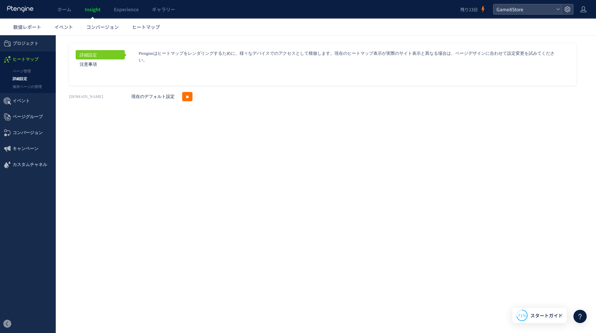
click at [32, 87] on link "保存ページの管理" at bounding box center [28, 87] width 56 height 8
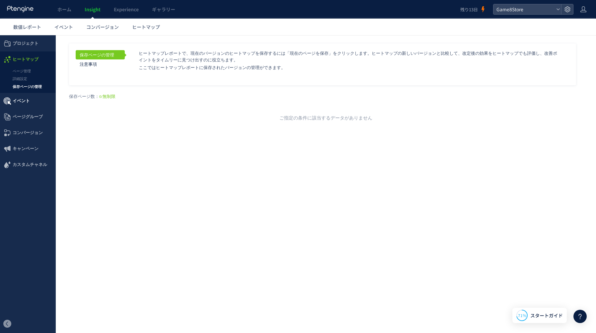
click at [29, 101] on span "イベント" at bounding box center [28, 101] width 56 height 16
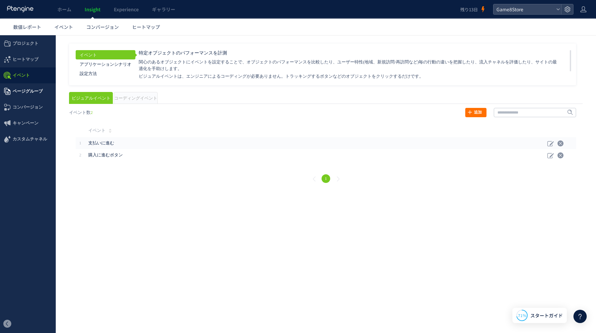
click at [28, 93] on span "ページグループ" at bounding box center [28, 91] width 30 height 16
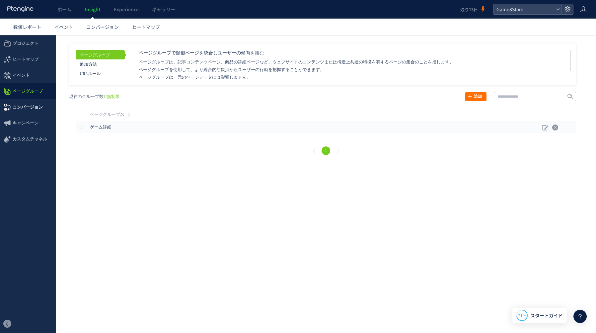
click at [28, 107] on span "コンバージョン" at bounding box center [28, 107] width 30 height 16
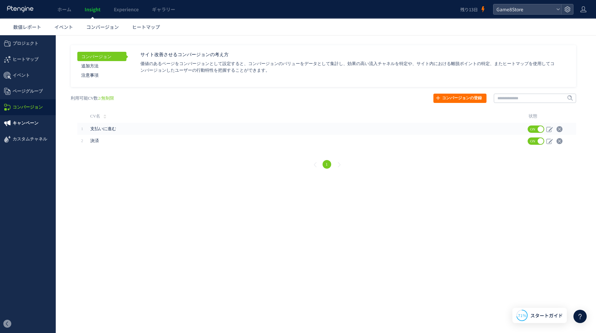
click at [25, 127] on span "キャンペーン" at bounding box center [26, 123] width 26 height 16
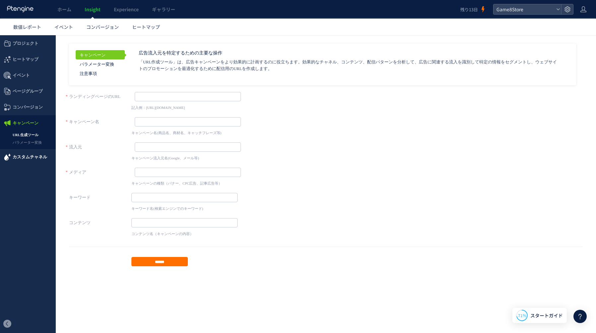
click at [26, 157] on span "カスタムチャネル" at bounding box center [30, 157] width 35 height 16
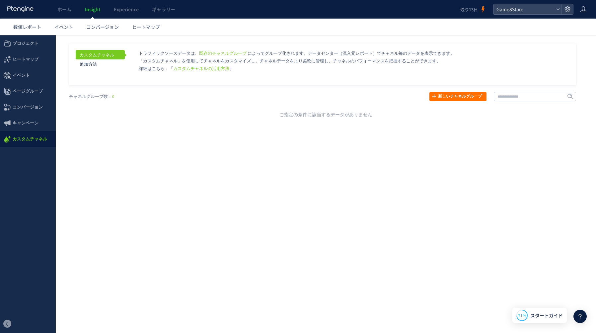
click at [24, 8] on use at bounding box center [20, 9] width 26 height 6
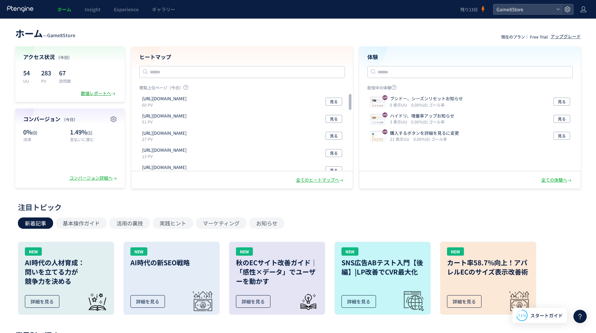
click at [97, 94] on div "数値レポートへ" at bounding box center [99, 93] width 36 height 6
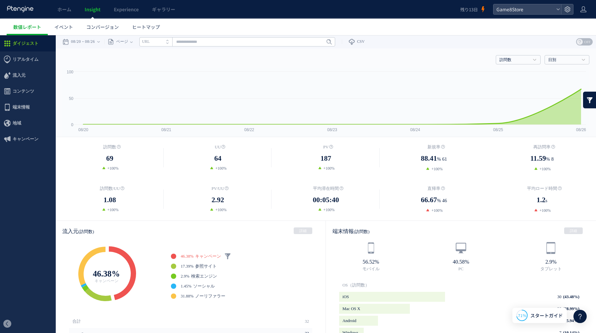
click at [211, 255] on span "キャンペーン" at bounding box center [208, 256] width 26 height 5
click at [229, 256] on link at bounding box center [227, 256] width 7 height 7
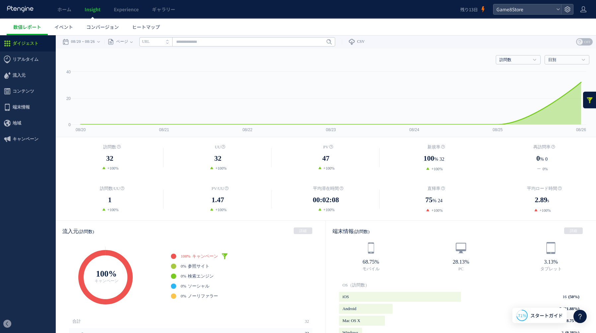
click at [290, 241] on input "**" at bounding box center [282, 240] width 20 height 9
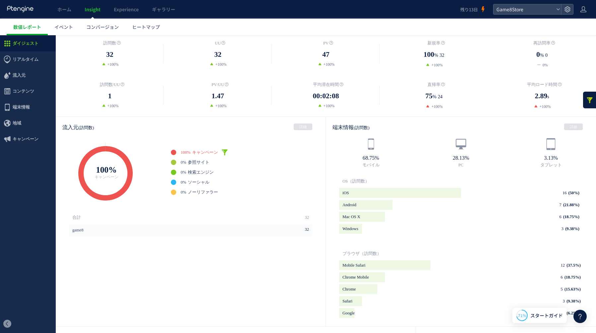
scroll to position [108, 0]
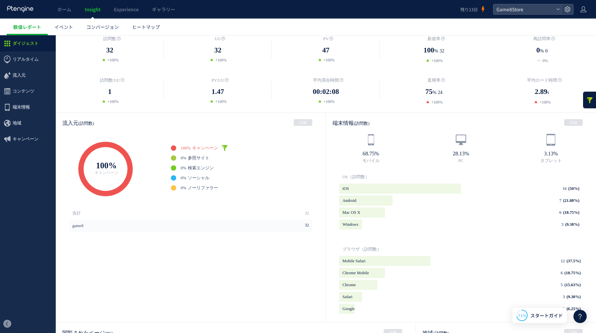
click at [229, 144] on div "Created with Highcharts 4.1.7 Browser market shares at a specific website, 2010…" at bounding box center [191, 169] width 270 height 73
click at [227, 146] on link at bounding box center [224, 148] width 7 height 7
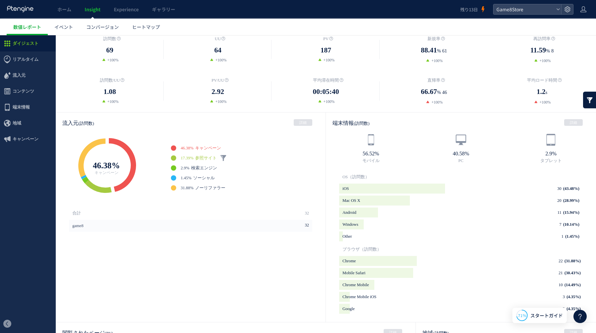
click at [202, 157] on span "参照サイト" at bounding box center [206, 158] width 22 height 5
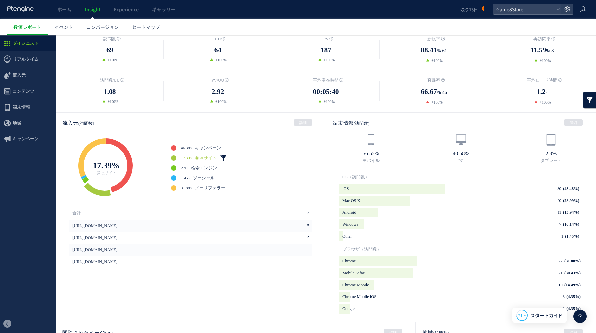
click at [227, 158] on link at bounding box center [223, 158] width 7 height 7
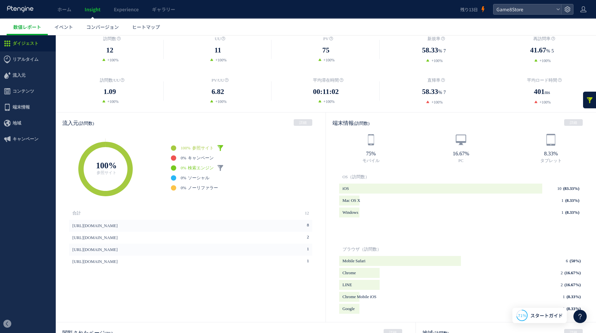
click at [210, 167] on span "検索エンジン" at bounding box center [201, 168] width 26 height 5
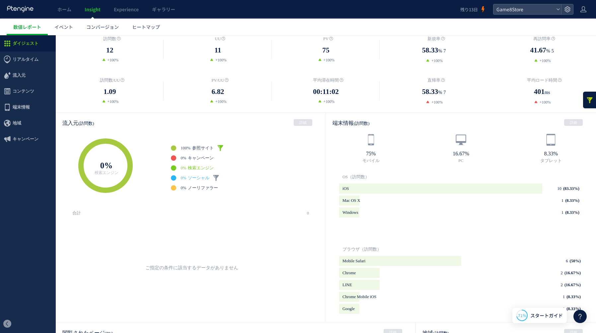
click at [205, 177] on span "ソーシャル" at bounding box center [199, 178] width 22 height 5
click at [201, 147] on span "参照サイト" at bounding box center [203, 148] width 22 height 5
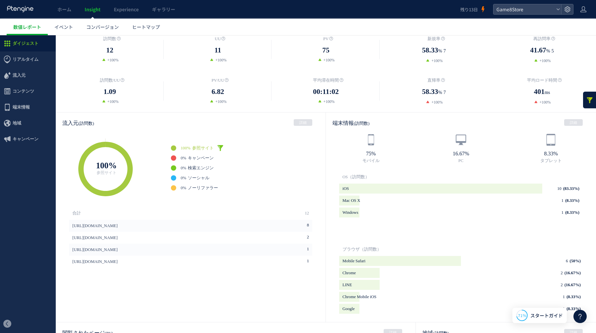
click at [222, 147] on link at bounding box center [220, 148] width 7 height 7
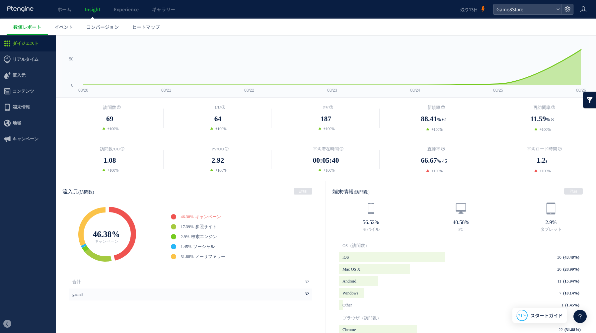
scroll to position [0, 0]
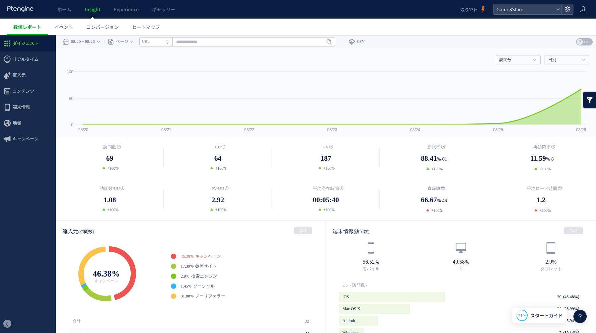
click at [38, 26] on span "数値レポート" at bounding box center [27, 27] width 28 height 7
click at [26, 6] on icon at bounding box center [21, 9] width 28 height 7
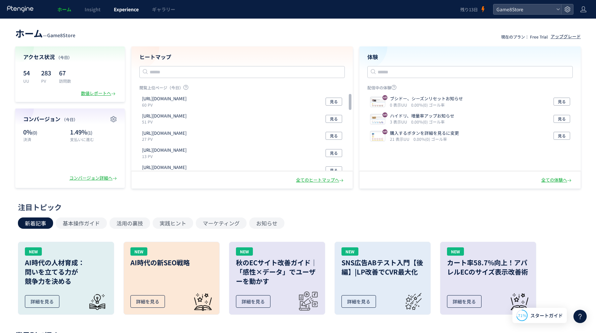
click at [129, 9] on span "Experience" at bounding box center [126, 9] width 25 height 7
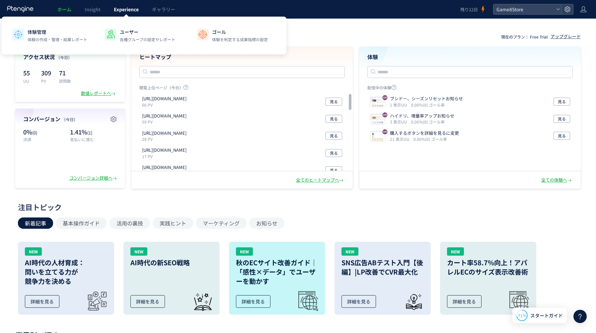
click at [130, 4] on link "Experience" at bounding box center [126, 9] width 38 height 19
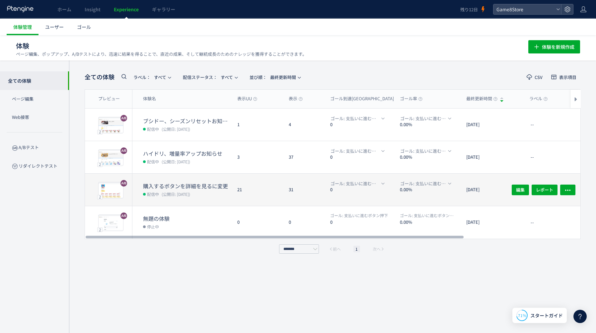
click at [200, 190] on dd "配信中 (公開日: [DATE])" at bounding box center [187, 194] width 89 height 9
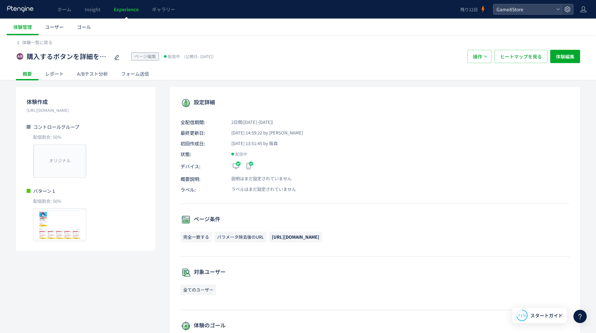
click at [56, 73] on div "レポート" at bounding box center [55, 73] width 32 height 13
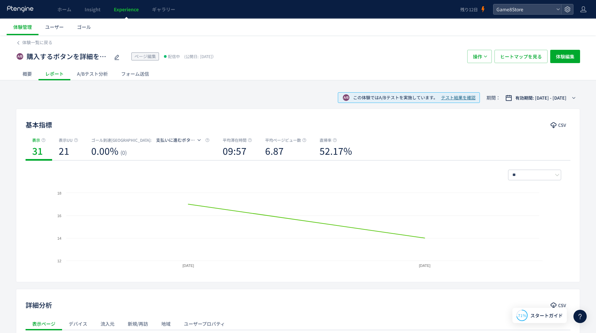
click at [90, 75] on div "A/Bテスト分析" at bounding box center [92, 73] width 44 height 13
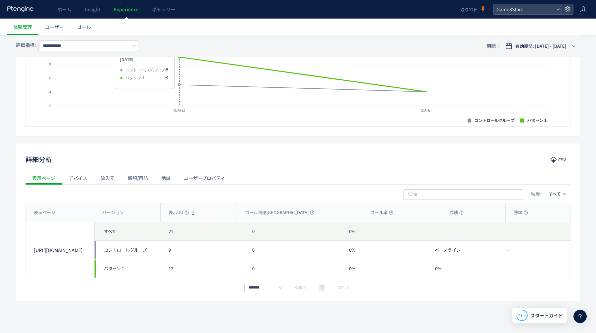
scroll to position [195, 0]
click at [80, 175] on div "デバイス" at bounding box center [78, 176] width 32 height 13
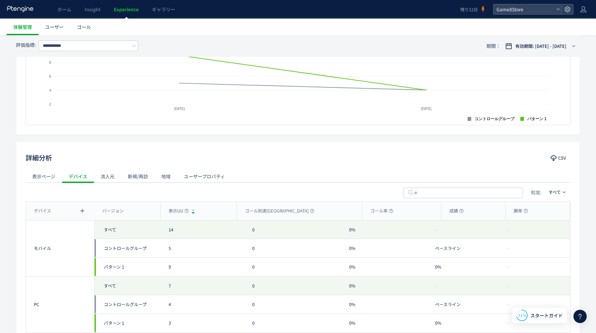
scroll to position [251, 0]
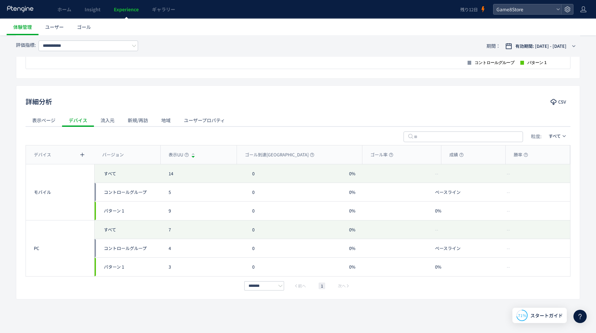
click at [208, 122] on div "ユーザープロパティ" at bounding box center [204, 120] width 54 height 13
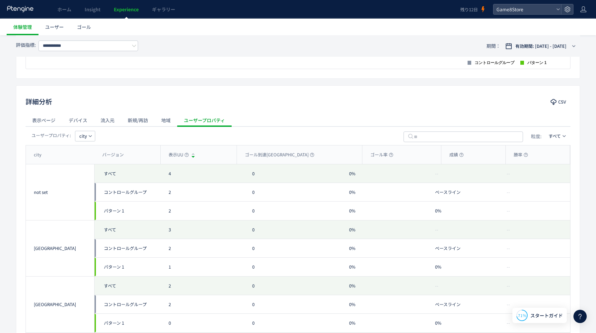
click at [163, 121] on div "地域" at bounding box center [166, 120] width 23 height 13
click at [142, 122] on div "新規/再訪" at bounding box center [138, 120] width 34 height 13
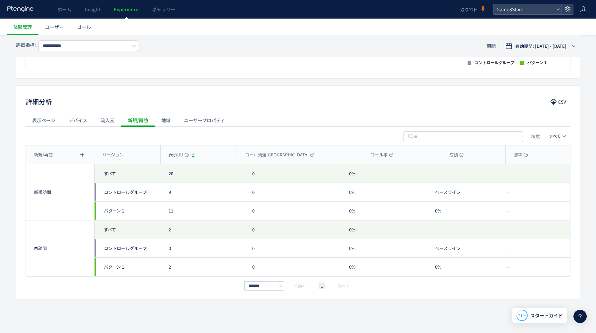
click at [108, 120] on div "流入元" at bounding box center [107, 120] width 27 height 13
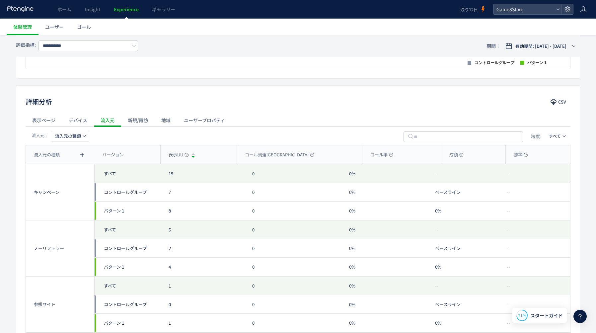
click at [84, 120] on div "デバイス" at bounding box center [78, 120] width 32 height 13
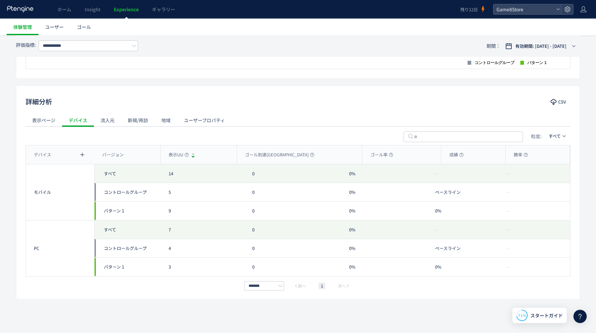
click at [47, 121] on div "表示ページ" at bounding box center [44, 120] width 37 height 13
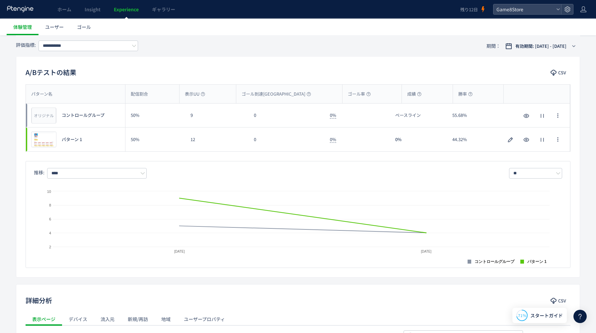
scroll to position [51, 0]
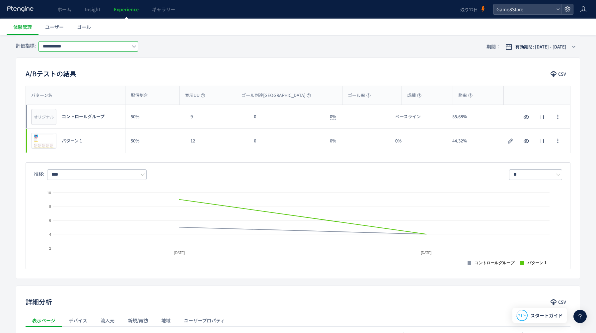
click at [57, 45] on input "**********" at bounding box center [89, 46] width 100 height 11
click at [0, 0] on span "購入に進むボタン押下" at bounding box center [0, 0] width 0 height 0
type input "**********"
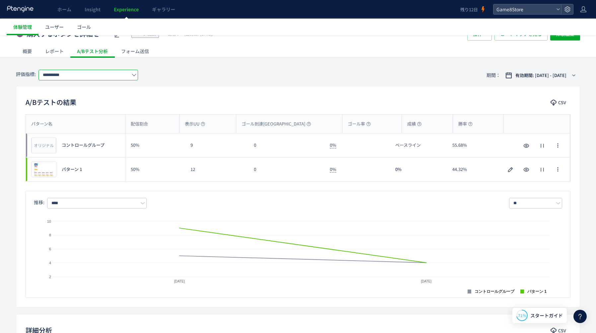
scroll to position [0, 0]
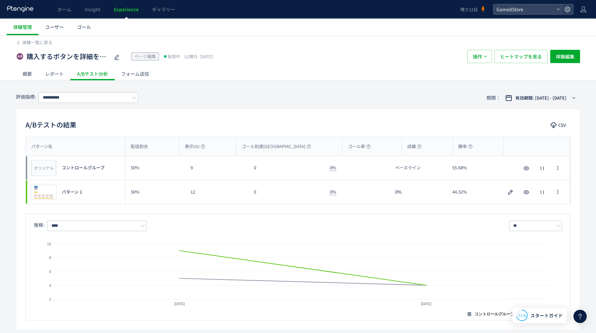
click at [48, 76] on div "レポート" at bounding box center [55, 73] width 32 height 13
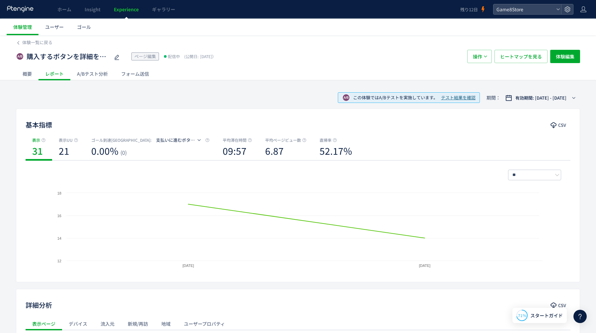
click at [134, 10] on span "Experience" at bounding box center [126, 9] width 25 height 7
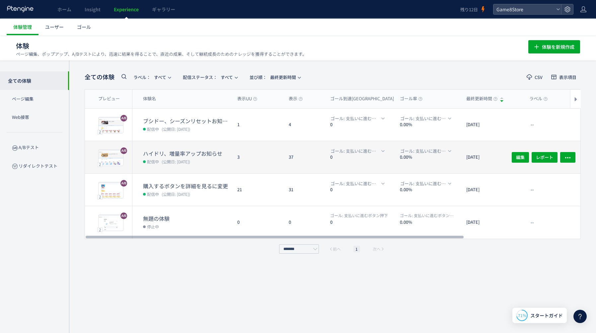
click at [276, 148] on div "3" at bounding box center [257, 157] width 51 height 32
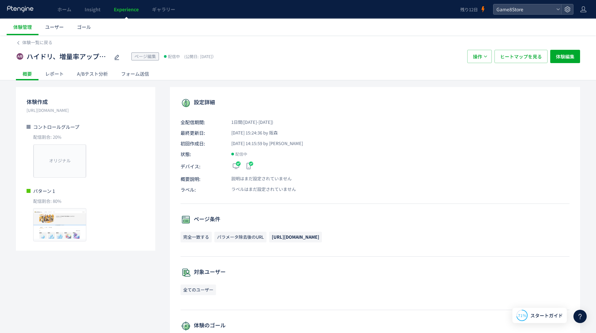
click at [49, 75] on div "レポート" at bounding box center [55, 73] width 32 height 13
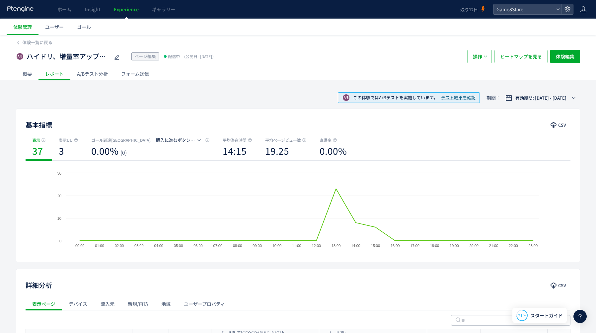
click at [86, 75] on div "A/Bテスト分析" at bounding box center [92, 73] width 44 height 13
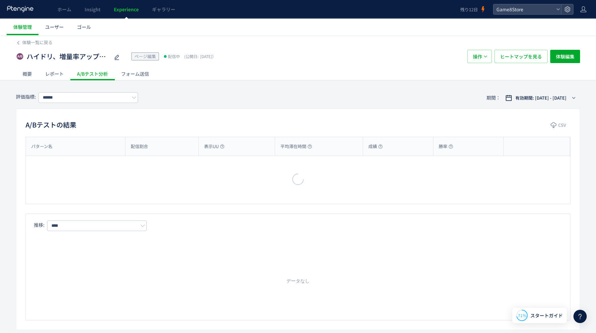
type input "**********"
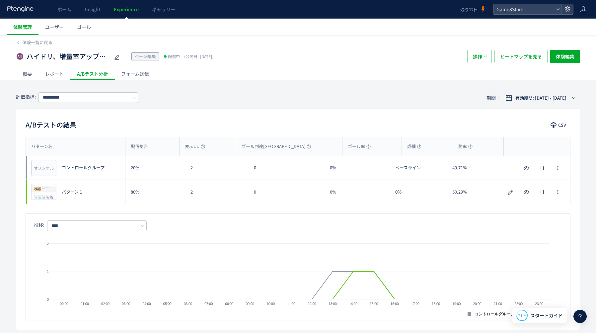
click at [27, 32] on link "体験管理" at bounding box center [23, 27] width 32 height 17
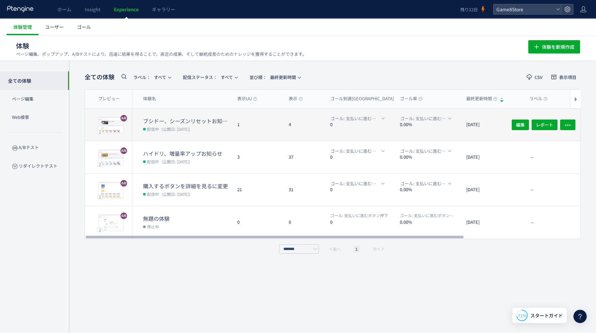
click at [265, 134] on div "1" at bounding box center [257, 125] width 51 height 32
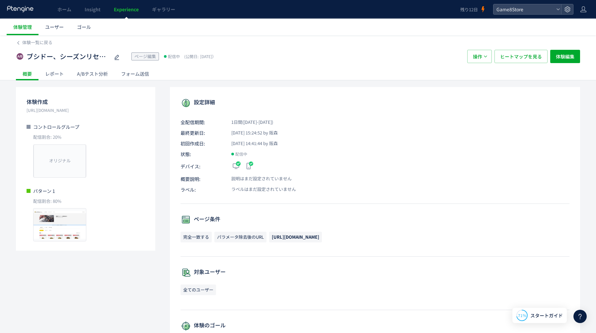
click at [94, 77] on div "A/Bテスト分析" at bounding box center [92, 73] width 44 height 13
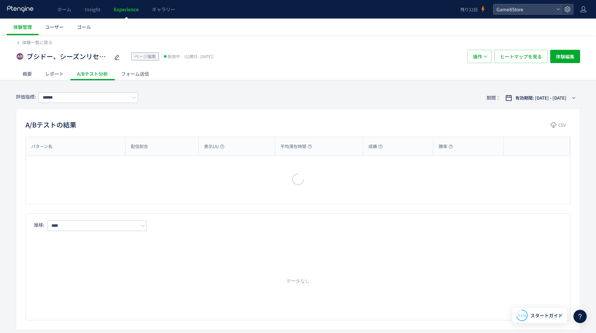
type input "**********"
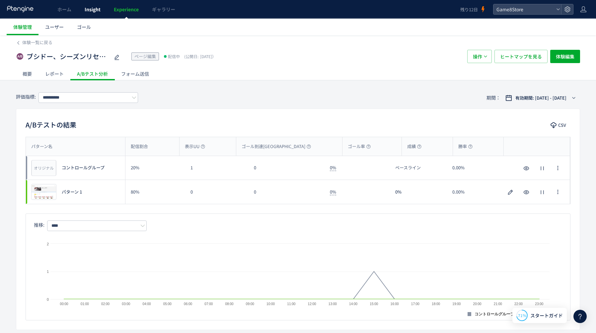
click at [90, 11] on span "Insight" at bounding box center [93, 9] width 16 height 7
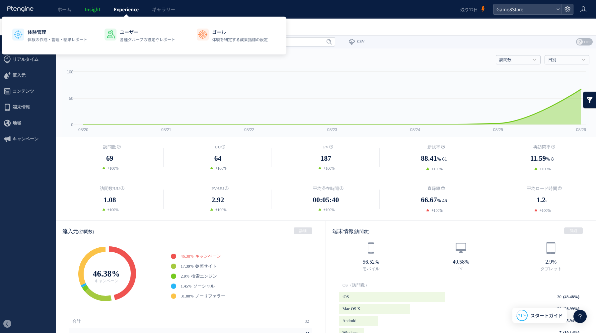
click at [124, 5] on link "Experience" at bounding box center [126, 9] width 38 height 19
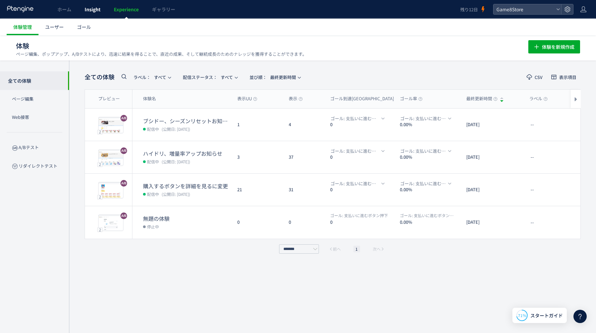
click at [92, 13] on link "Insight" at bounding box center [92, 9] width 29 height 19
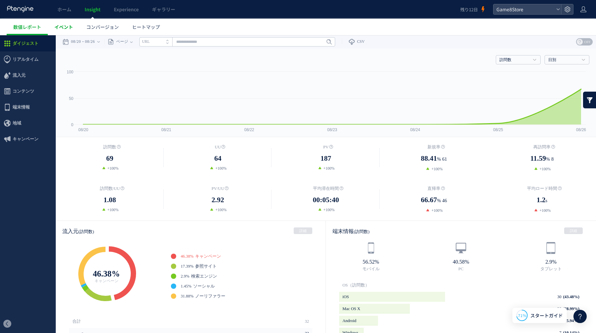
click at [62, 29] on span "イベント" at bounding box center [63, 27] width 19 height 7
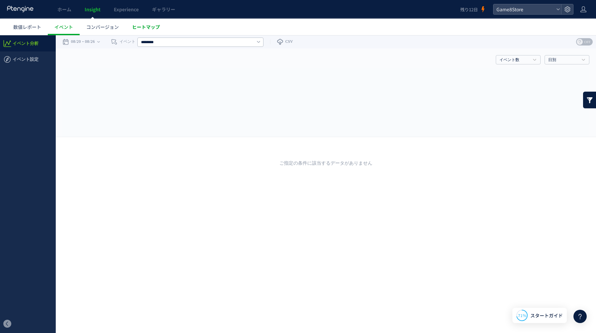
click at [144, 23] on link "ヒートマップ" at bounding box center [146, 27] width 41 height 17
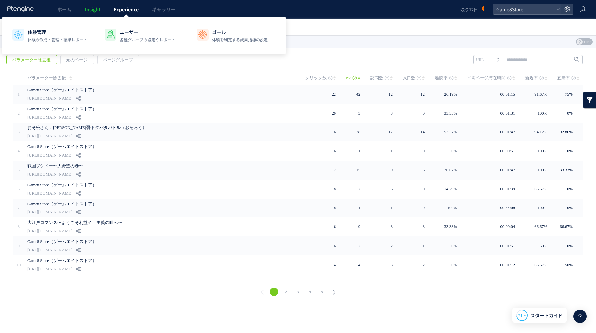
click at [127, 7] on span "Experience" at bounding box center [126, 9] width 25 height 7
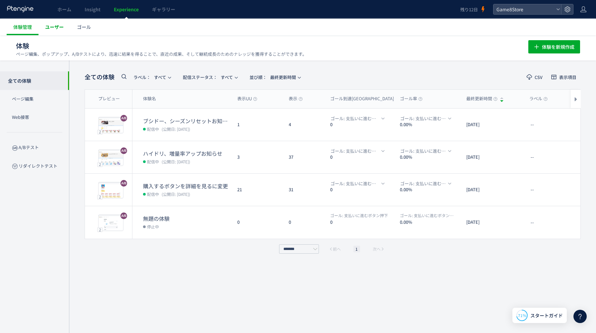
click at [58, 29] on span "ユーザー" at bounding box center [54, 27] width 19 height 7
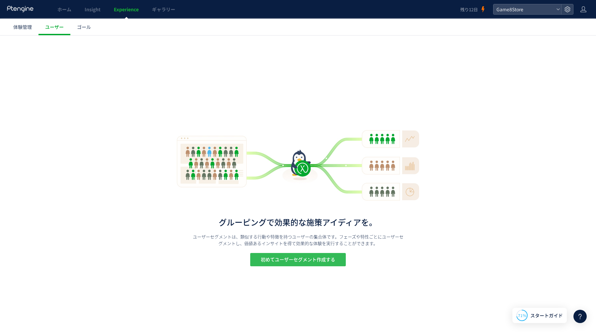
click at [342, 264] on button "初めてユーザーセグメント作成する" at bounding box center [298, 259] width 96 height 13
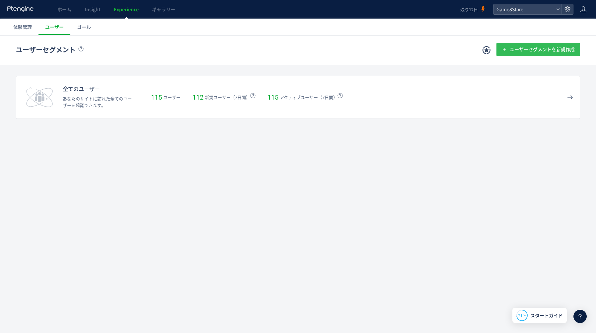
click at [549, 50] on span "ユーザーセグメントを新規作成" at bounding box center [542, 49] width 65 height 13
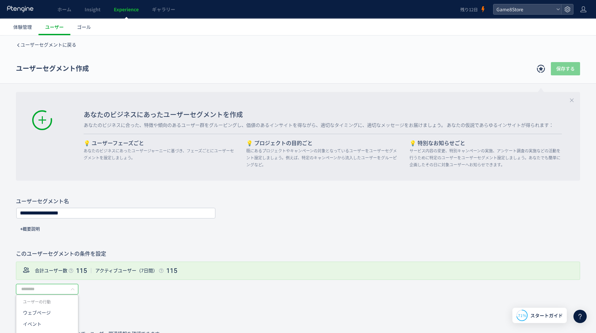
click at [51, 288] on input "text" at bounding box center [47, 289] width 62 height 11
